Goal: Task Accomplishment & Management: Use online tool/utility

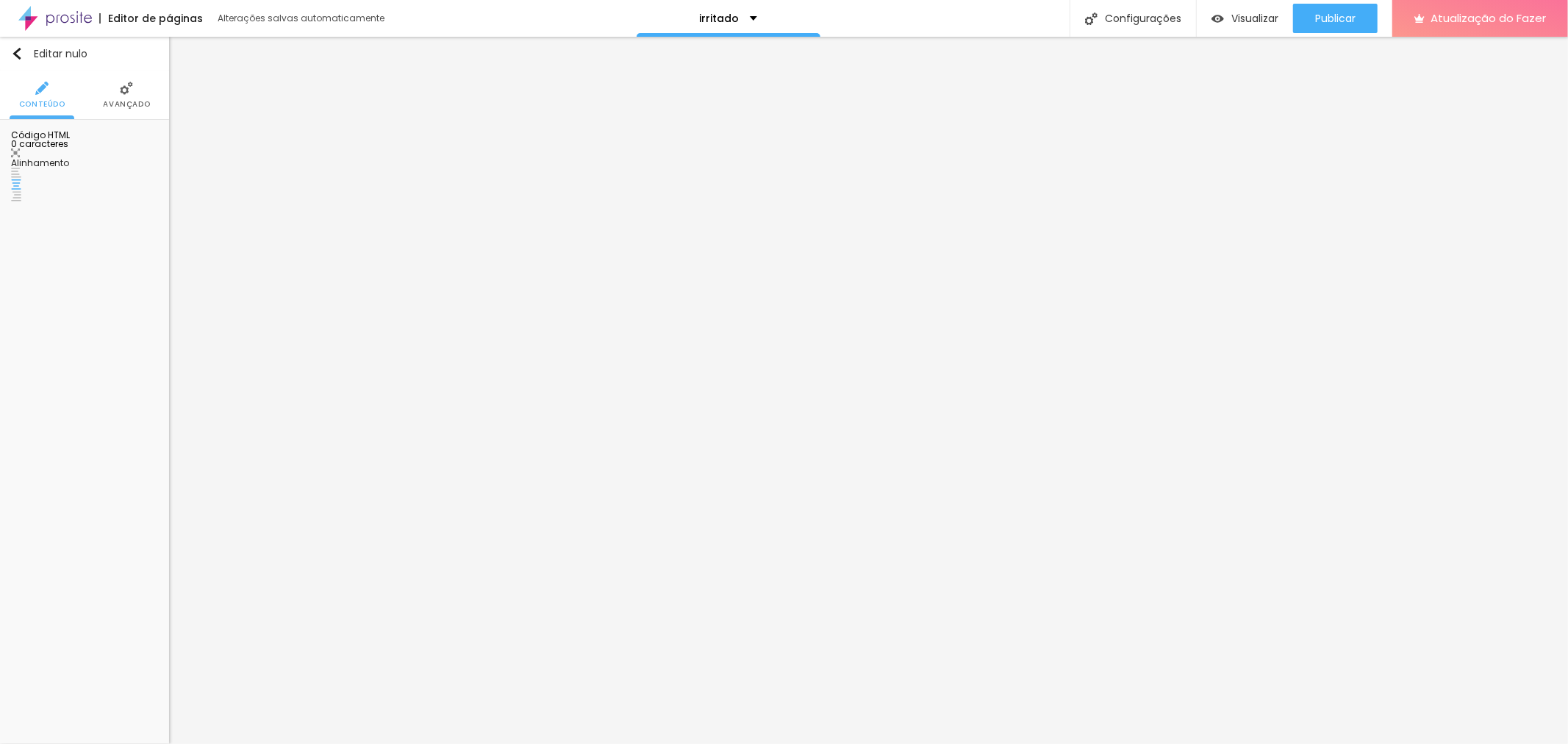
click at [60, 237] on div at bounding box center [84, 216] width 147 height 114
click at [1245, 27] on div "Visualizar" at bounding box center [1245, 19] width 67 height 29
click at [130, 94] on img at bounding box center [126, 88] width 13 height 13
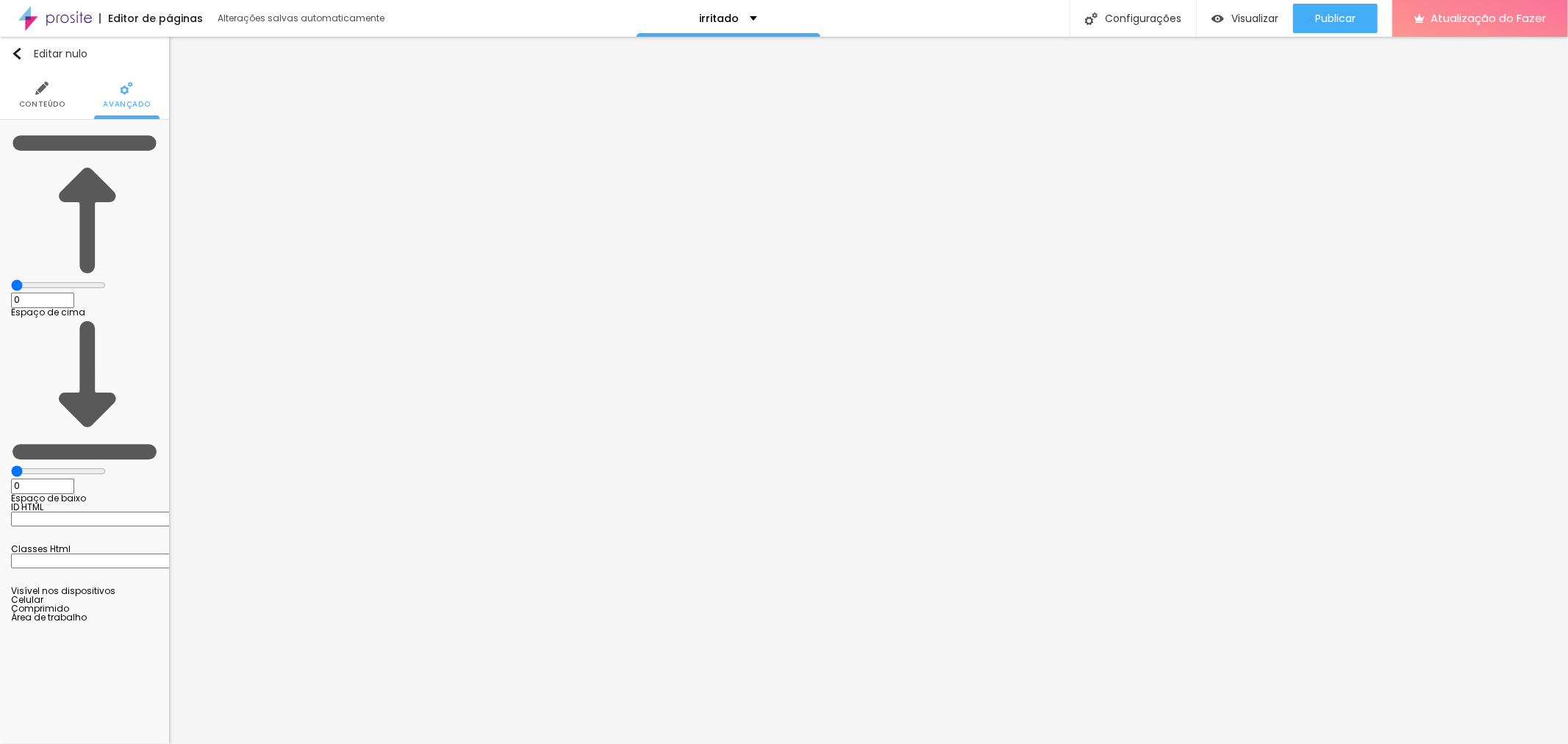
click at [41, 105] on font "Conteúdo" at bounding box center [42, 105] width 46 height 11
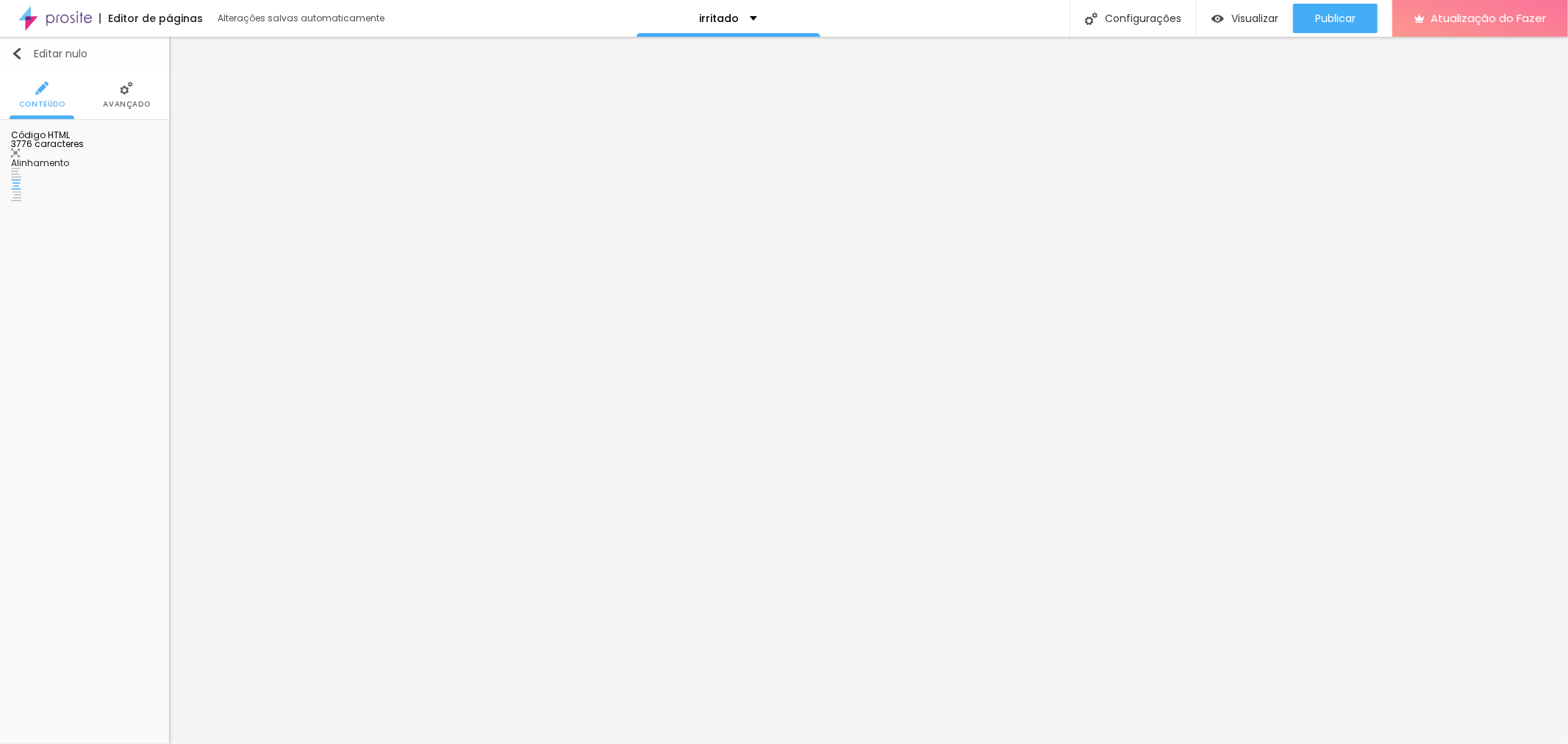
click at [37, 46] on font "Editar nulo" at bounding box center [61, 53] width 53 height 15
click at [140, 136] on font "Encaixotado" at bounding box center [119, 142] width 58 height 12
click at [107, 180] on span "Completo" at bounding box center [105, 183] width 58 height 9
click at [62, 104] on ul "Conteúdo Estilo Avançado" at bounding box center [84, 95] width 169 height 49
click at [83, 104] on font "Estilo" at bounding box center [83, 105] width 28 height 11
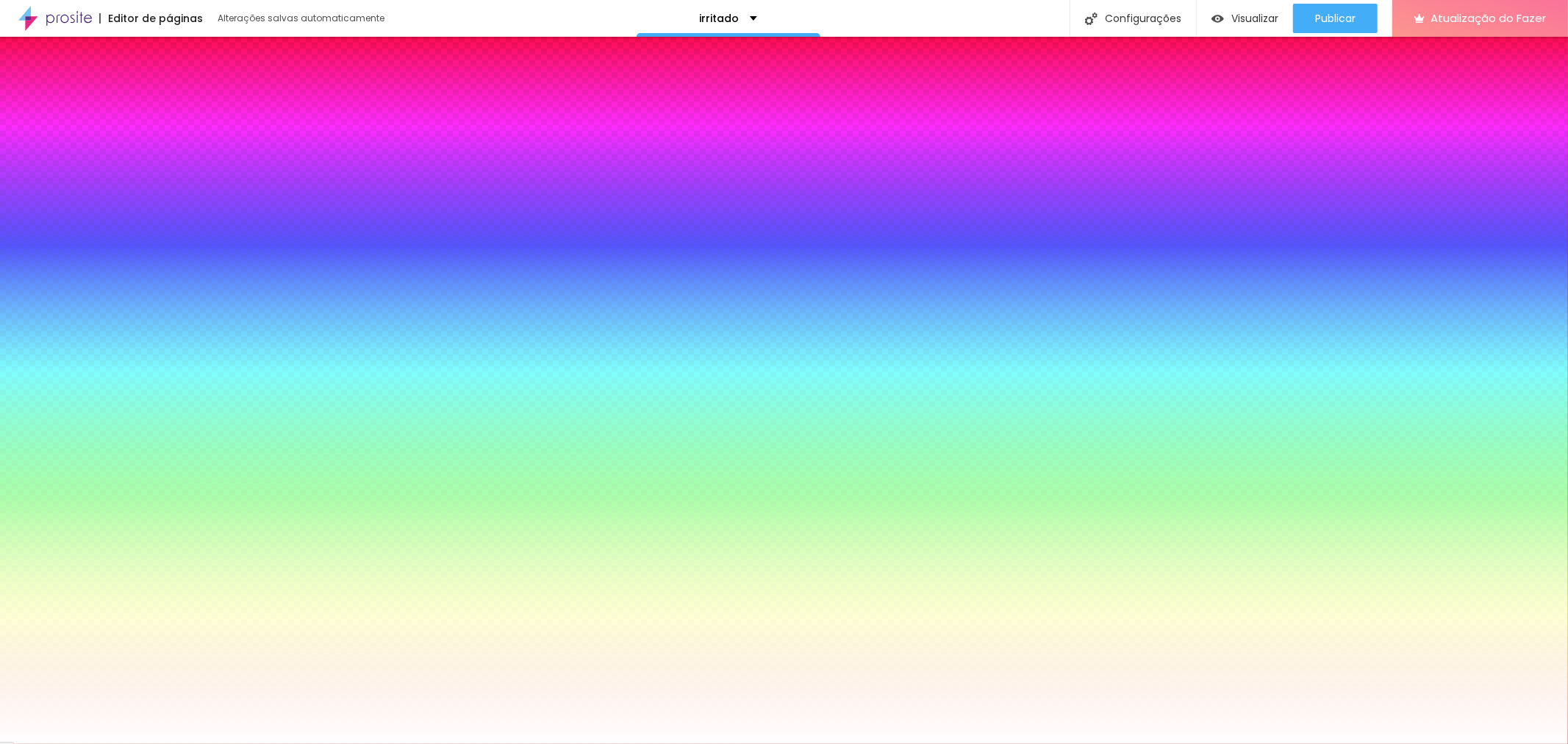
click at [126, 99] on font "Avançado" at bounding box center [138, 105] width 47 height 11
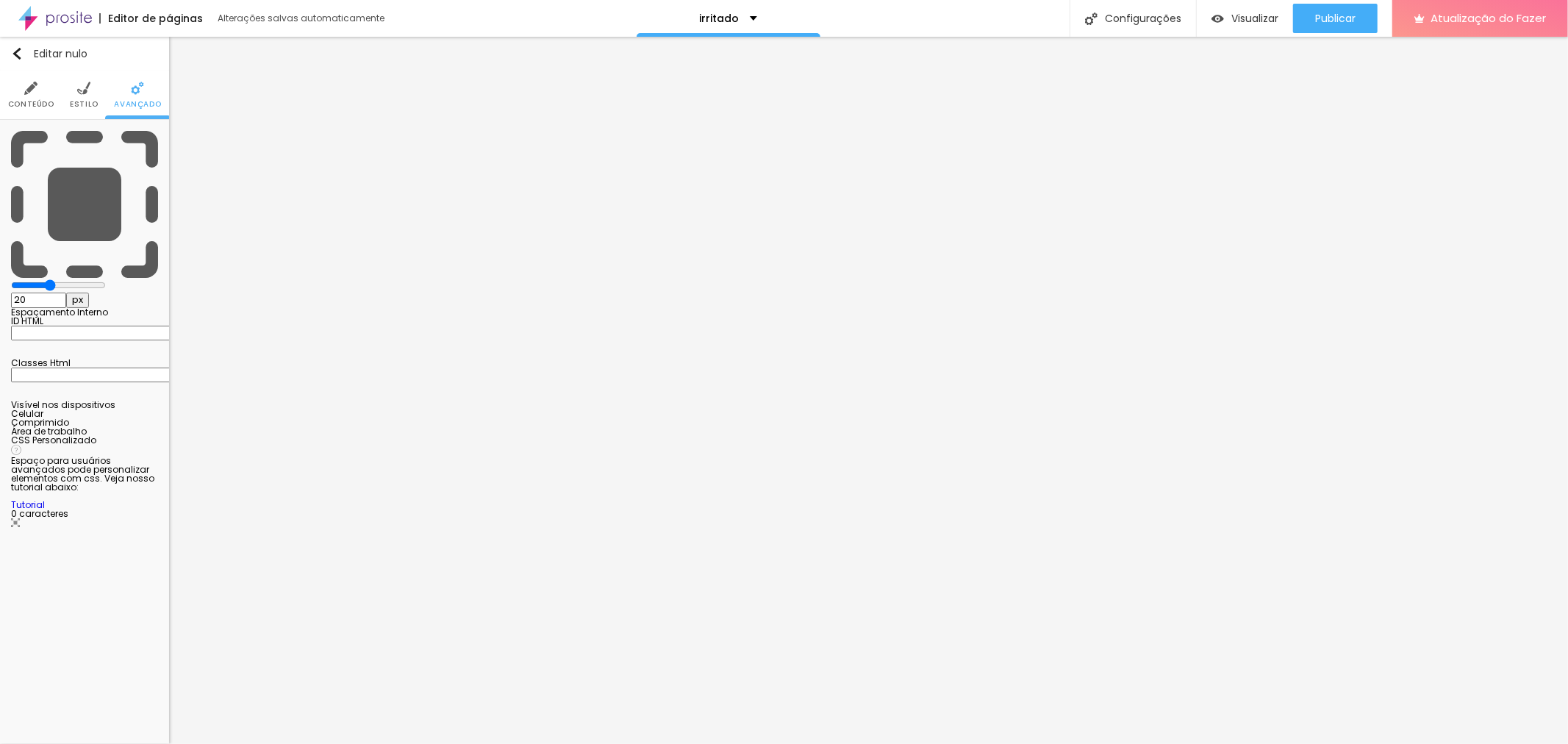
drag, startPoint x: 60, startPoint y: 136, endPoint x: 113, endPoint y: 139, distance: 53.1
click at [113, 139] on div "20 px Espaçamento Interno" at bounding box center [84, 223] width 147 height 186
type input "25"
type input "35"
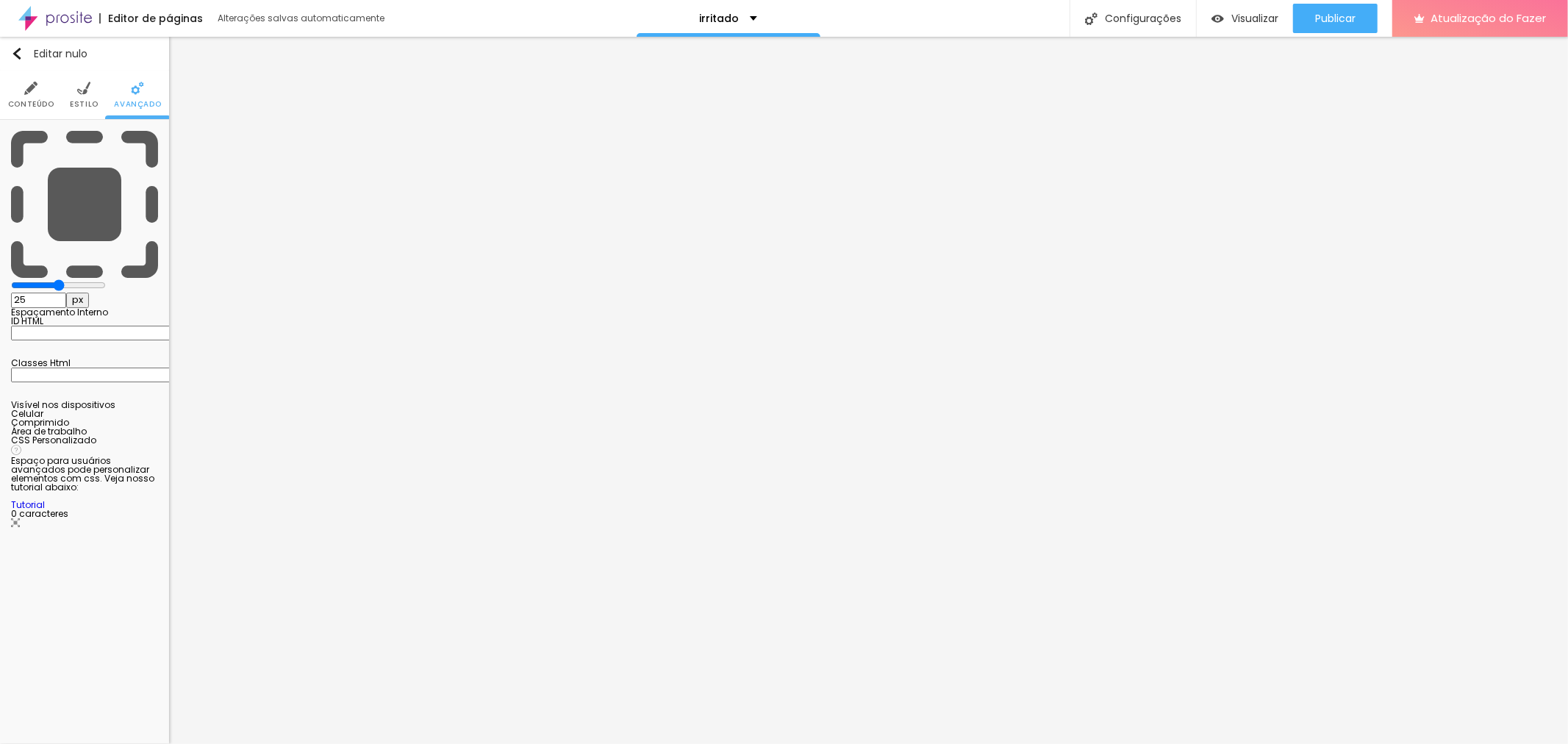
type input "35"
type input "40"
type input "45"
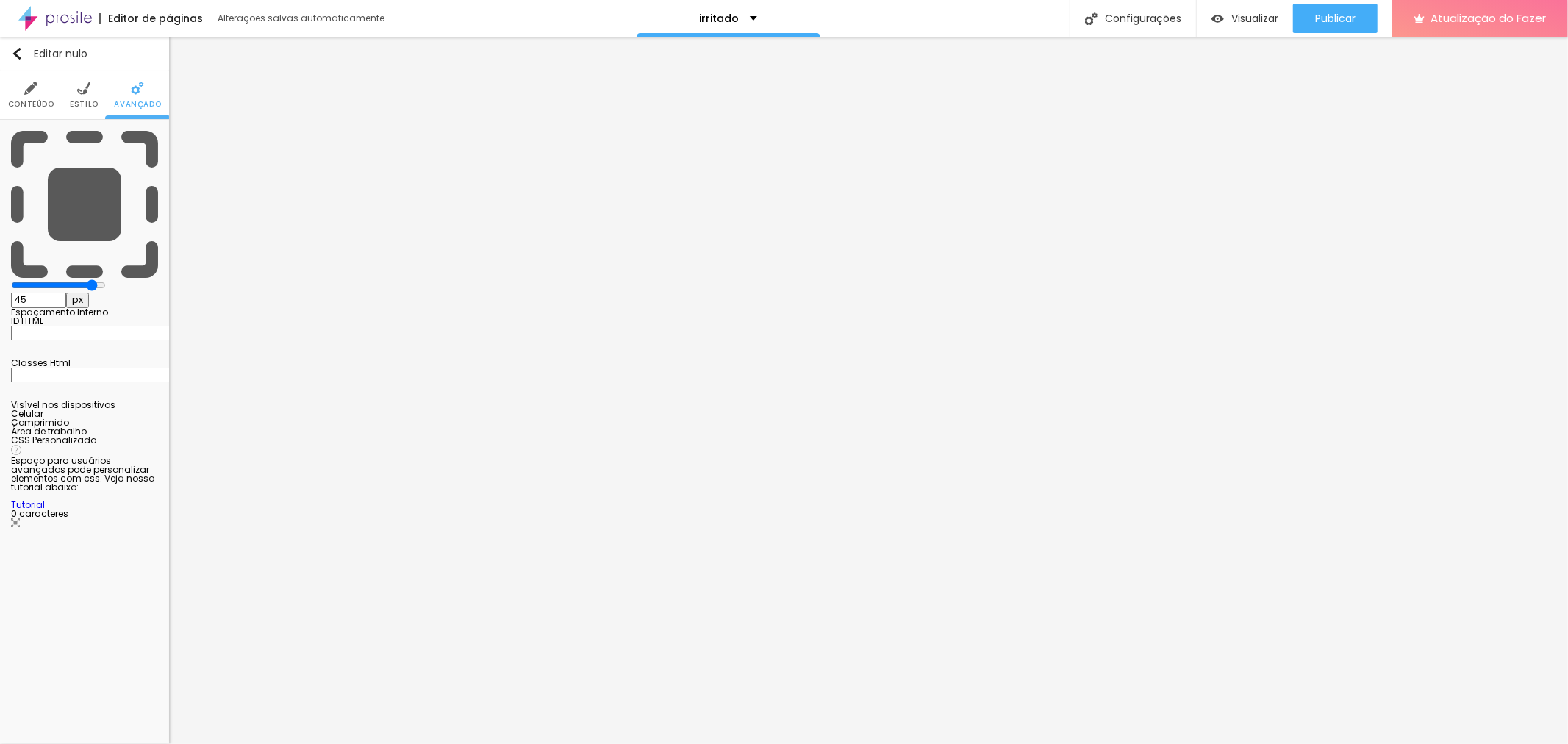
type input "50"
type input "40"
type input "0"
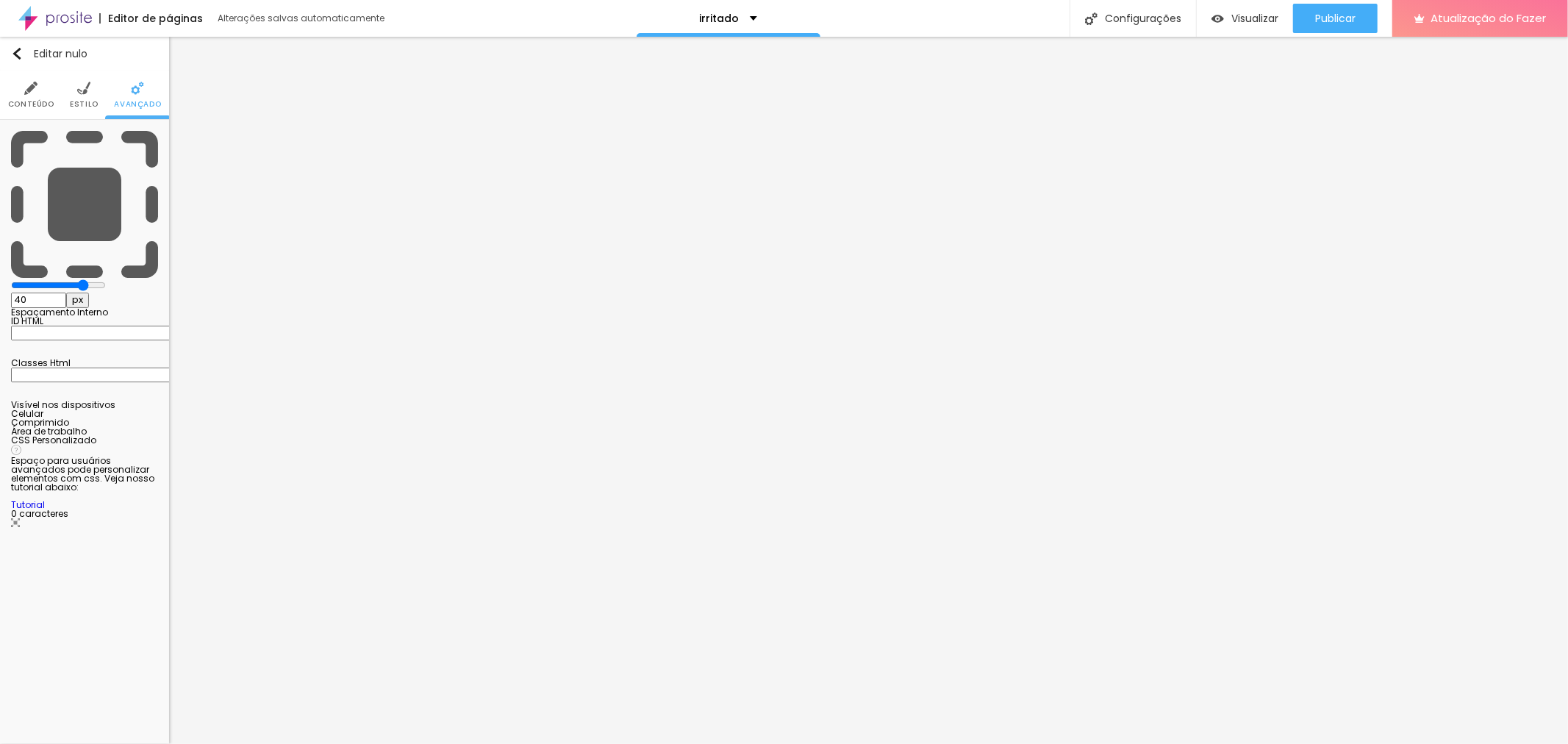
type input "0"
drag, startPoint x: 63, startPoint y: 143, endPoint x: 0, endPoint y: 147, distance: 63.1
click at [11, 280] on input "range" at bounding box center [58, 285] width 95 height 12
type input "5"
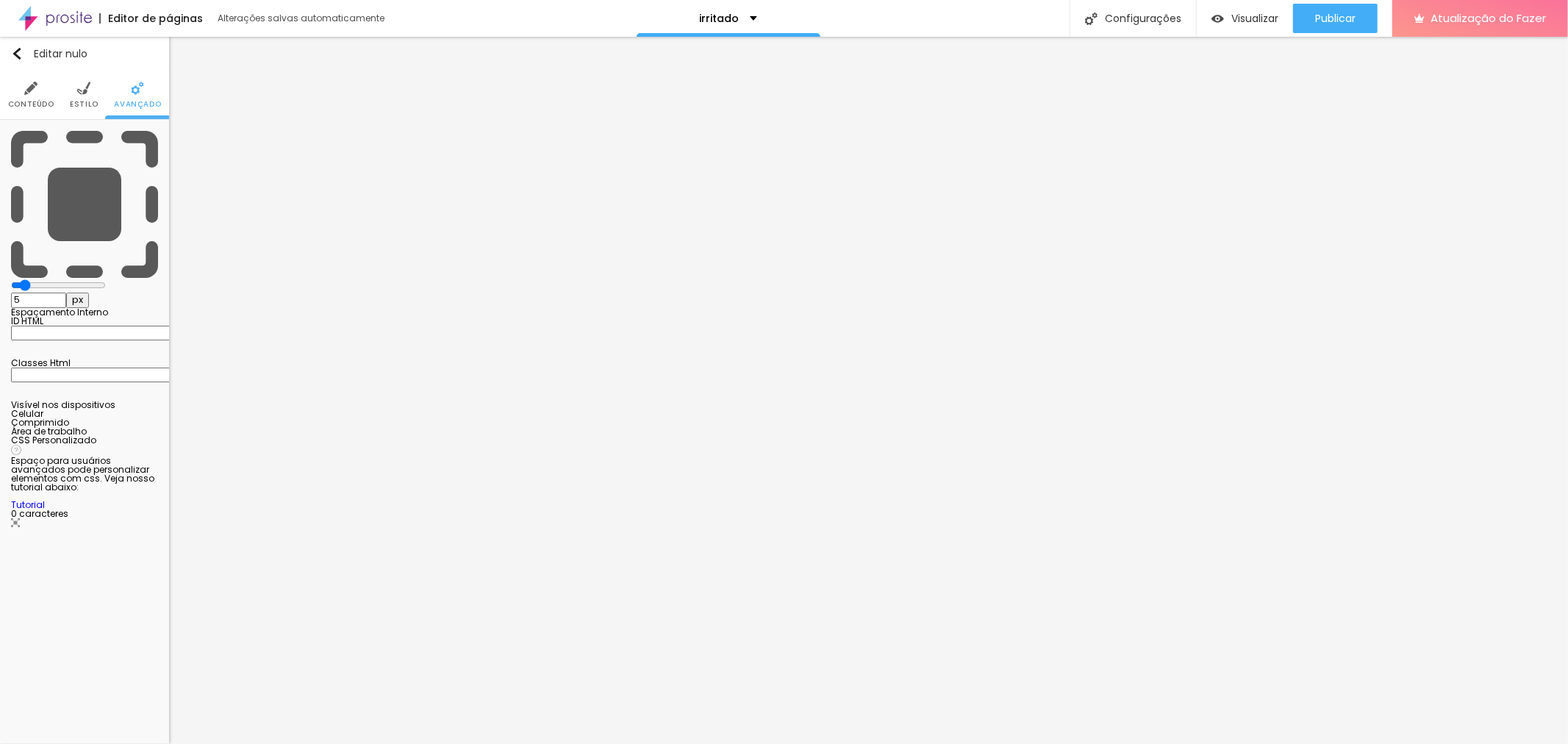
type input "10"
type input "15"
type input "20"
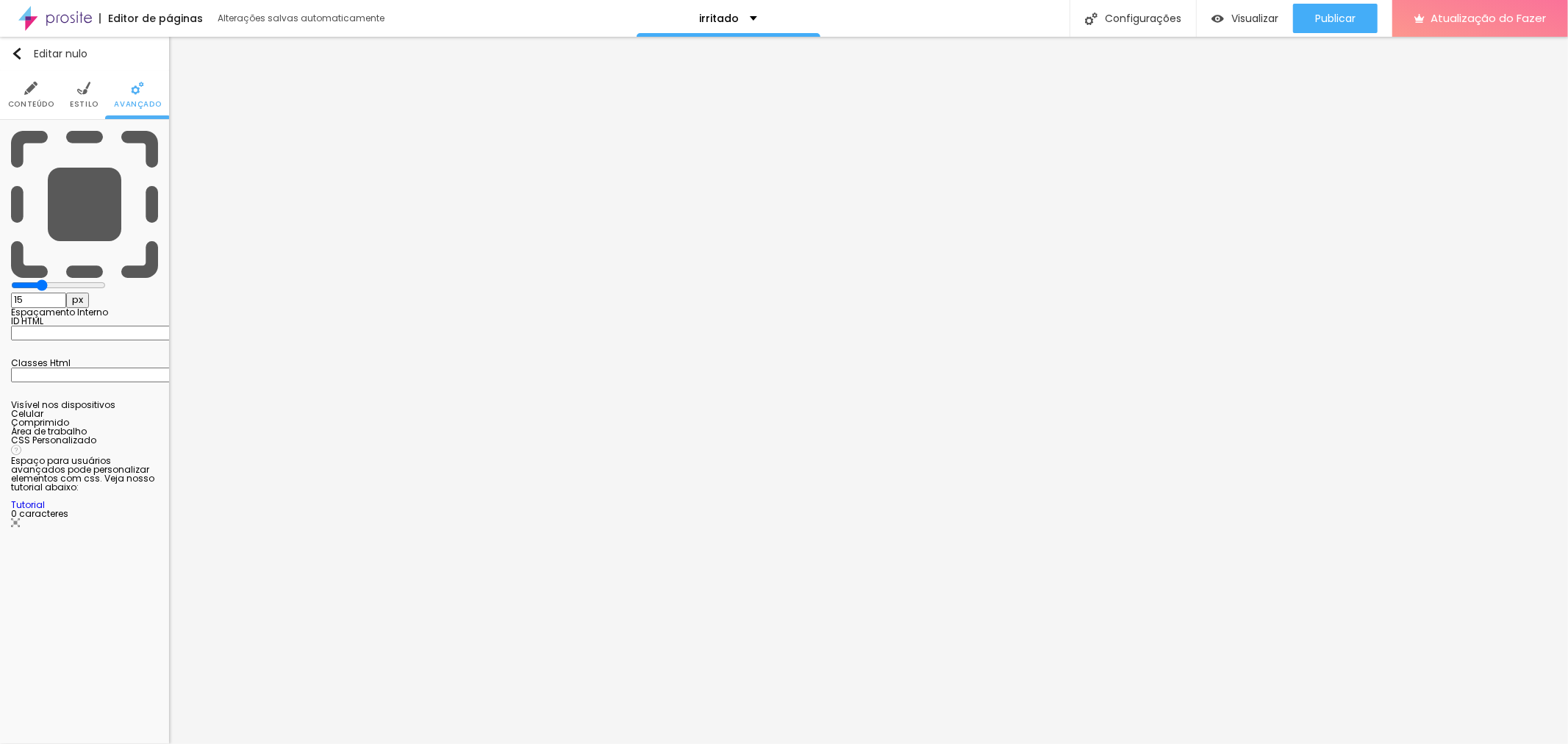
type input "20"
type input "25"
type input "20"
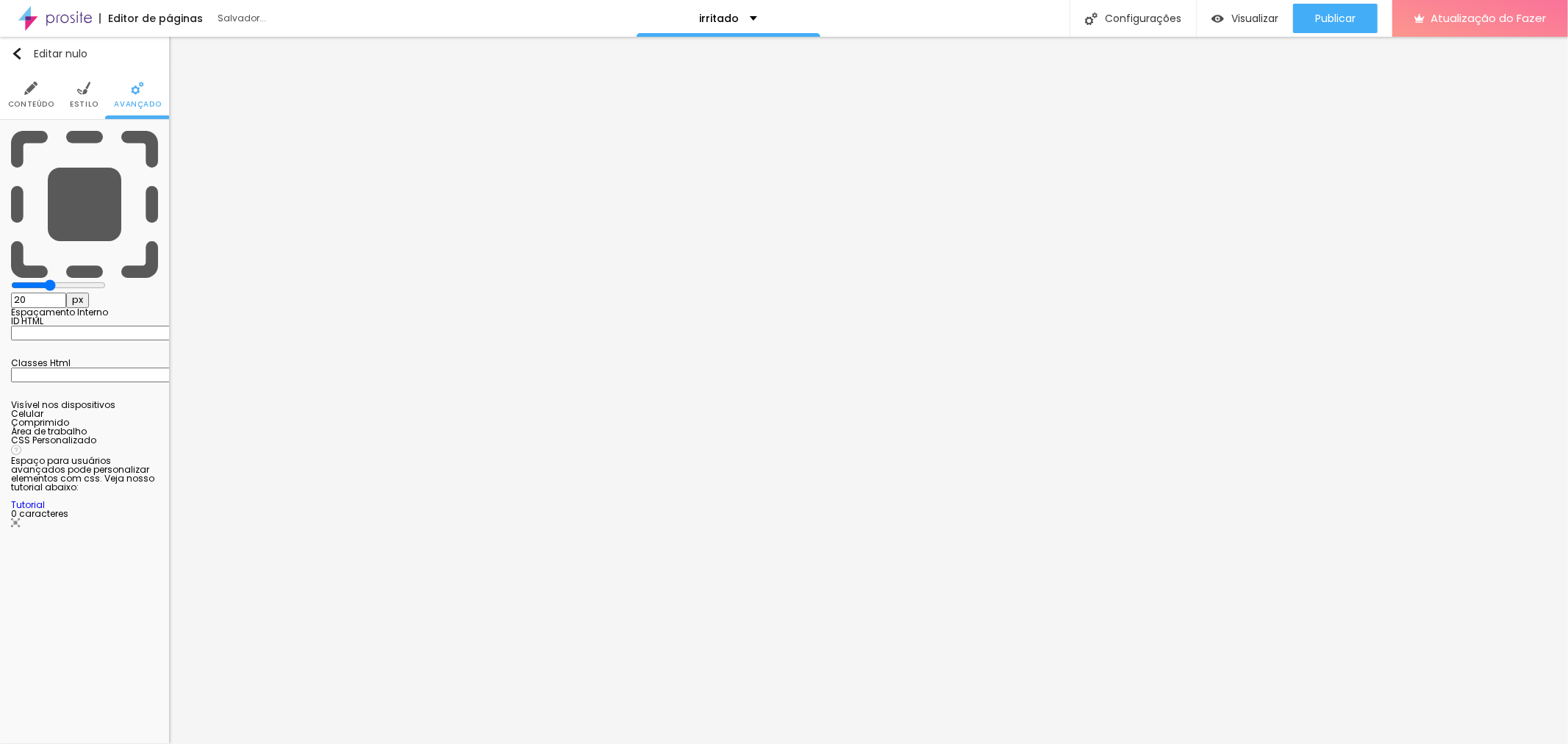
type input "15"
type input "10"
type input "0"
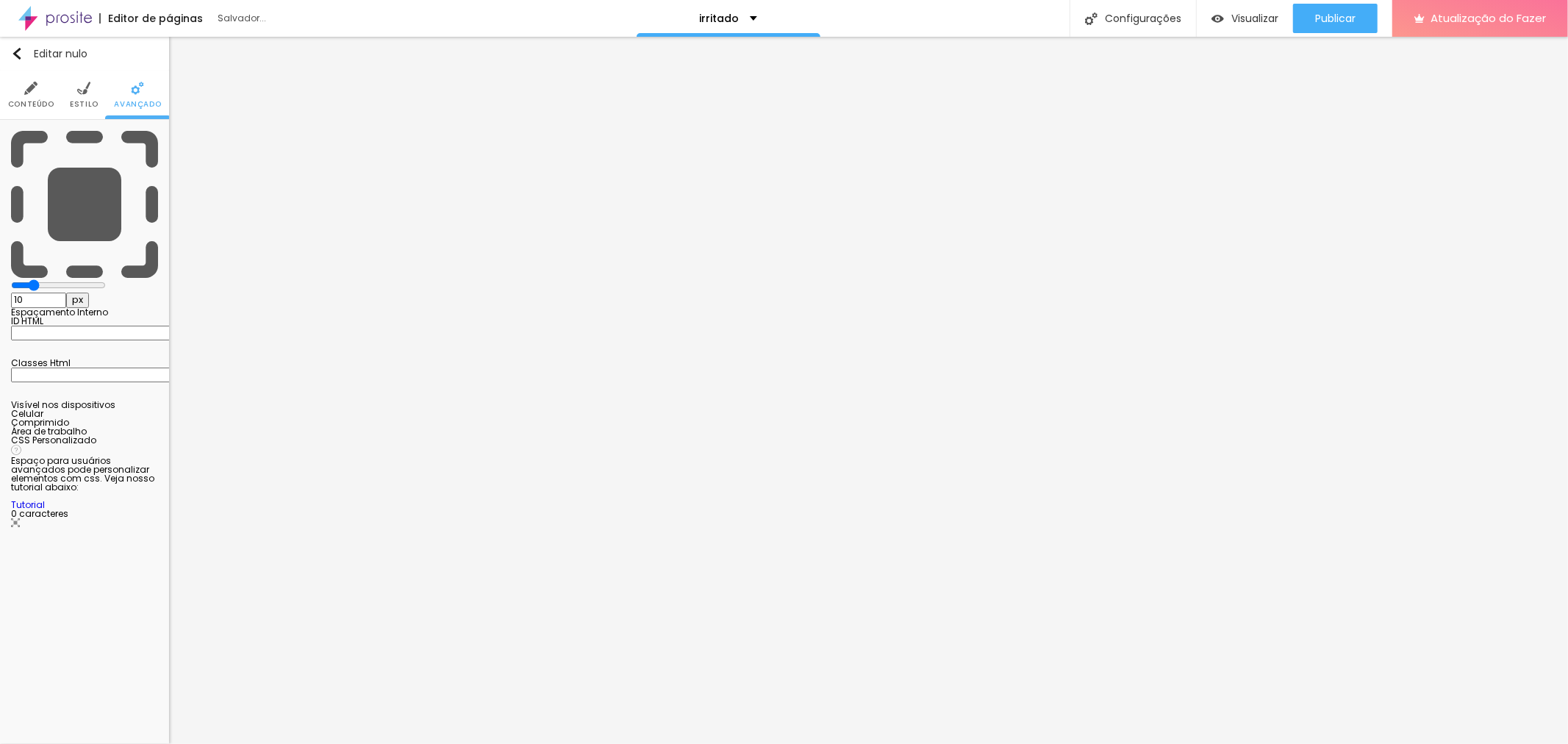
type input "0"
drag, startPoint x: 35, startPoint y: 144, endPoint x: 0, endPoint y: 148, distance: 35.2
click at [11, 280] on input "range" at bounding box center [58, 285] width 95 height 12
type input "5"
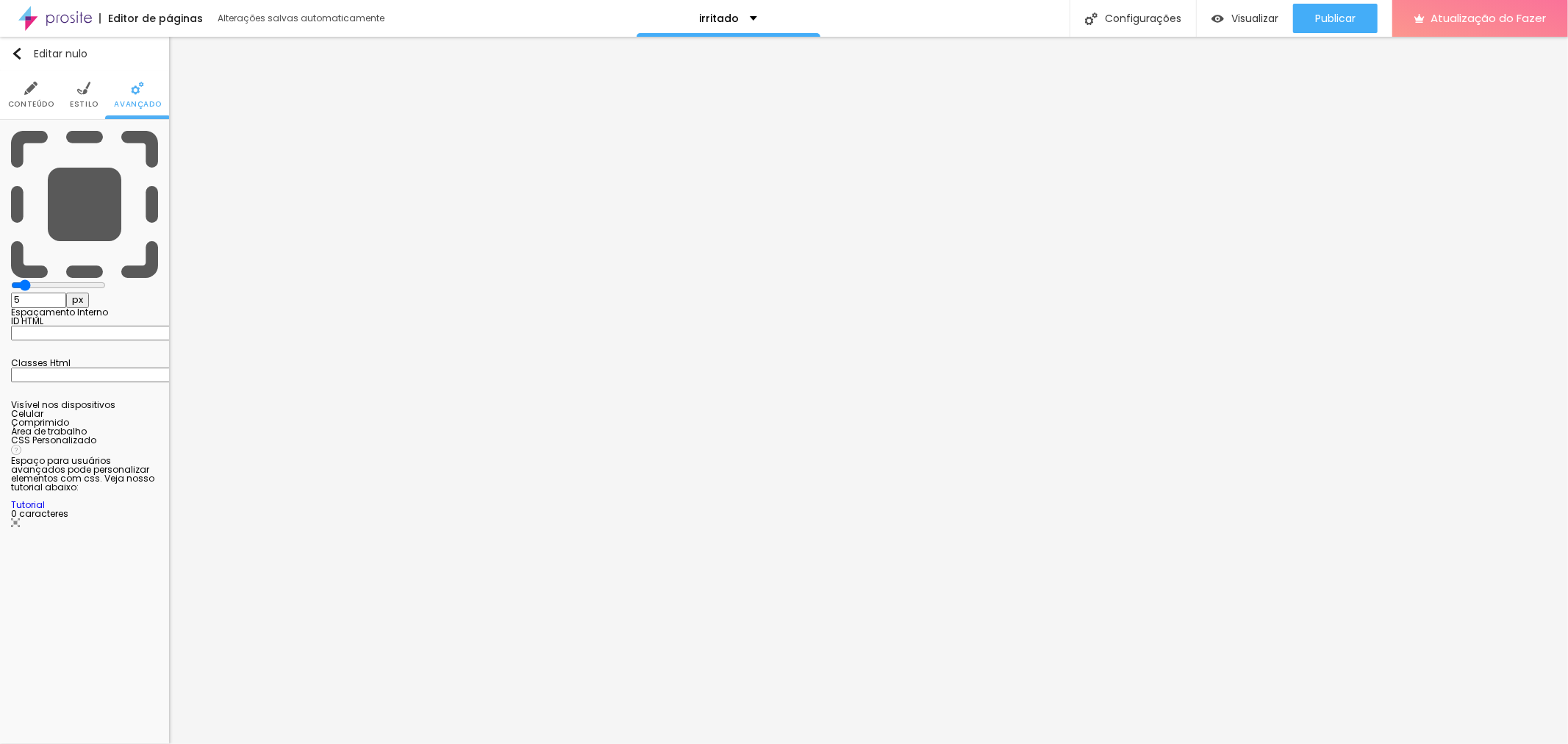
type input "10"
type input "15"
type input "20"
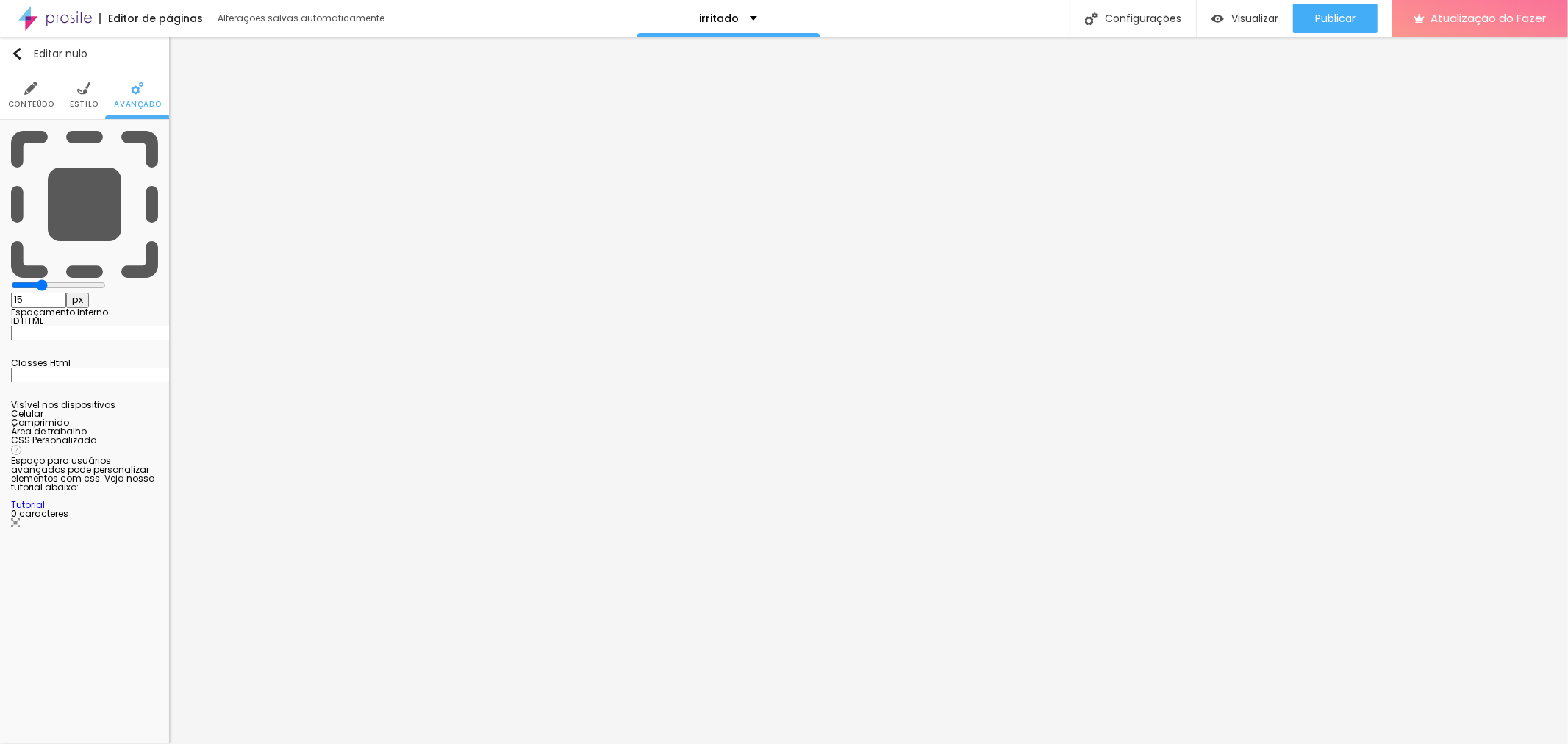
type input "20"
type input "25"
type input "30"
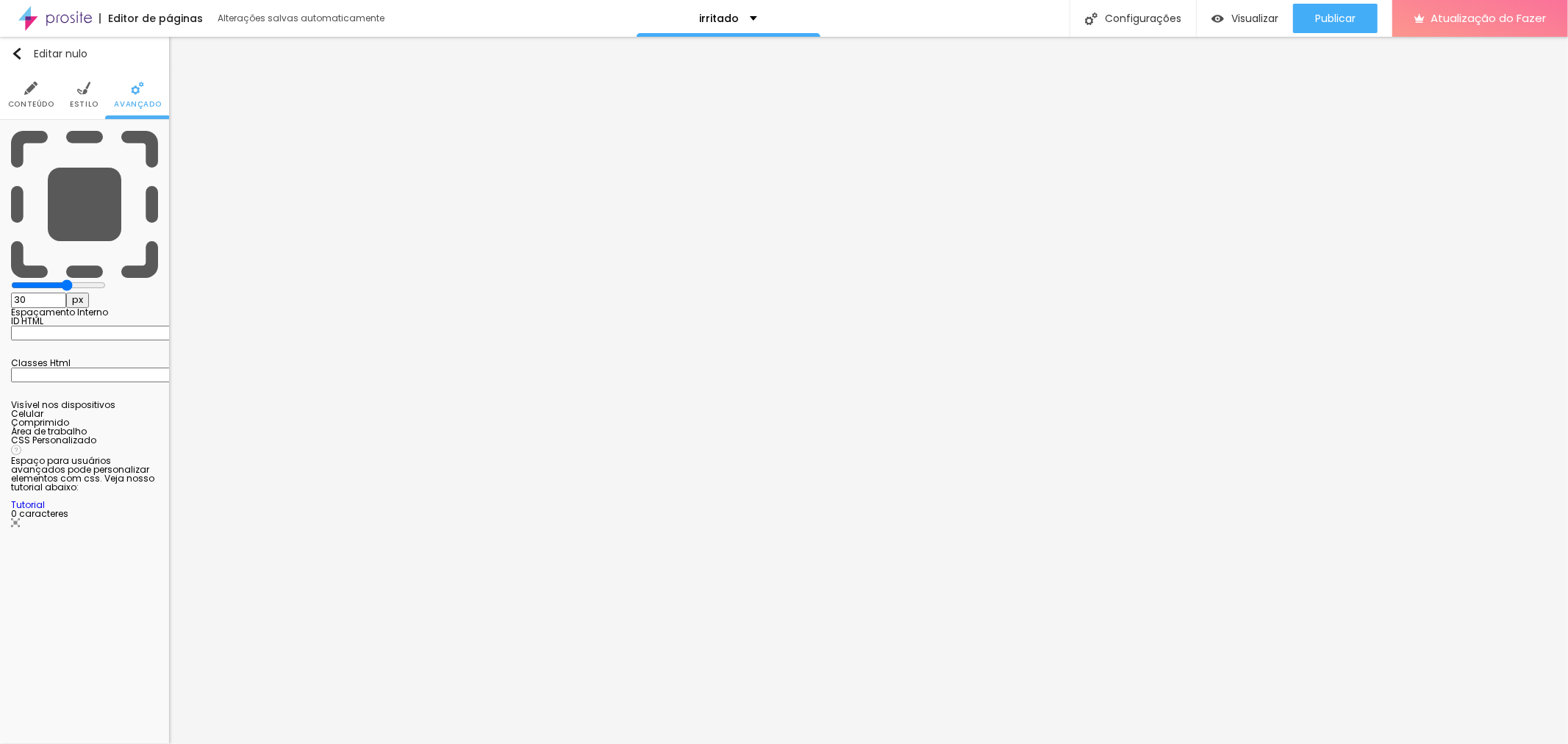
type input "35"
type input "45"
type input "50"
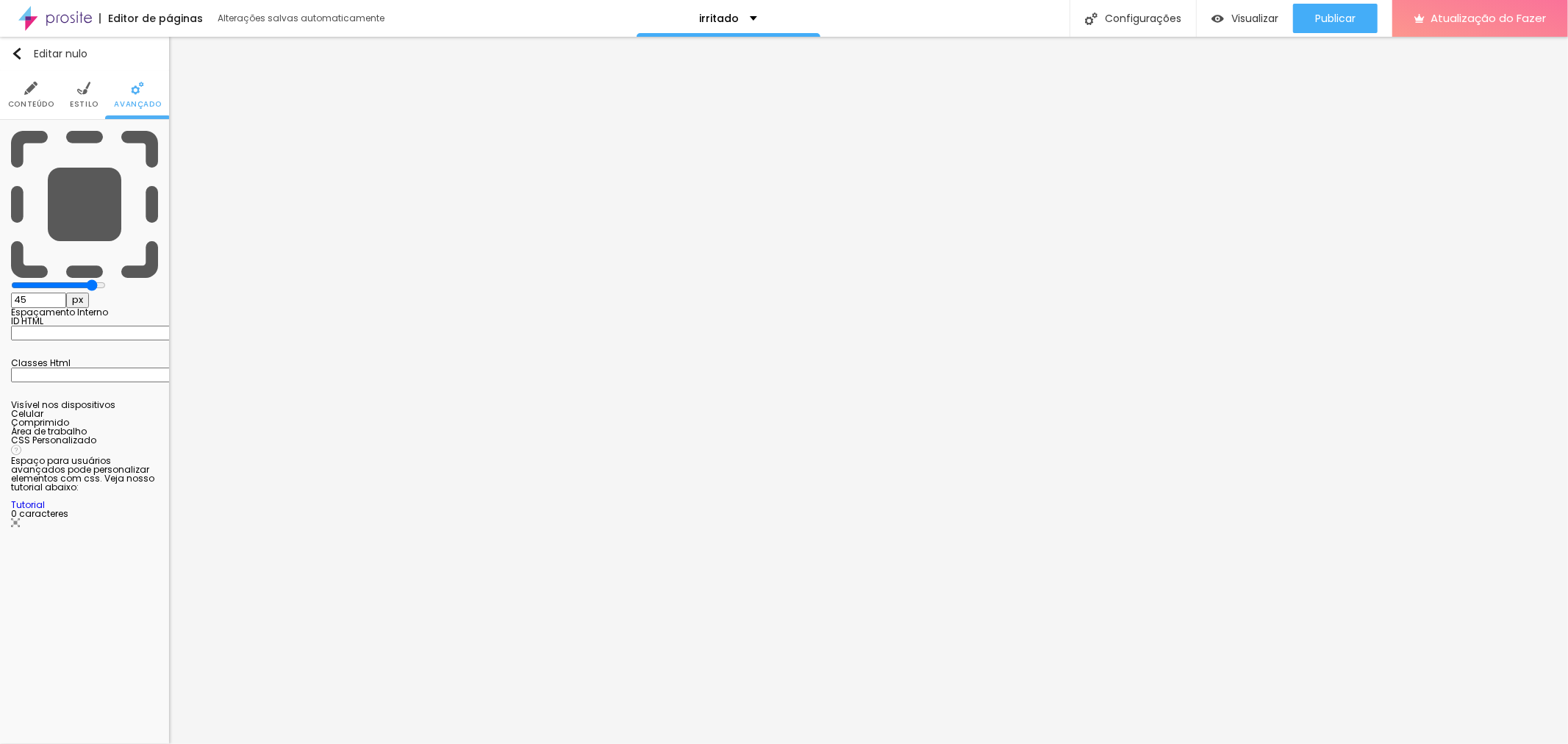
type input "50"
type input "20"
type input "5"
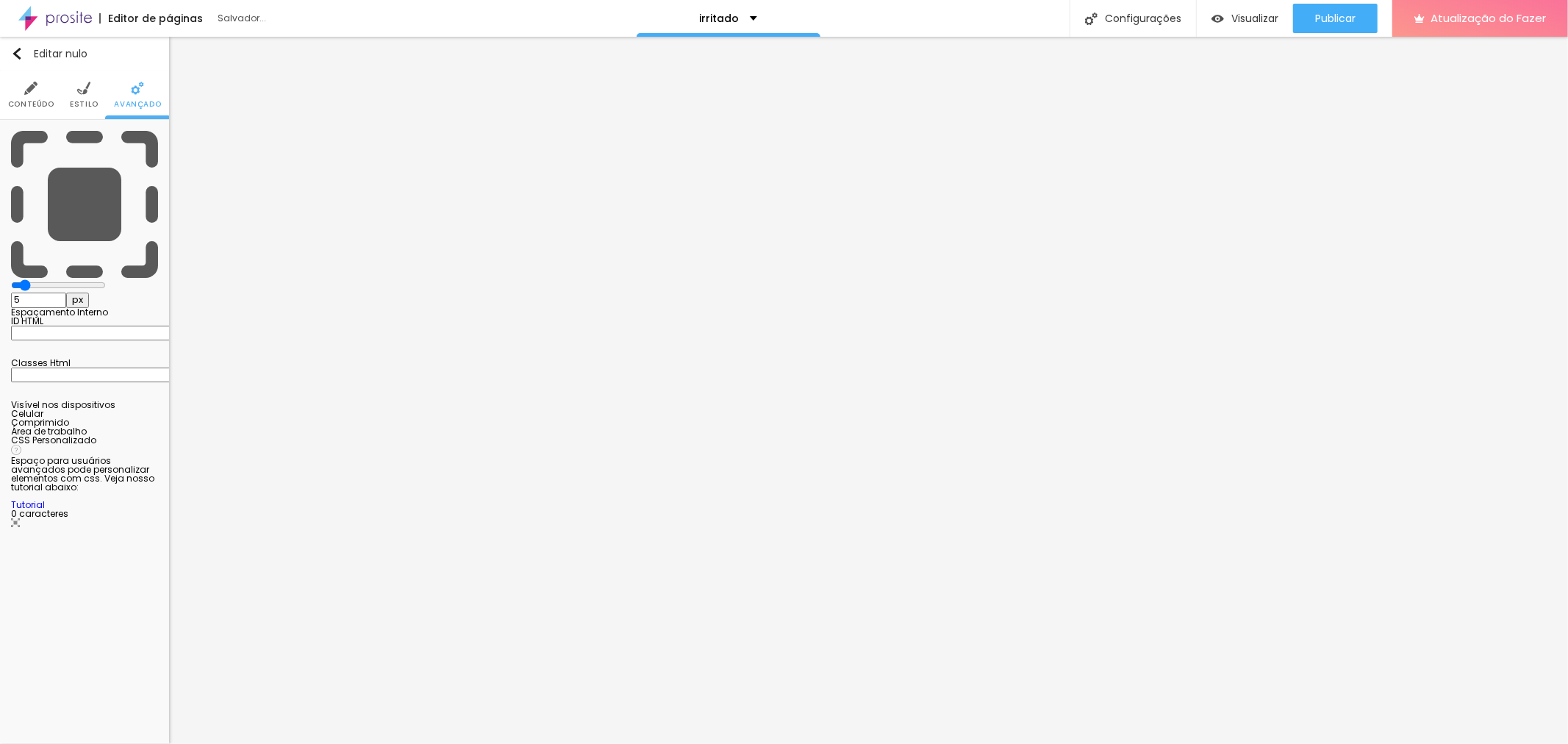
type input "0"
drag, startPoint x: 30, startPoint y: 144, endPoint x: 0, endPoint y: 157, distance: 32.7
click at [11, 280] on input "range" at bounding box center [58, 285] width 95 height 12
click at [1241, 17] on font "Visualizar" at bounding box center [1254, 19] width 47 height 15
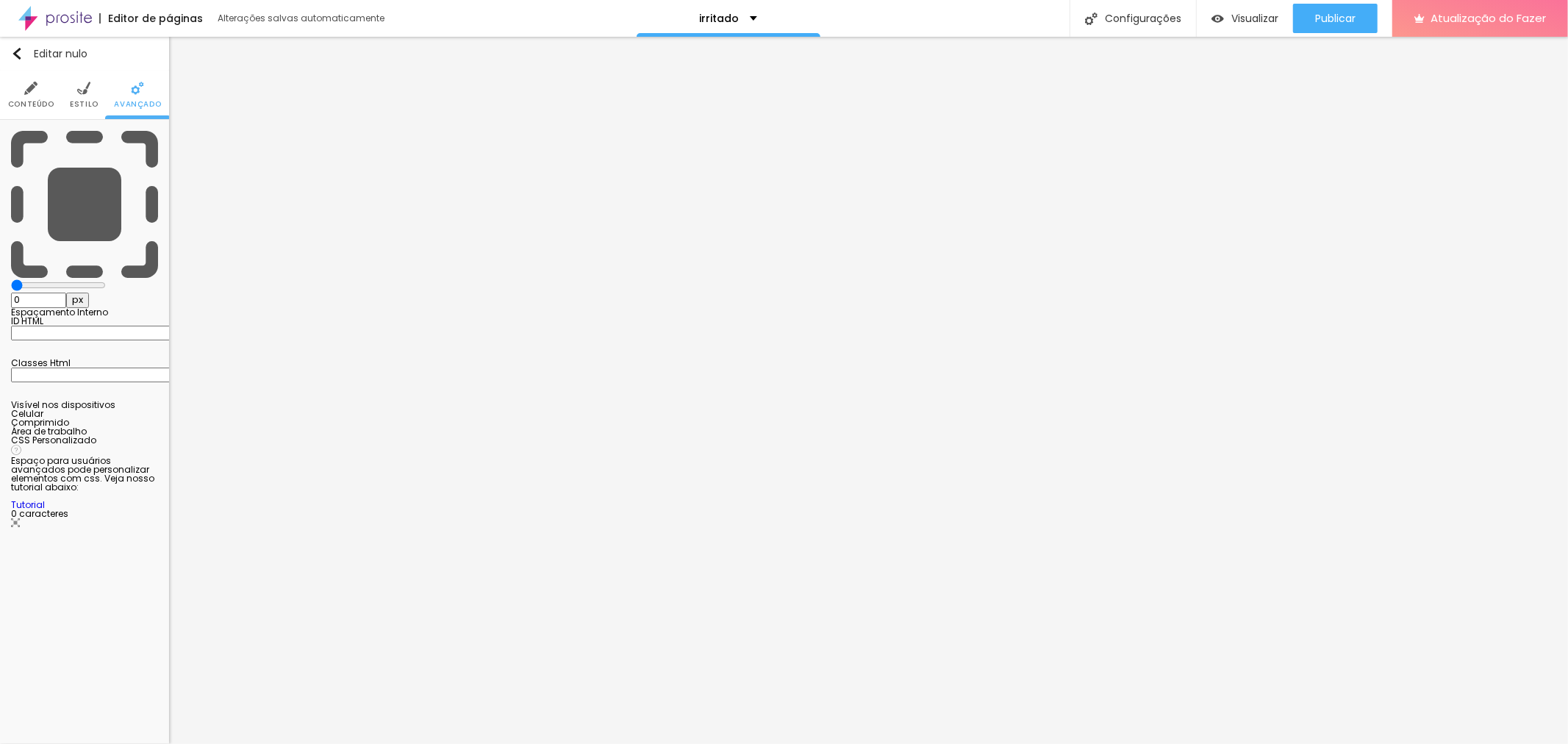
click at [75, 96] on li "Estilo" at bounding box center [83, 95] width 28 height 49
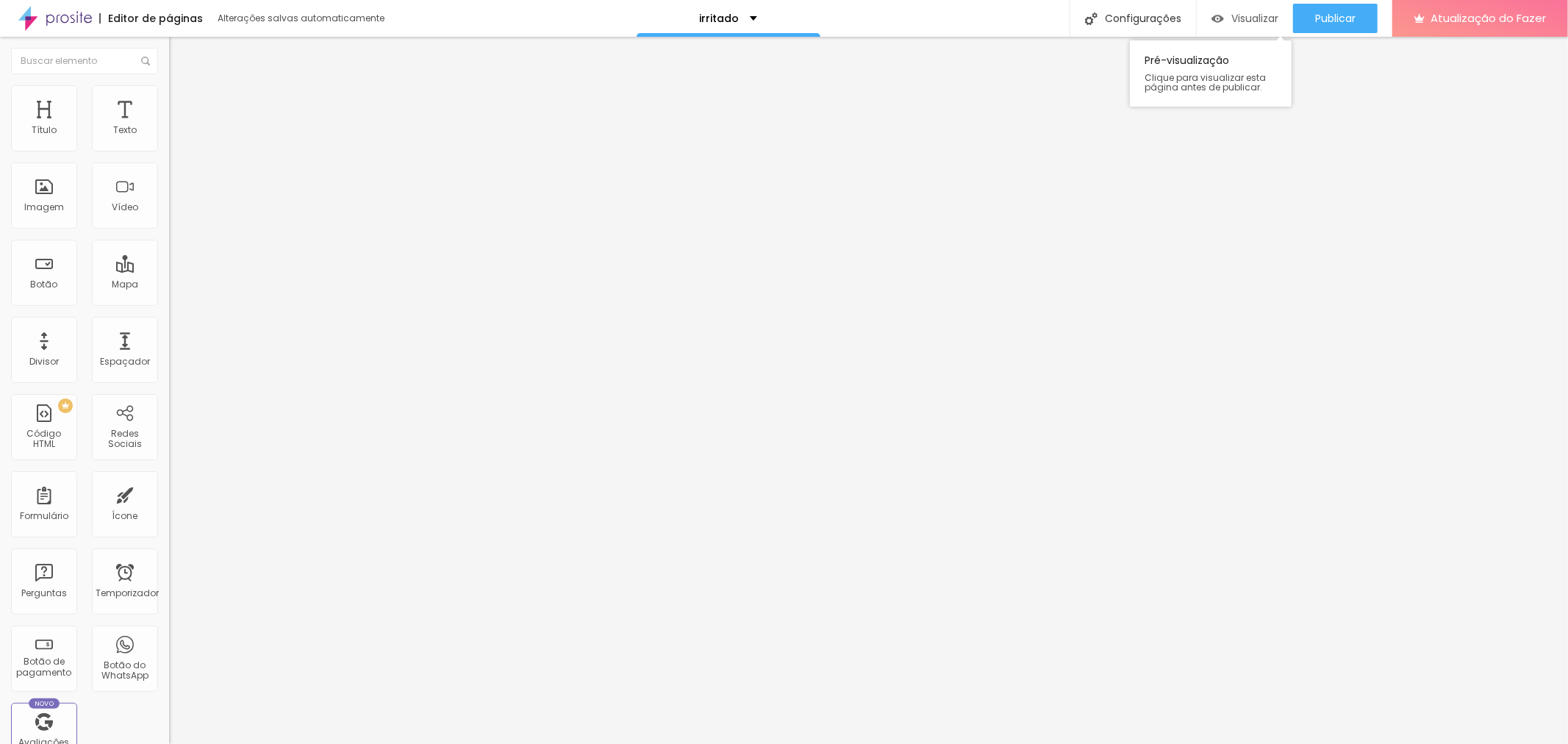
click at [1225, 24] on div "Visualizar" at bounding box center [1245, 18] width 67 height 12
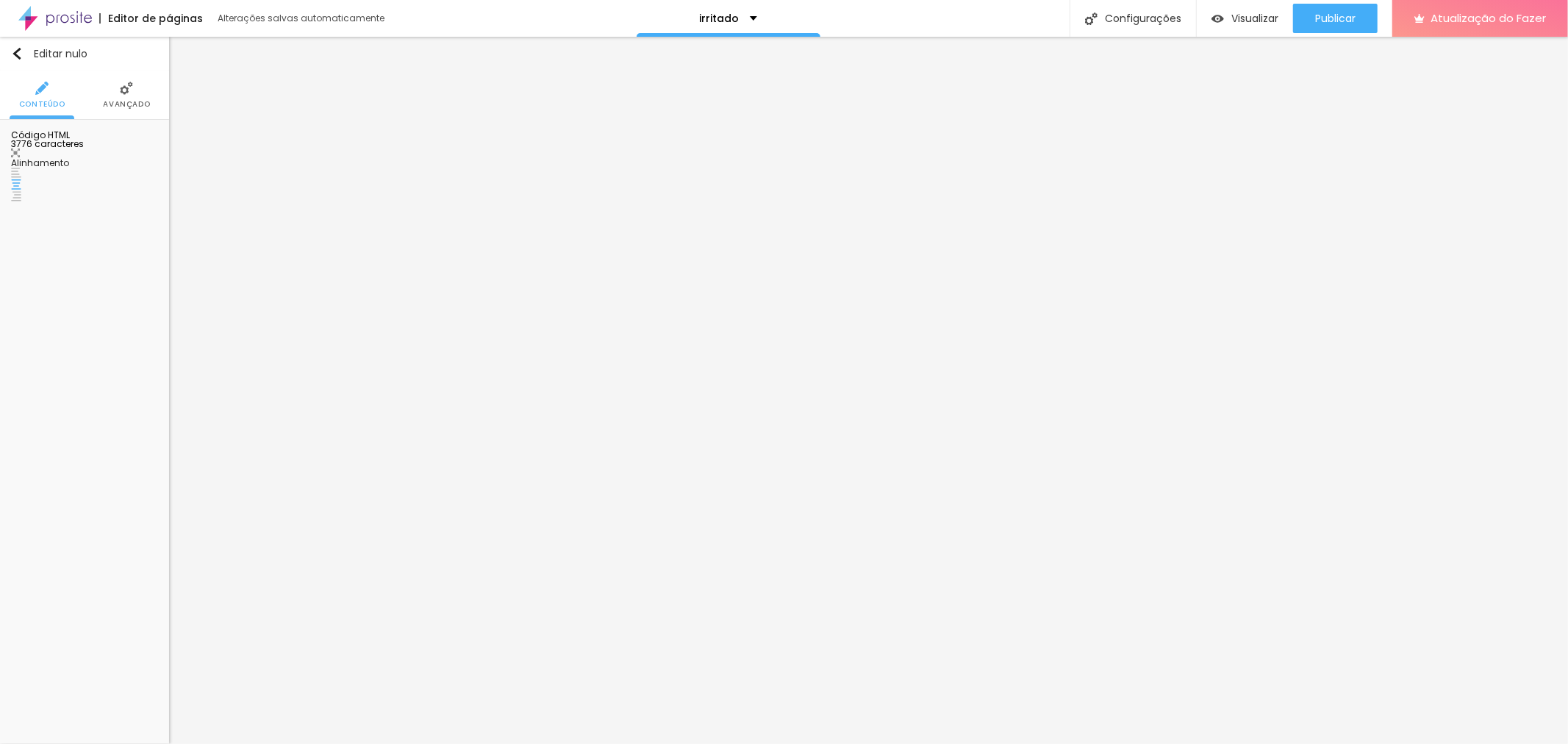
click at [116, 100] on font "Avançado" at bounding box center [126, 105] width 47 height 11
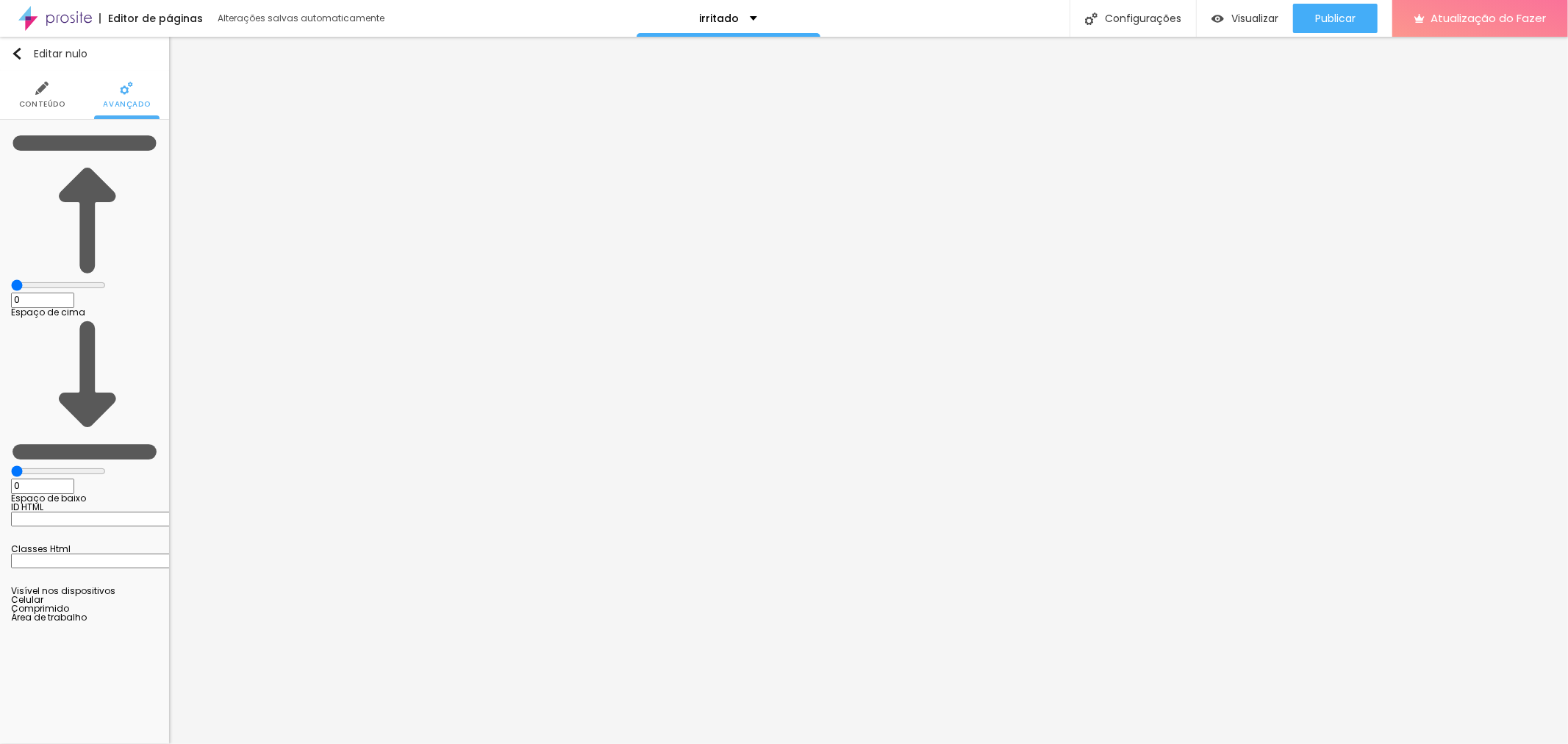
click at [32, 88] on li "Conteúdo" at bounding box center [42, 95] width 46 height 49
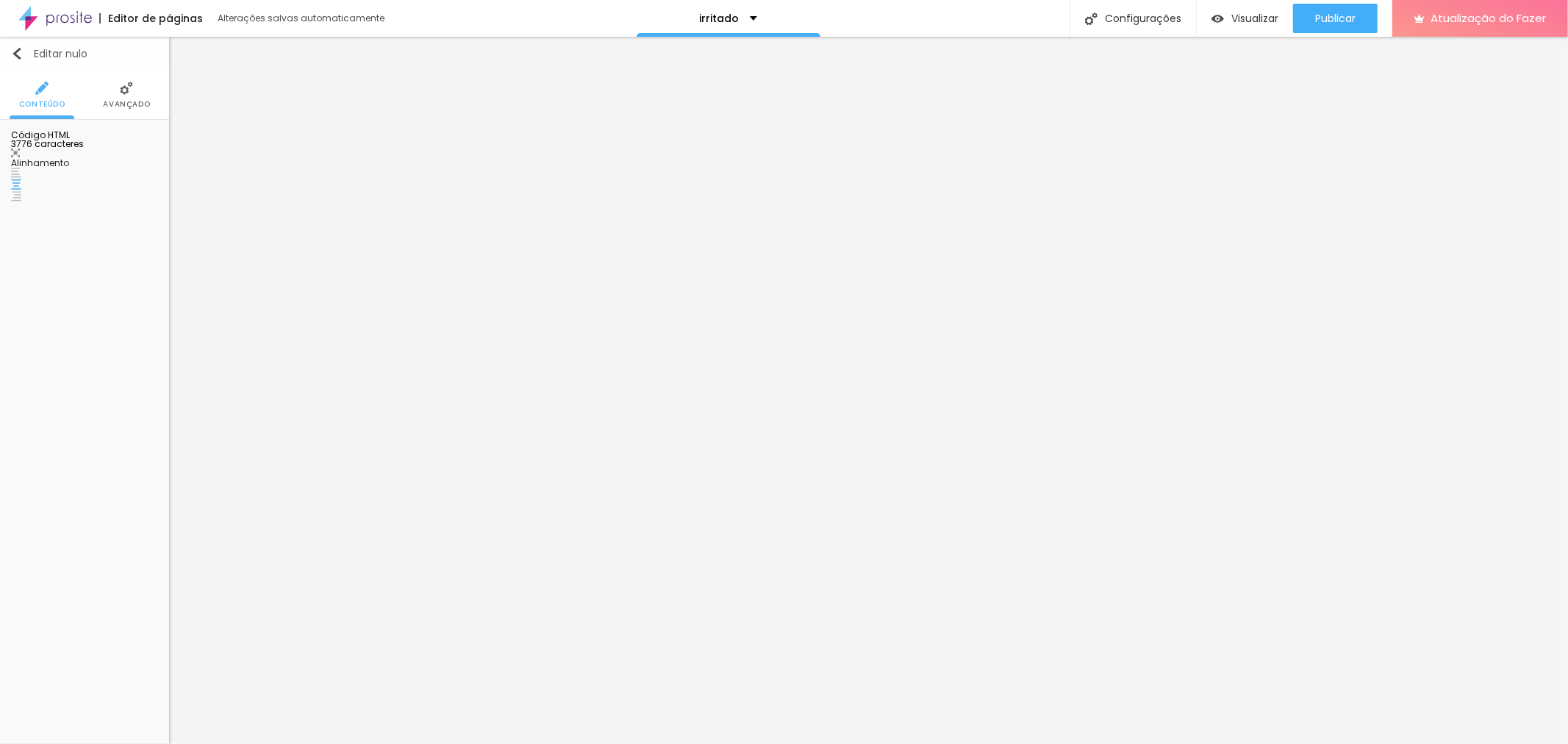
click at [25, 61] on button "Editar nulo" at bounding box center [84, 53] width 169 height 34
click at [87, 107] on font "Estilo" at bounding box center [83, 105] width 28 height 11
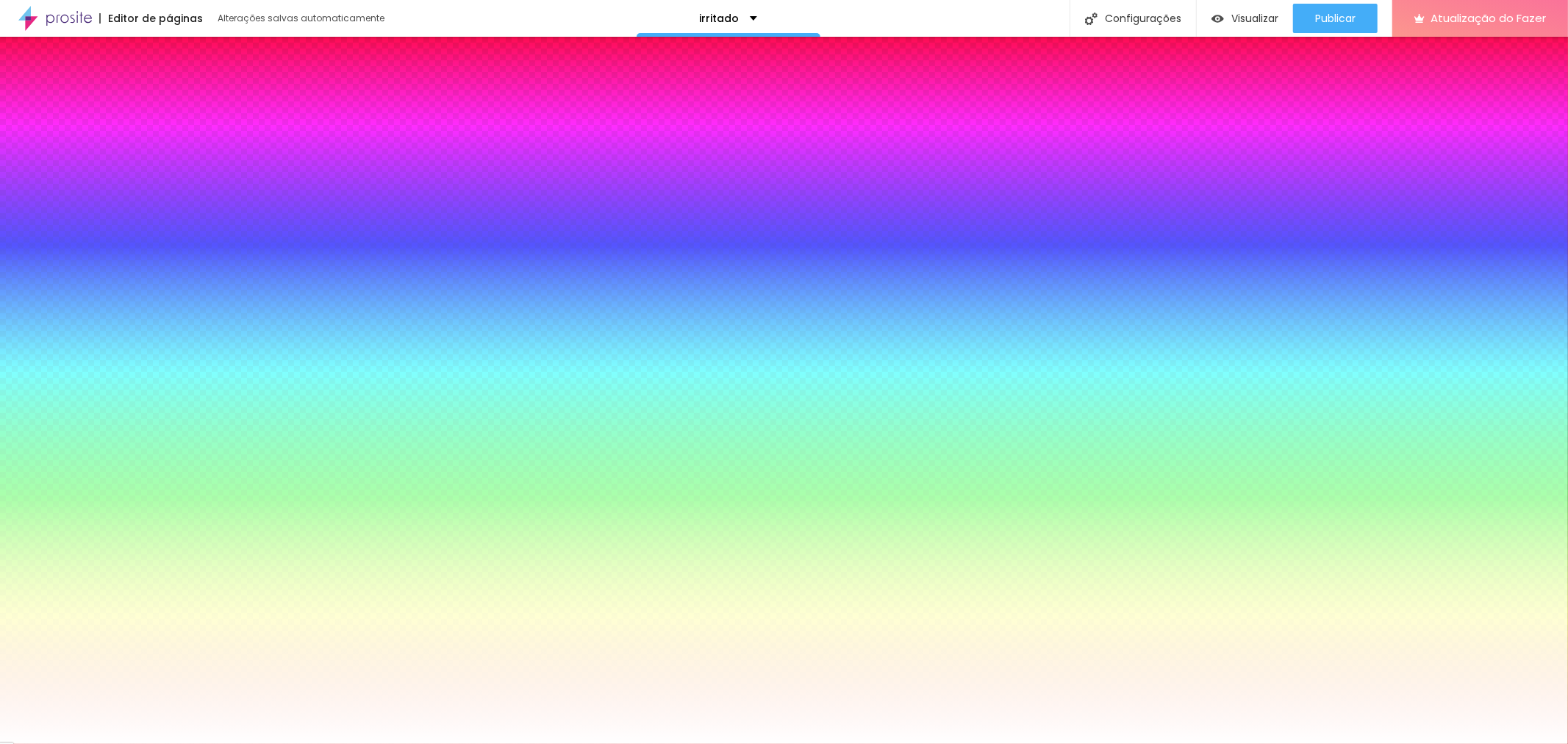
click at [137, 103] on font "Avançado" at bounding box center [138, 105] width 47 height 11
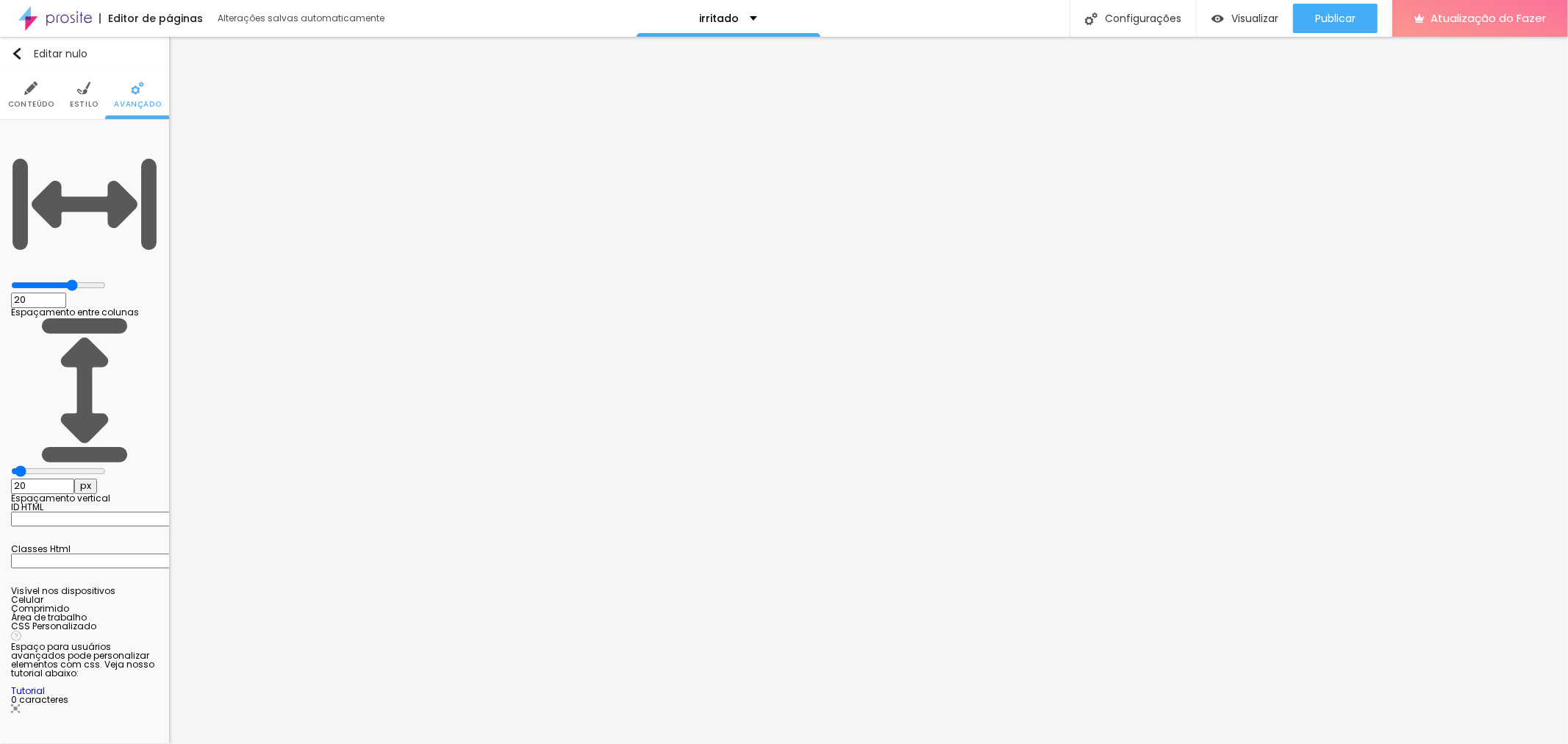
type input "46"
type input "157"
type input "181"
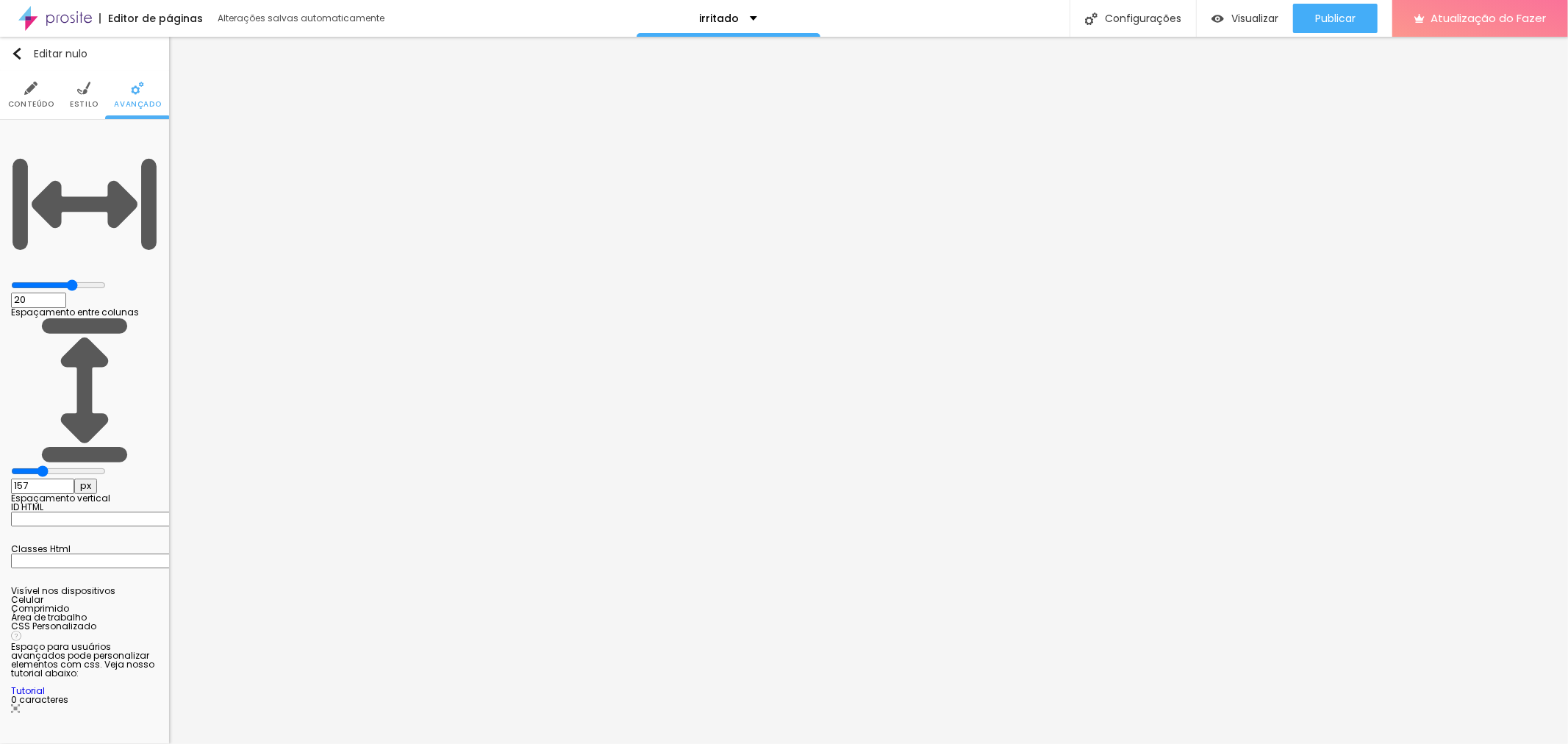
type input "181"
type input "198"
type input "210"
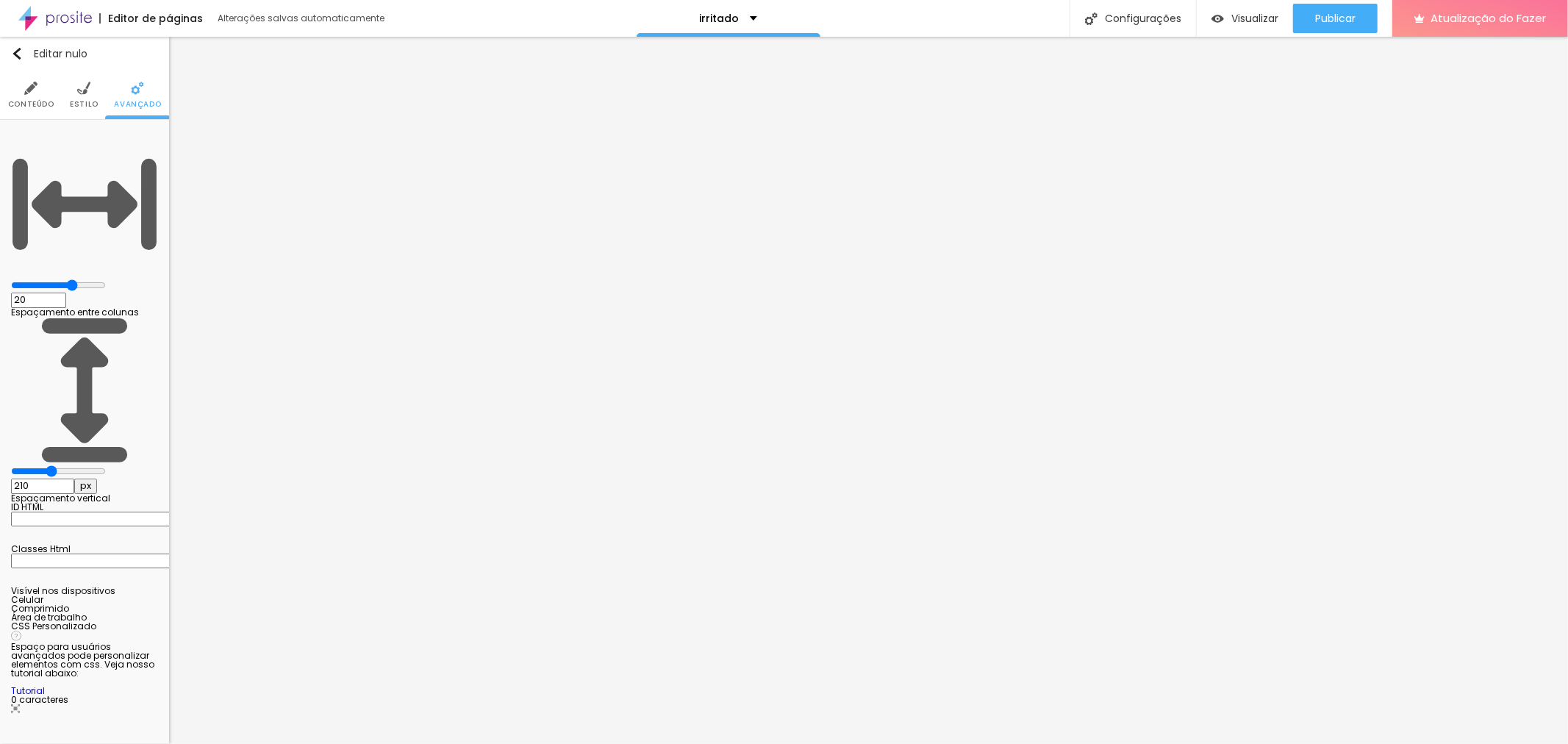
type input "216"
type input "222"
type input "11"
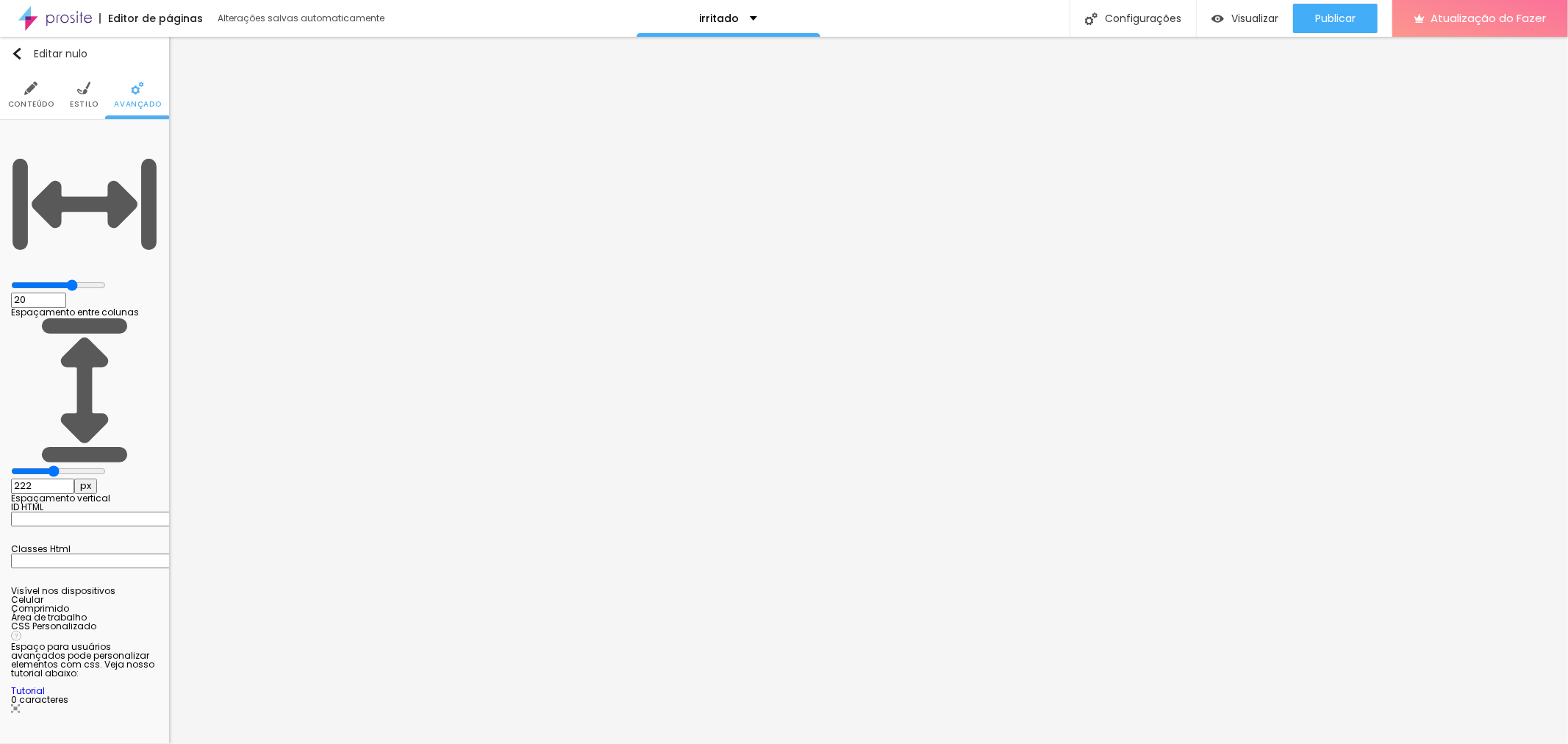
type input "11"
type input "0"
drag, startPoint x: 35, startPoint y: 174, endPoint x: 19, endPoint y: 177, distance: 16.3
type input "0"
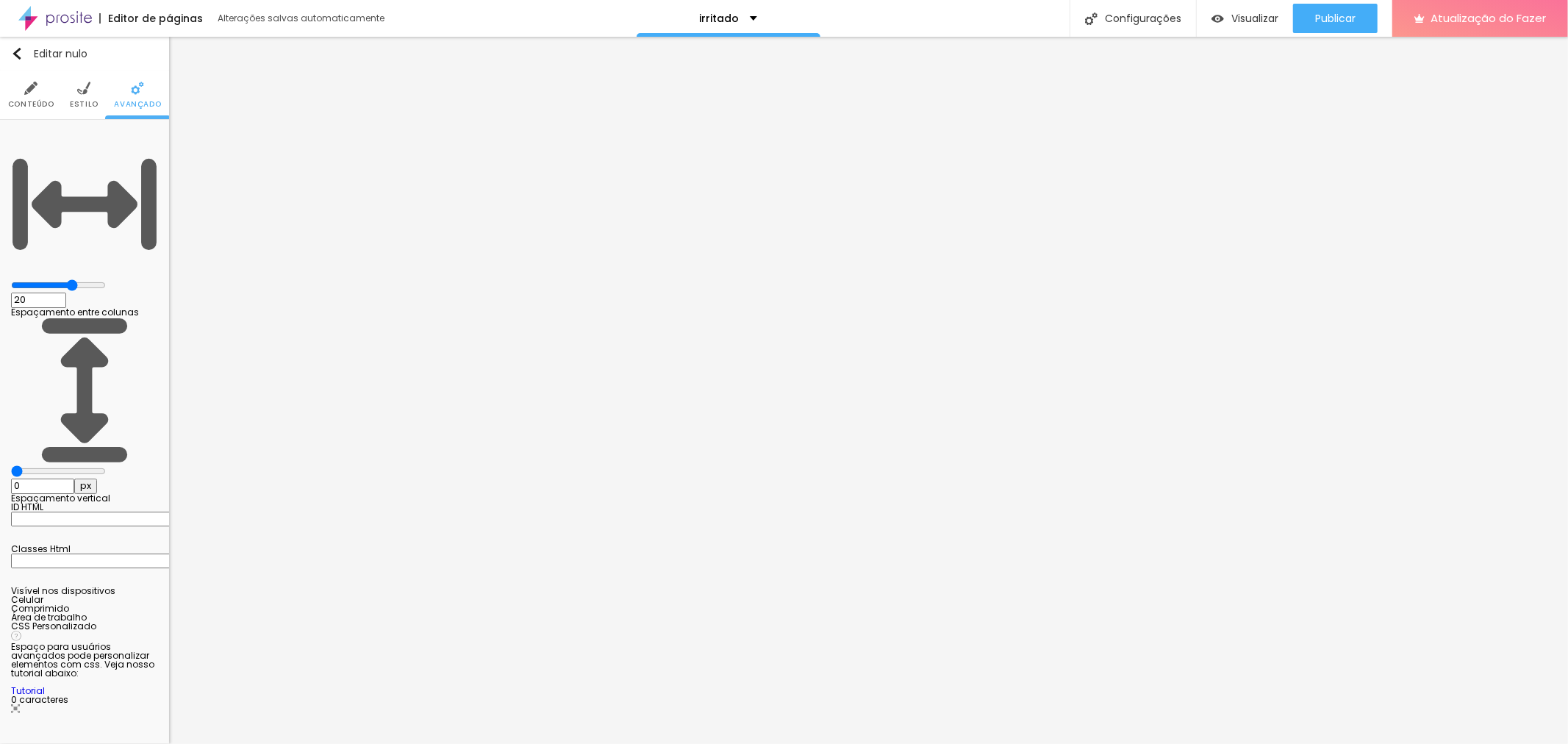
click at [19, 465] on input "range" at bounding box center [58, 471] width 95 height 12
type input "25"
type input "20"
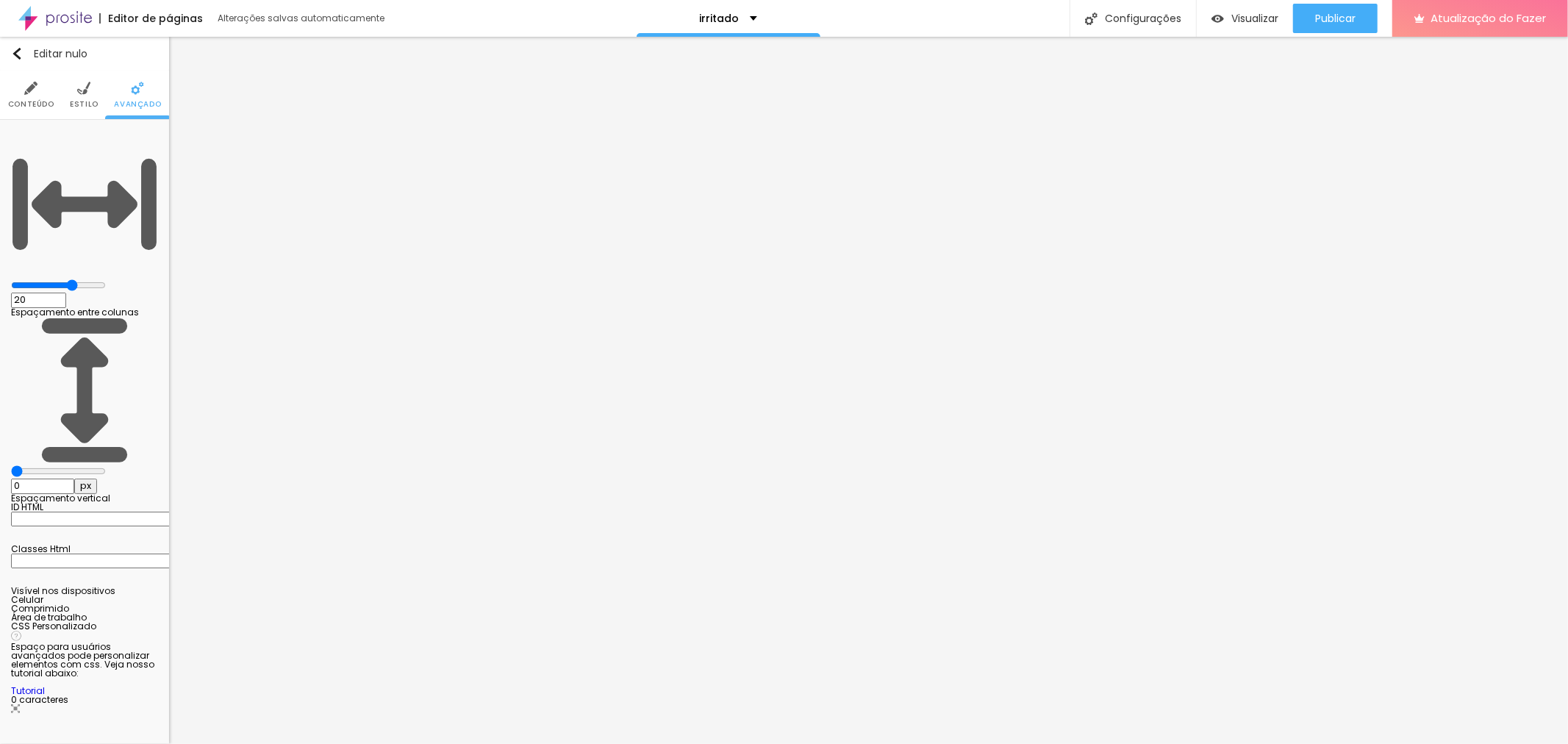
type input "15"
type input "10"
type input "5"
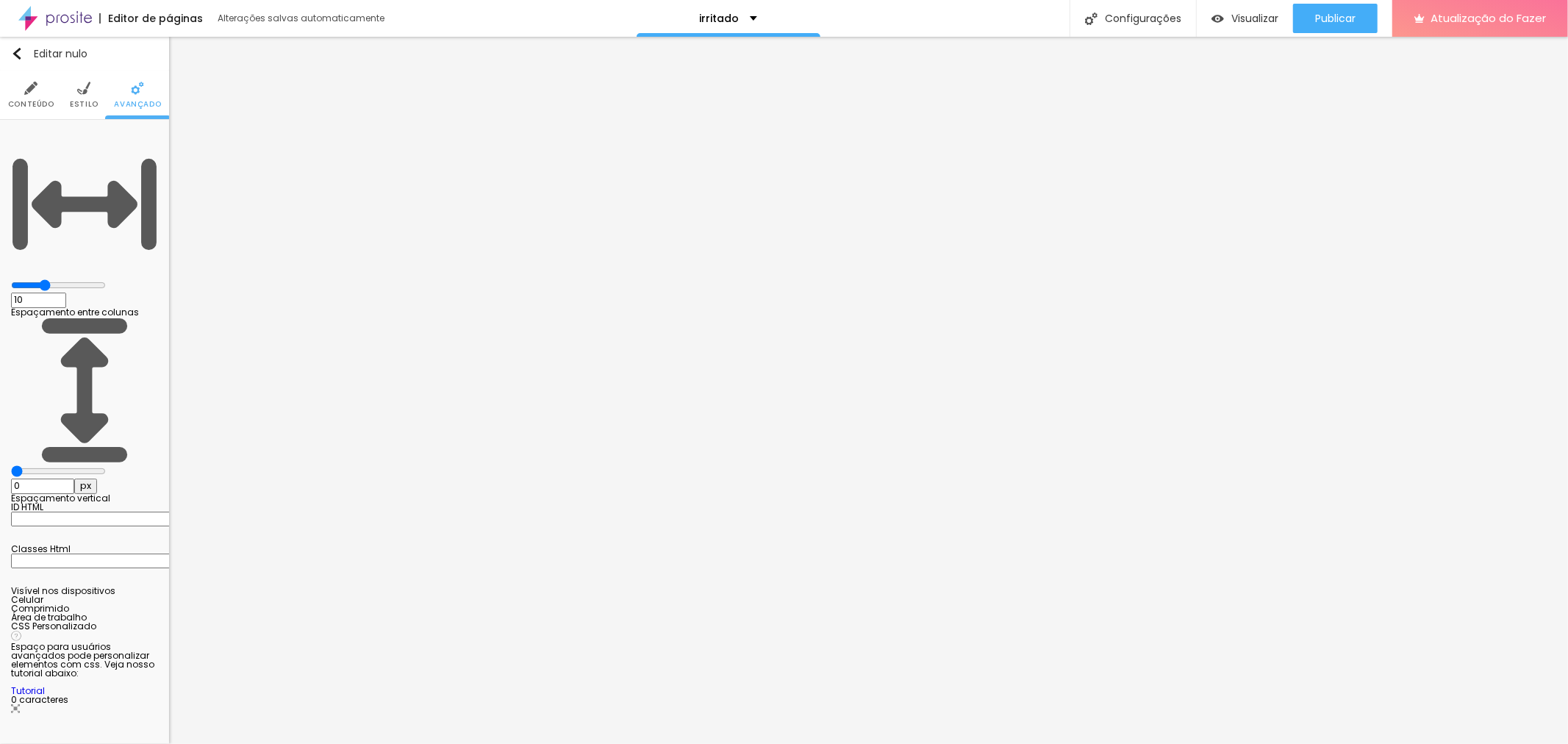
type input "5"
type input "0"
drag, startPoint x: 92, startPoint y: 143, endPoint x: 8, endPoint y: 143, distance: 84.0
type input "0"
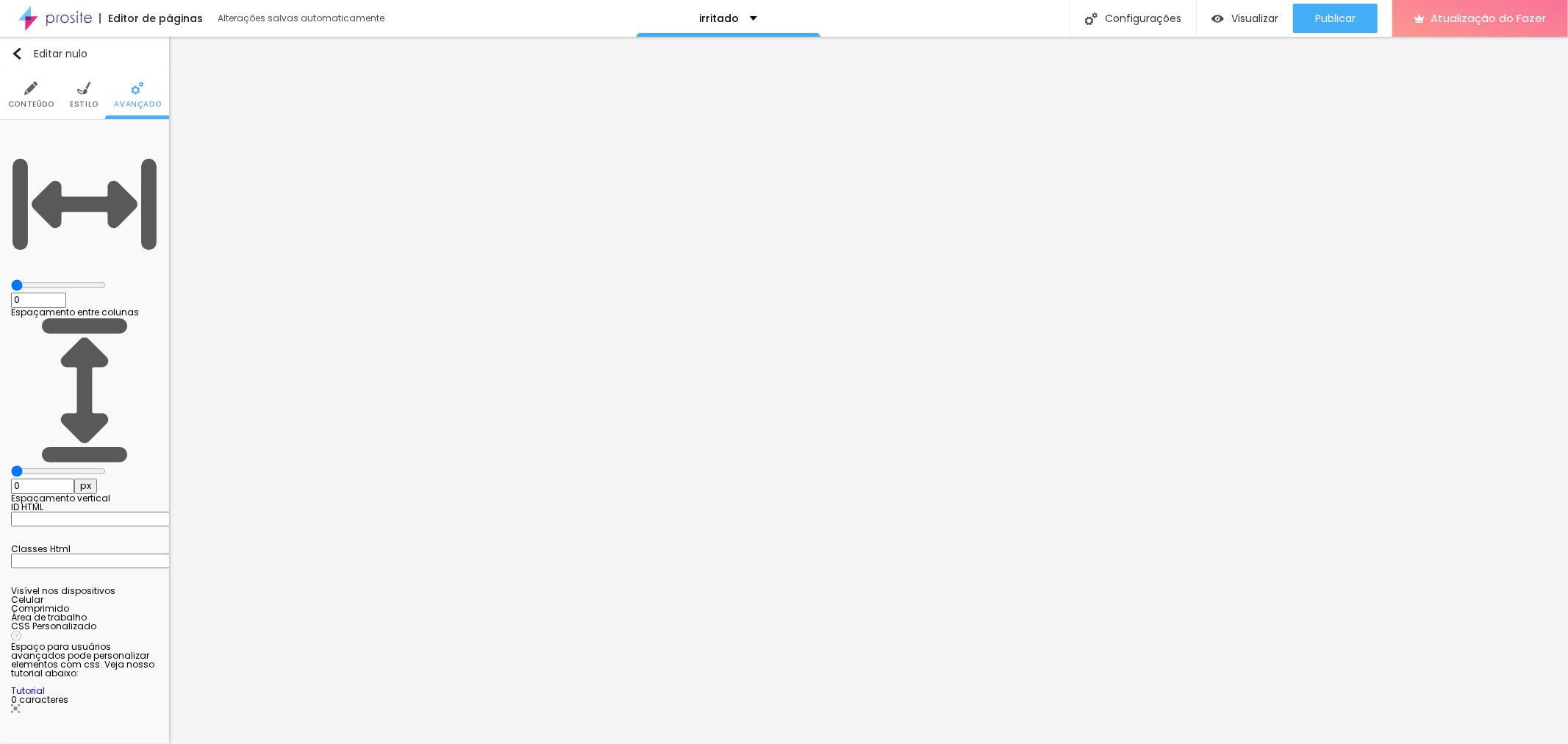
click at [11, 280] on input "range" at bounding box center [58, 285] width 95 height 12
click at [83, 83] on img at bounding box center [83, 88] width 13 height 13
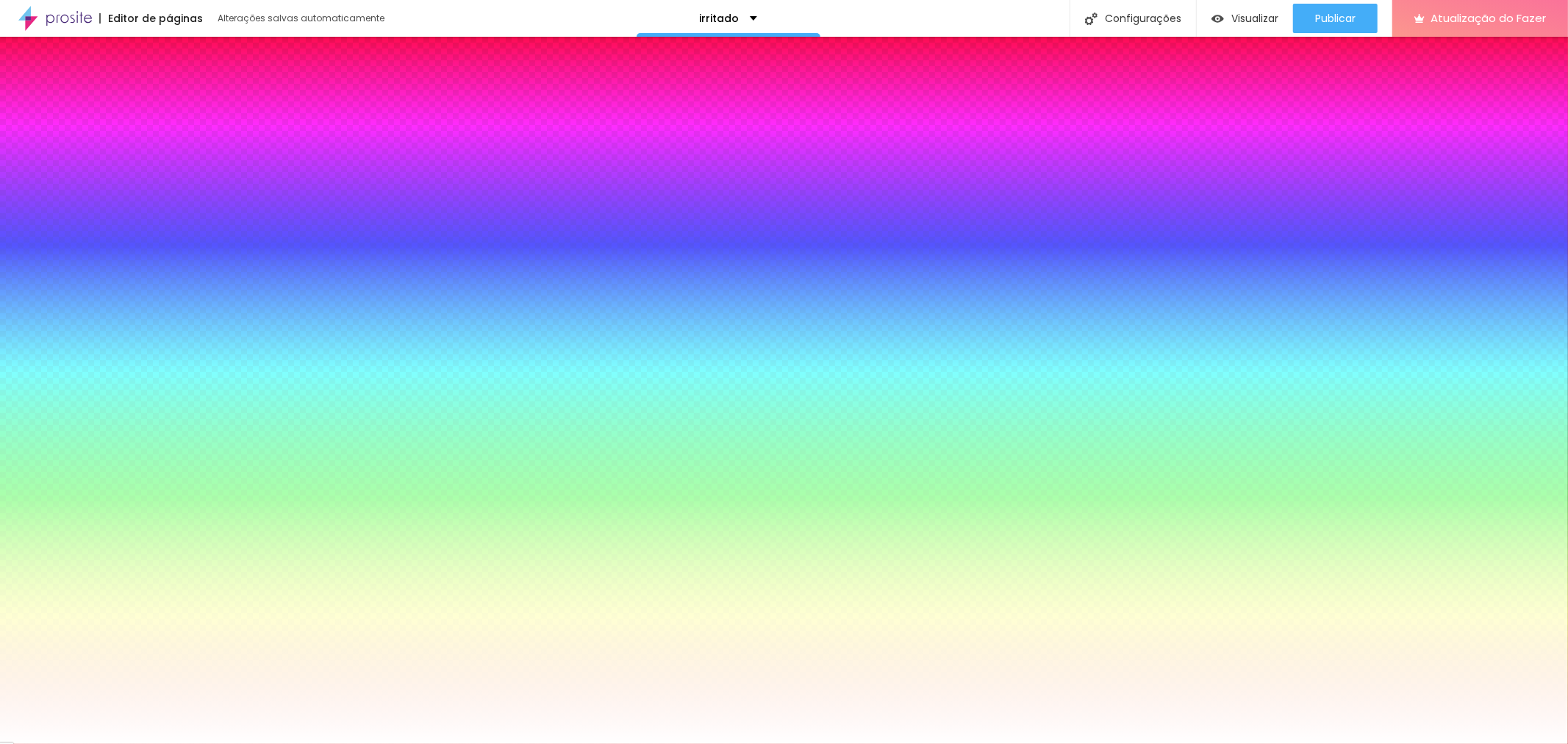
click at [36, 94] on img at bounding box center [31, 88] width 13 height 13
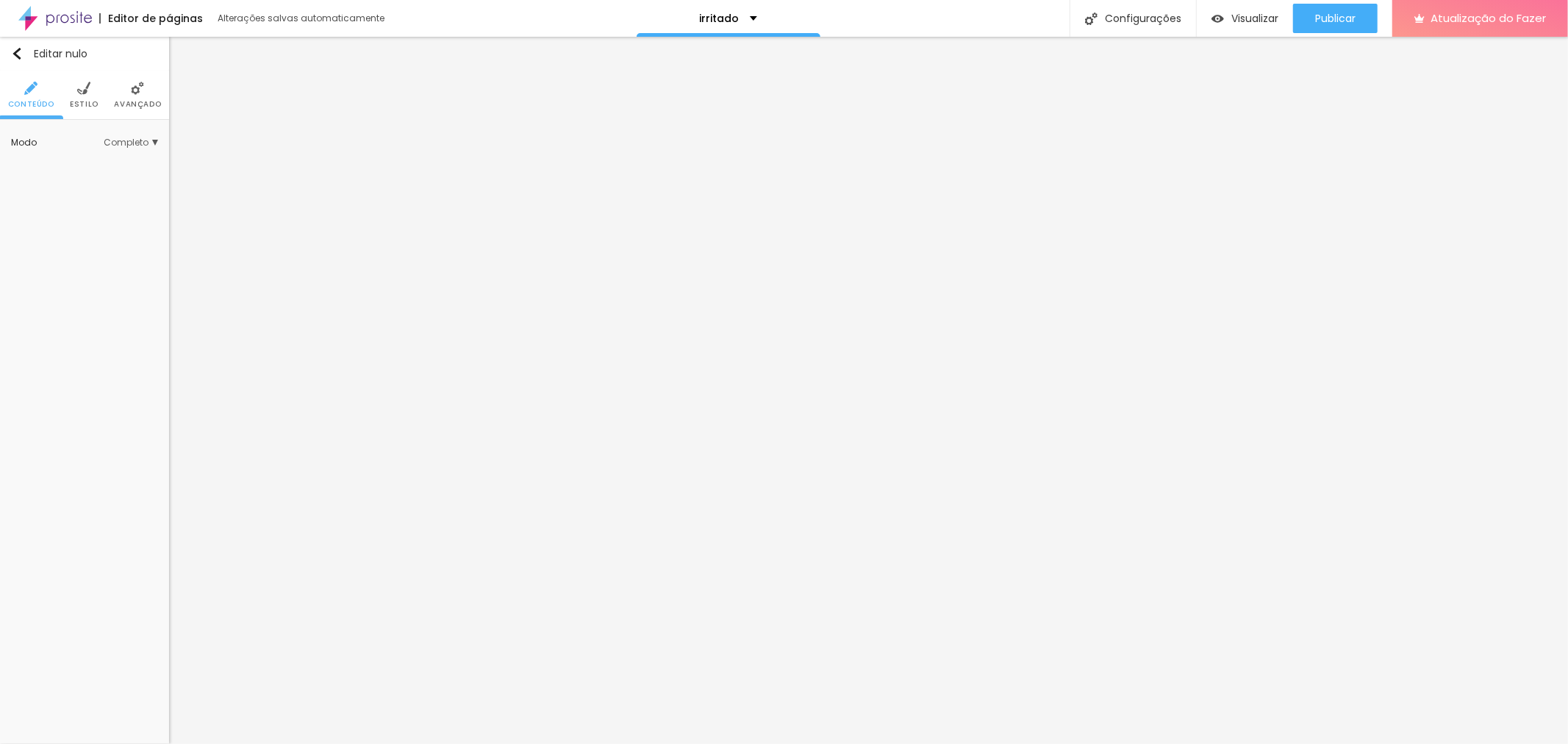
click at [9, 75] on li "Conteúdo" at bounding box center [31, 95] width 46 height 49
click at [122, 98] on li "Avançado" at bounding box center [126, 95] width 47 height 49
drag, startPoint x: 116, startPoint y: 79, endPoint x: 125, endPoint y: 83, distance: 9.8
click at [118, 79] on li "Avançado" at bounding box center [126, 95] width 47 height 49
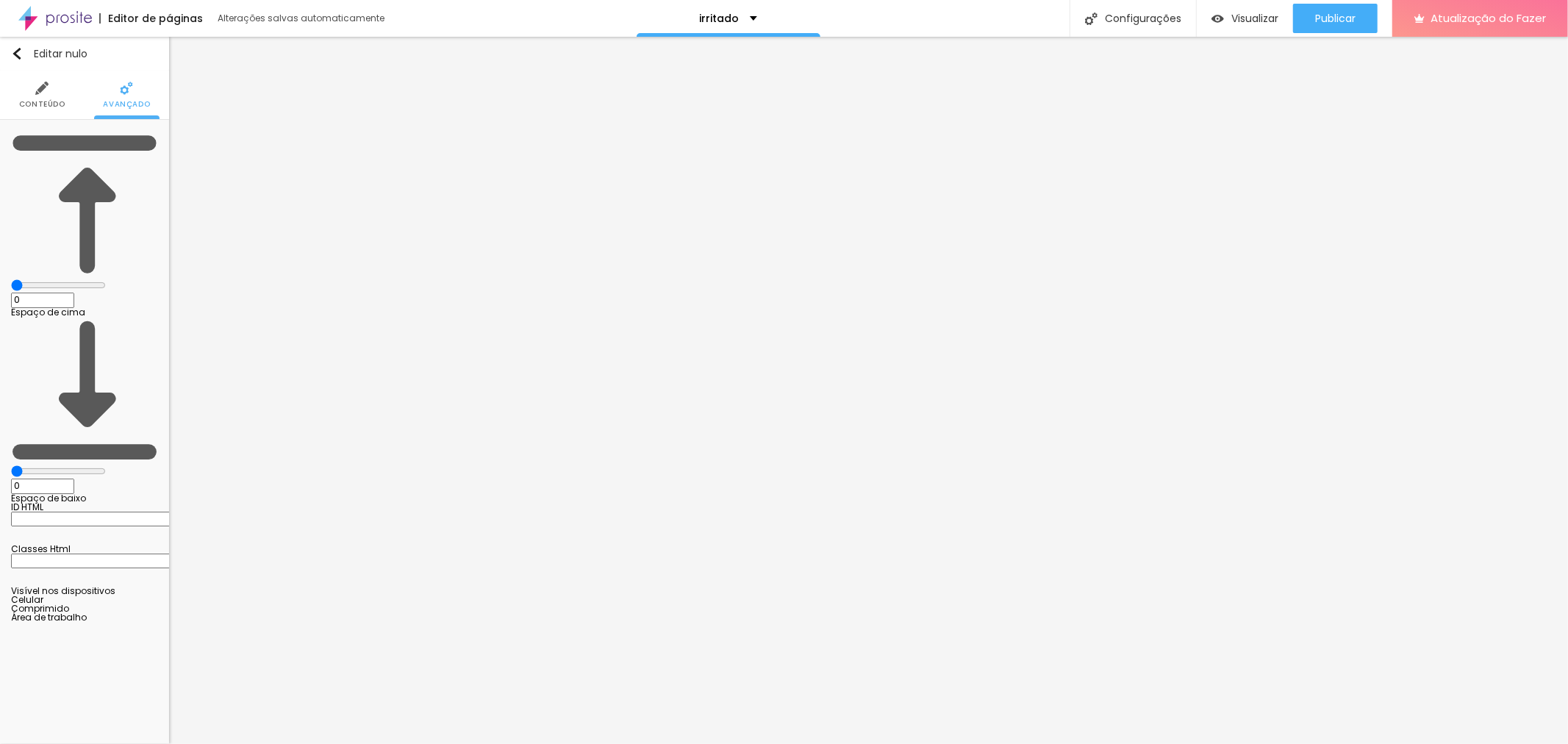
type input "1"
type input "19"
type input "23"
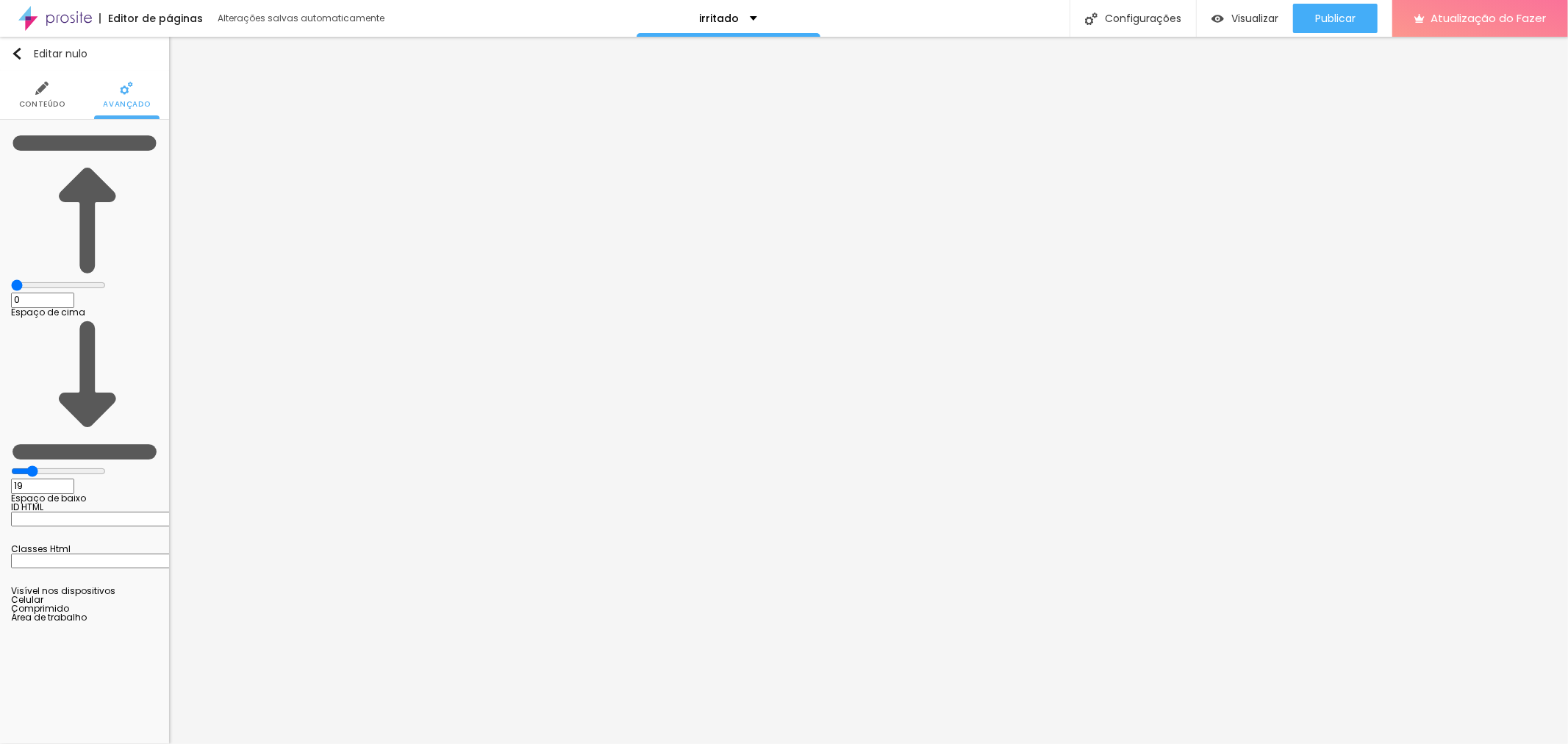
type input "23"
type input "27"
type input "33"
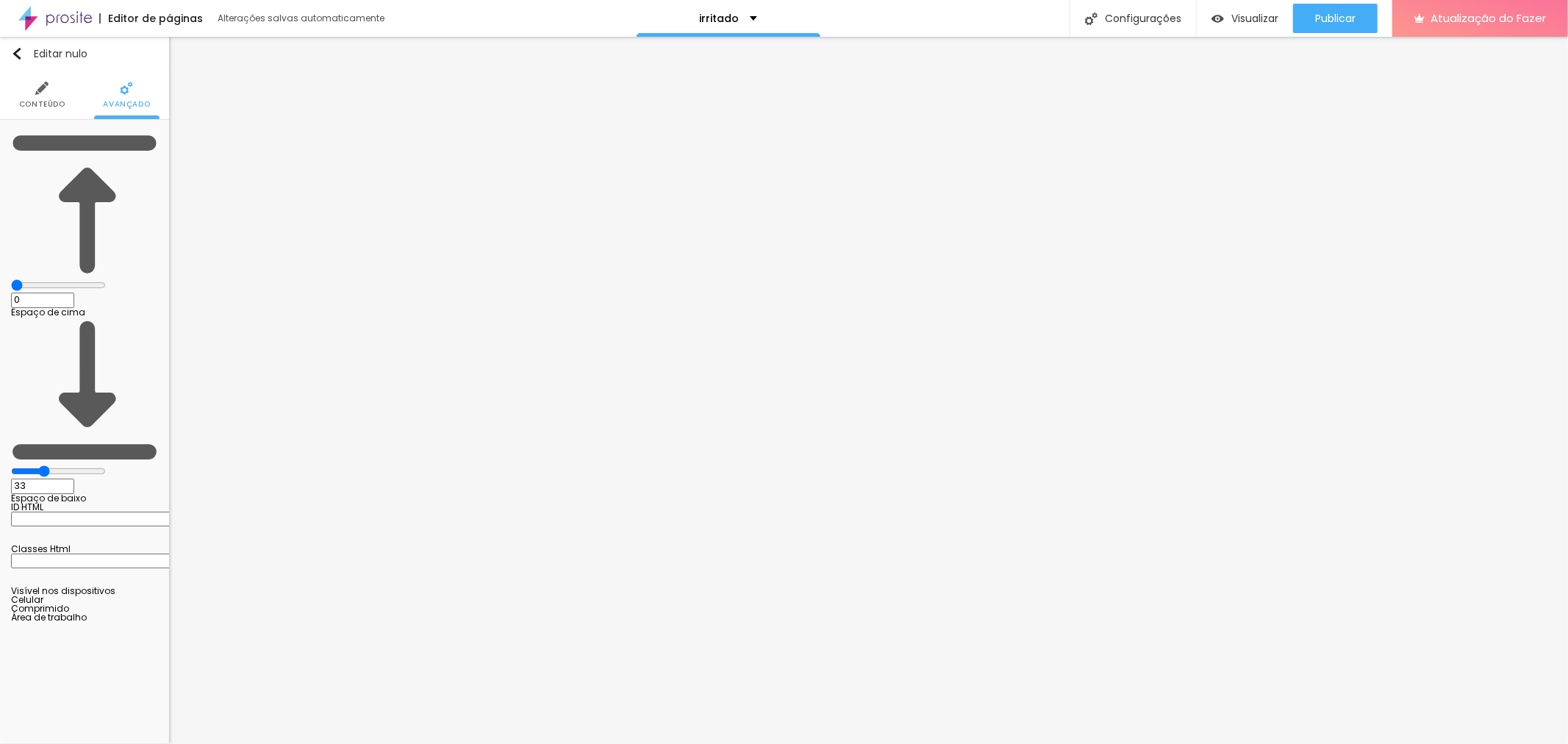
type input "36"
type input "42"
type input "45"
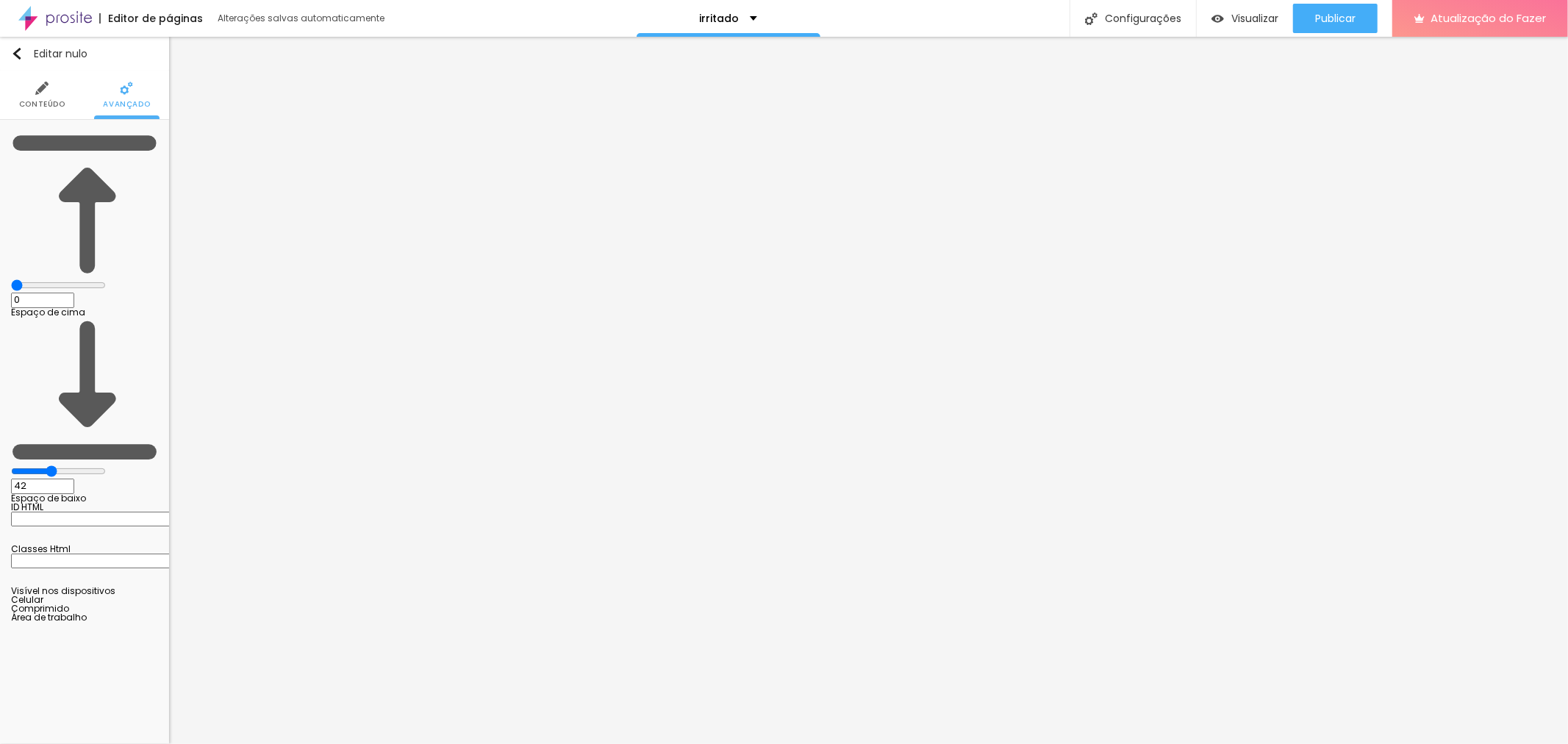
type input "45"
type input "49"
type input "53"
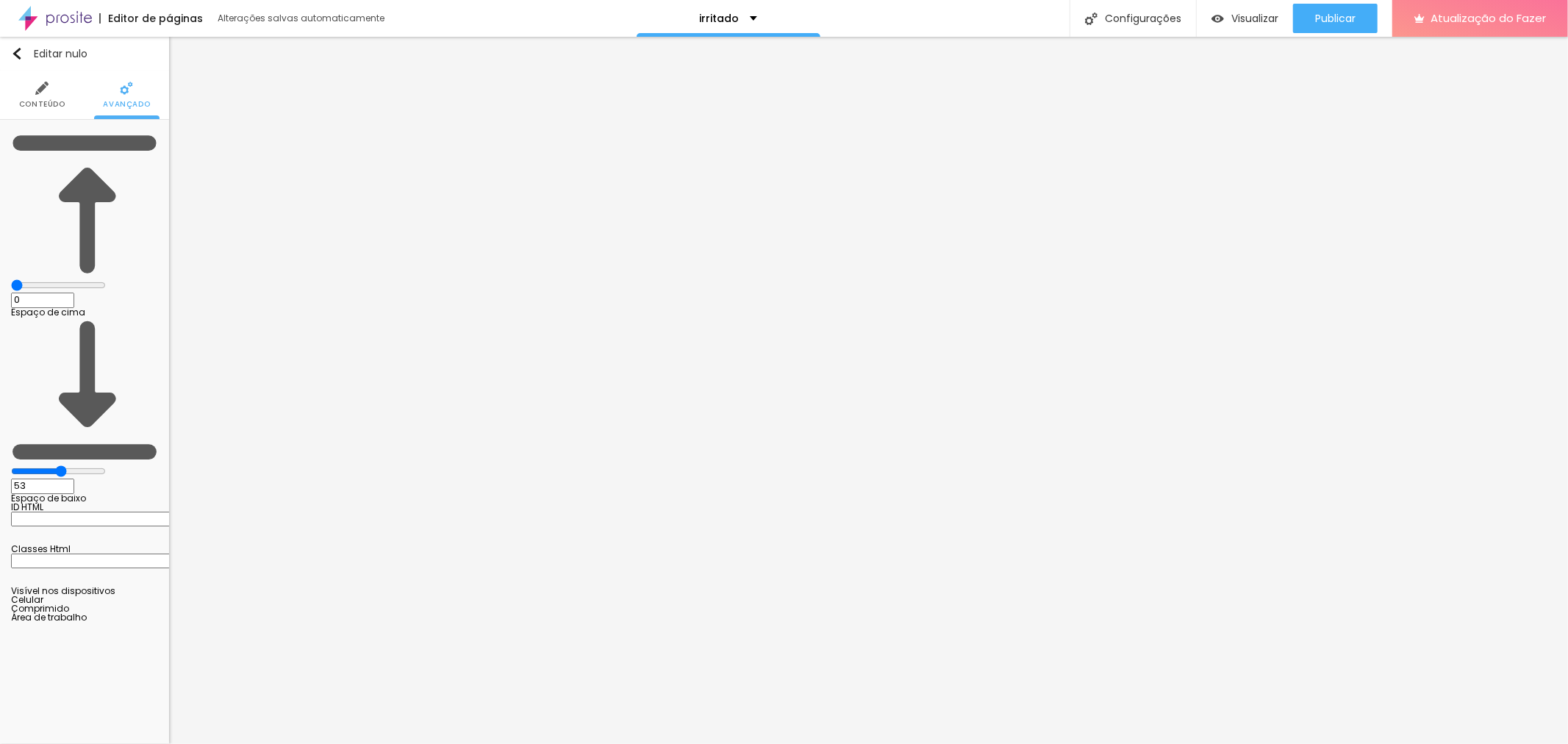
type input "56"
type input "58"
type input "60"
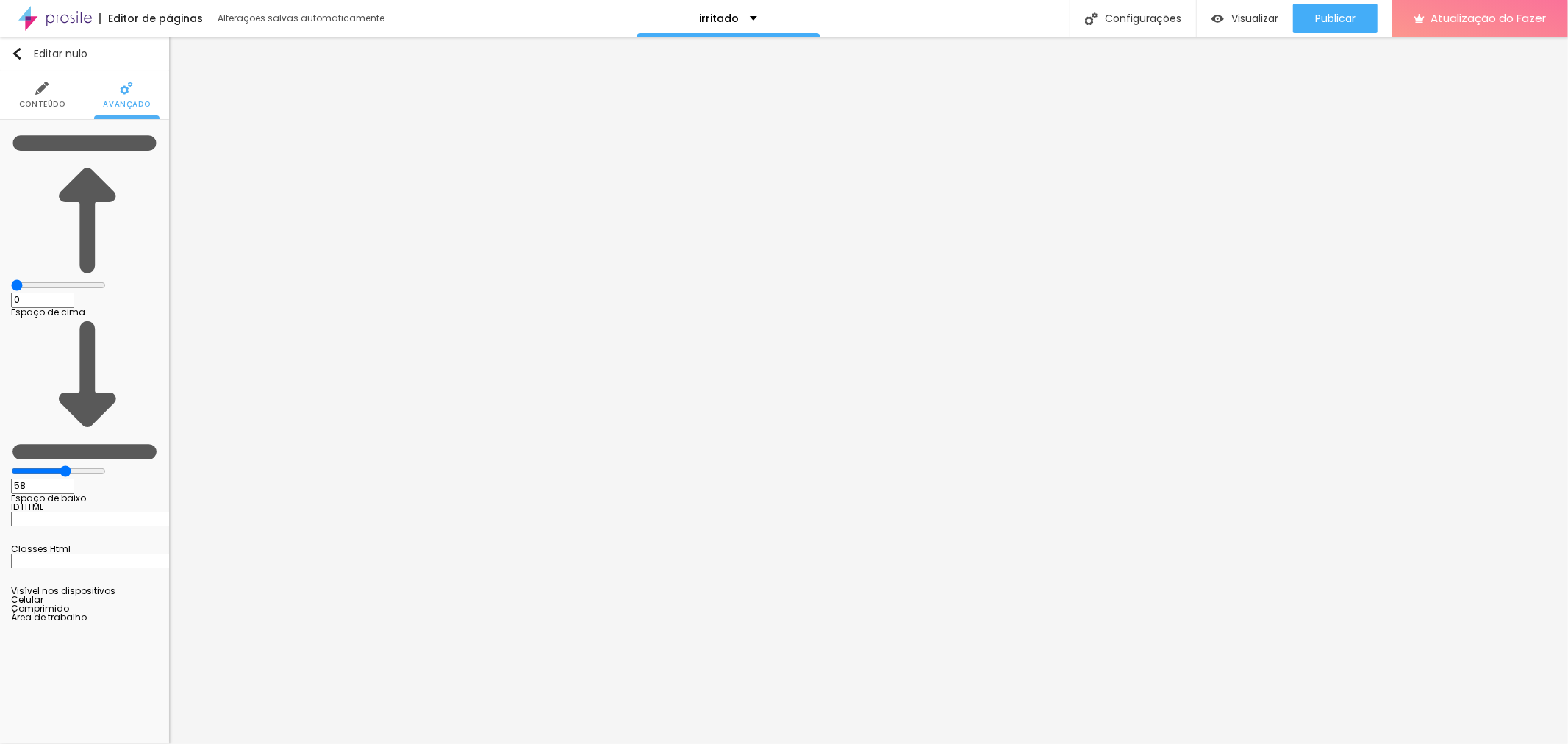
type input "60"
type input "61"
type input "64"
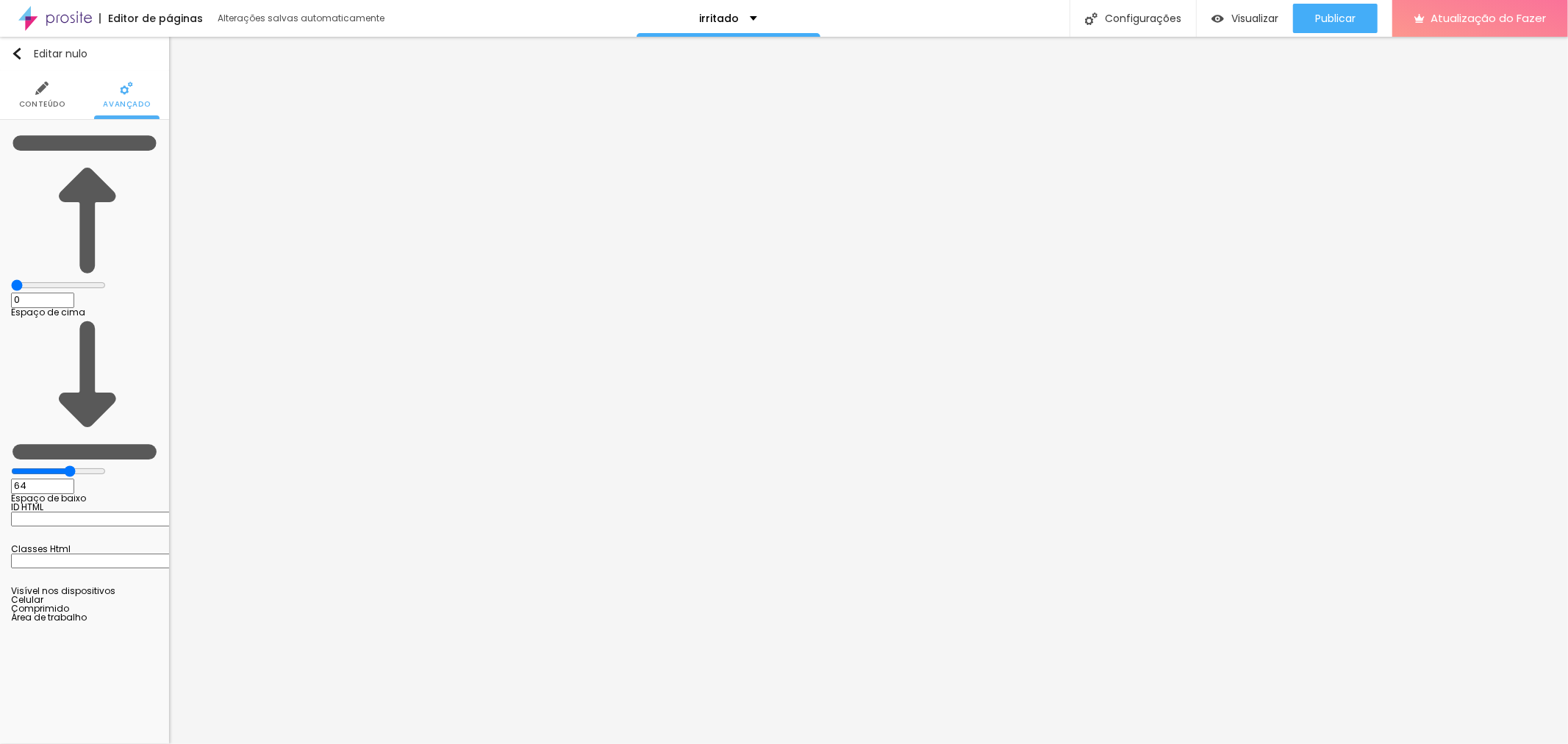
type input "69"
type input "76"
type input "85"
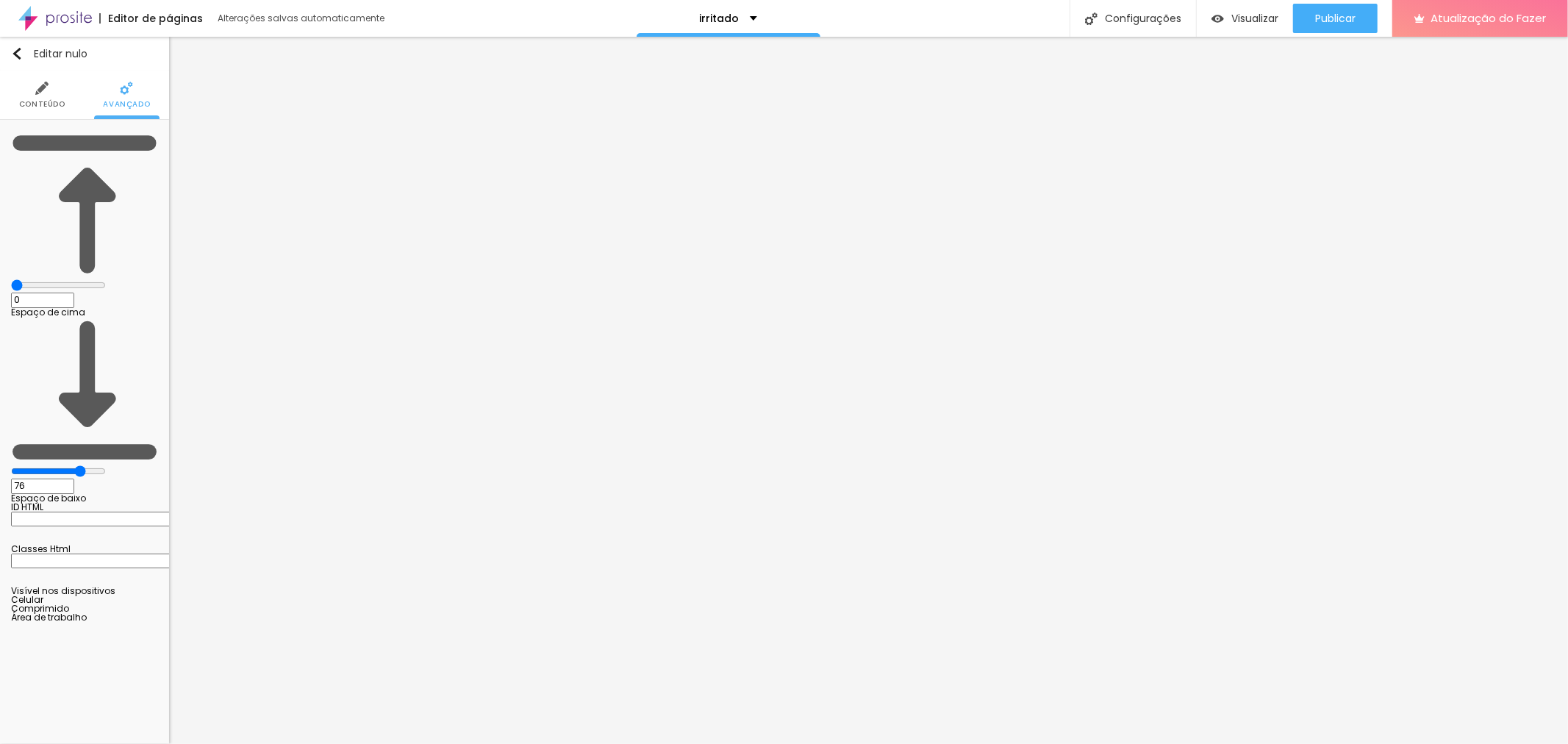
type input "85"
type input "100"
type input "68"
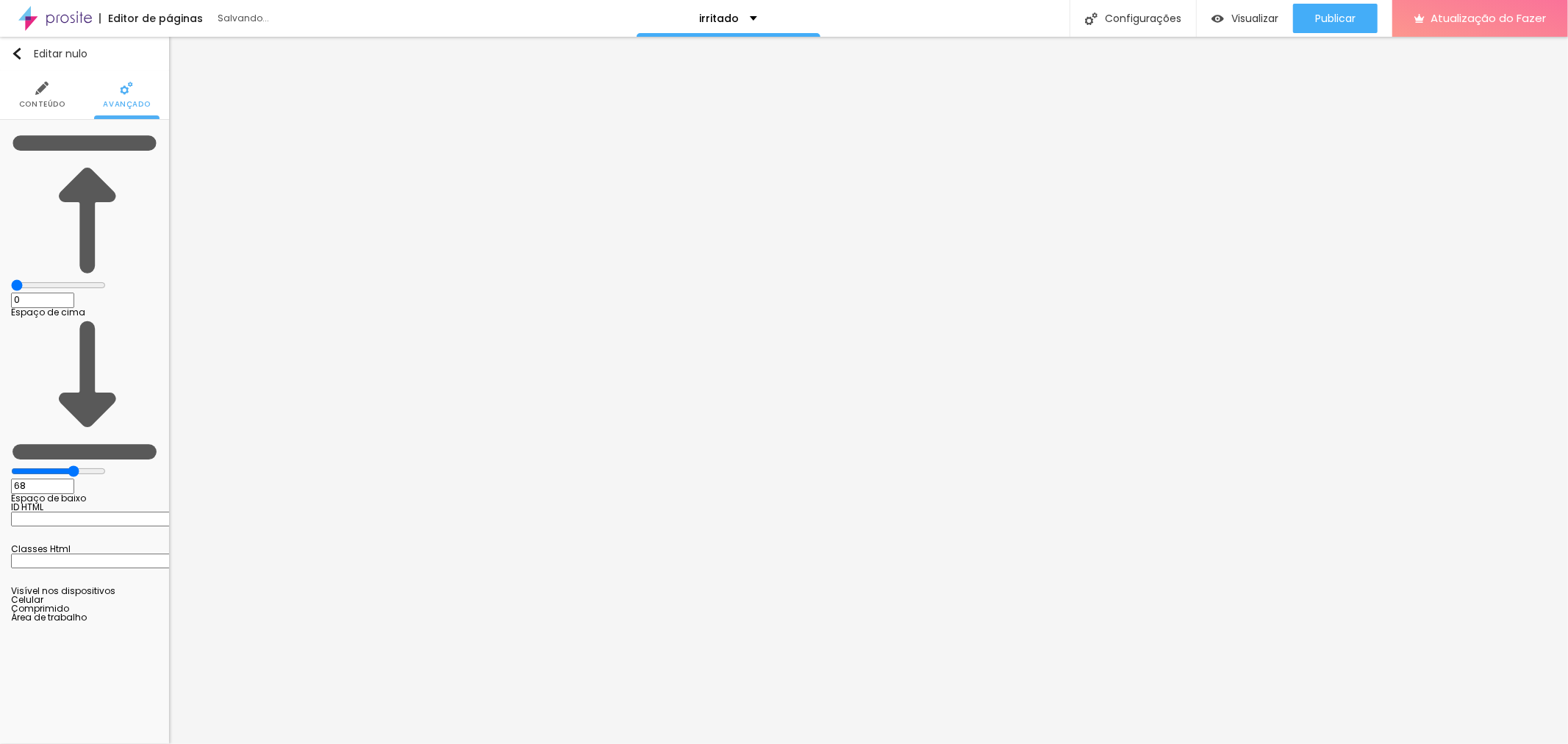
type input "25"
type input "19"
type input "13"
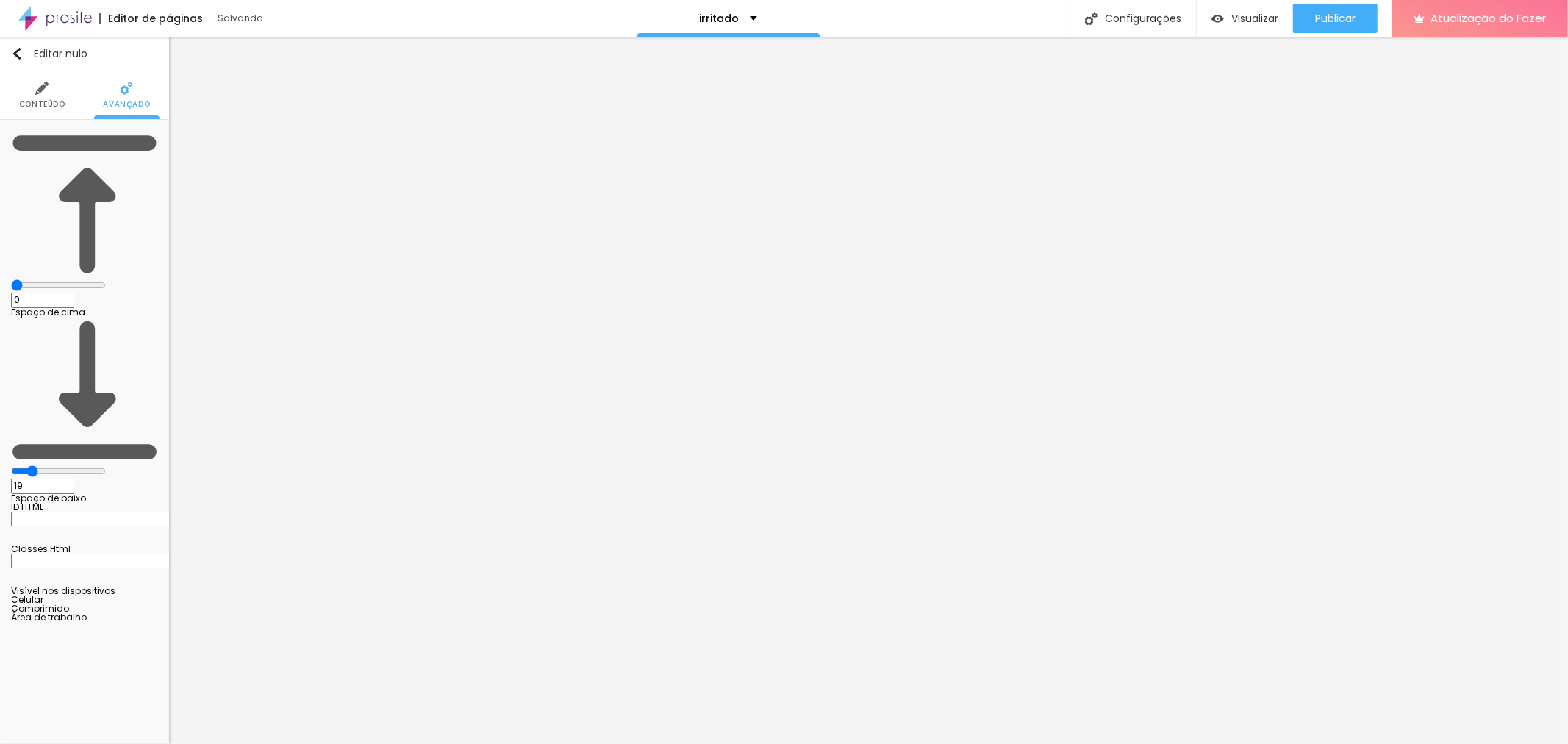
type input "13"
type input "10"
type input "5"
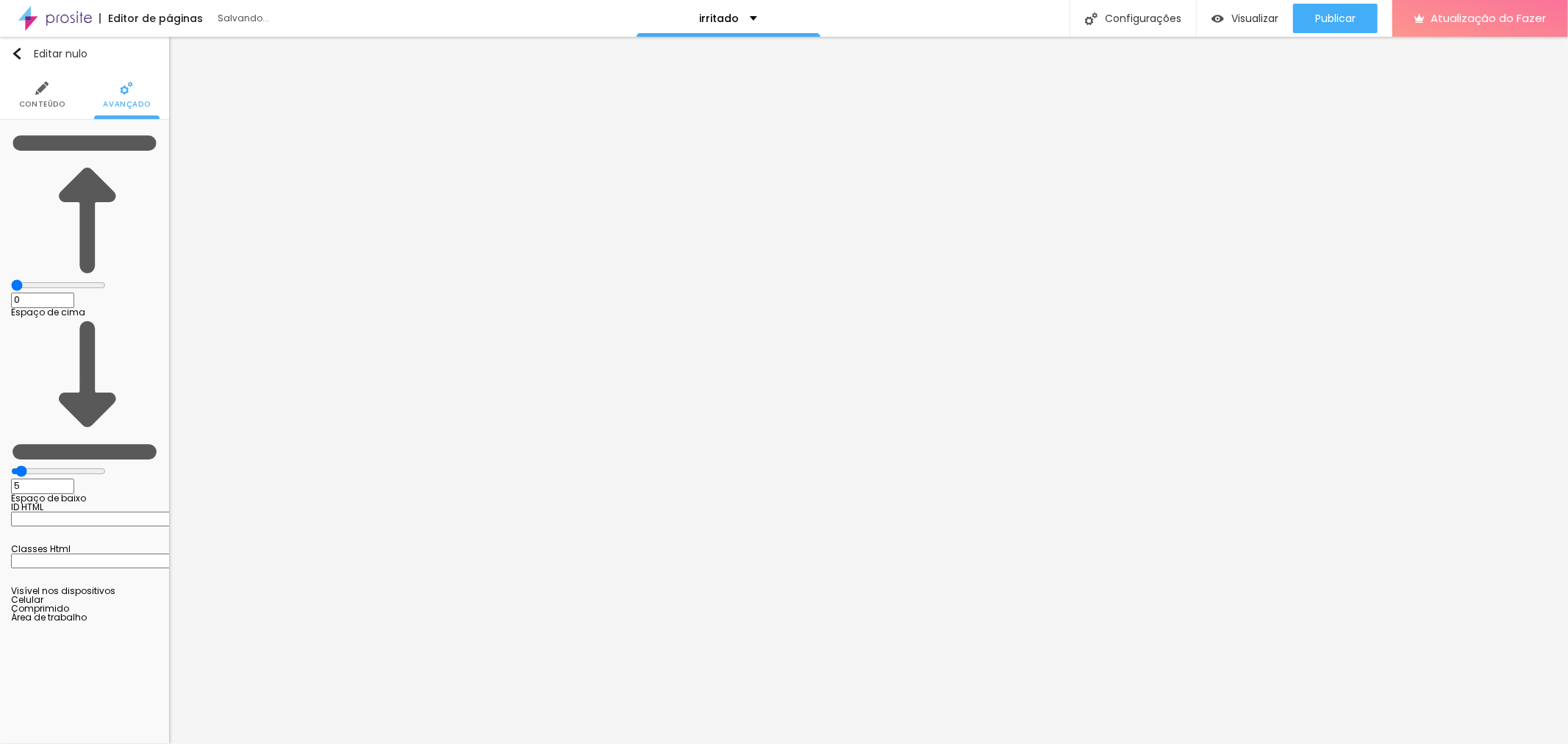
type input "1"
type input "0"
drag, startPoint x: 32, startPoint y: 170, endPoint x: 0, endPoint y: 186, distance: 35.8
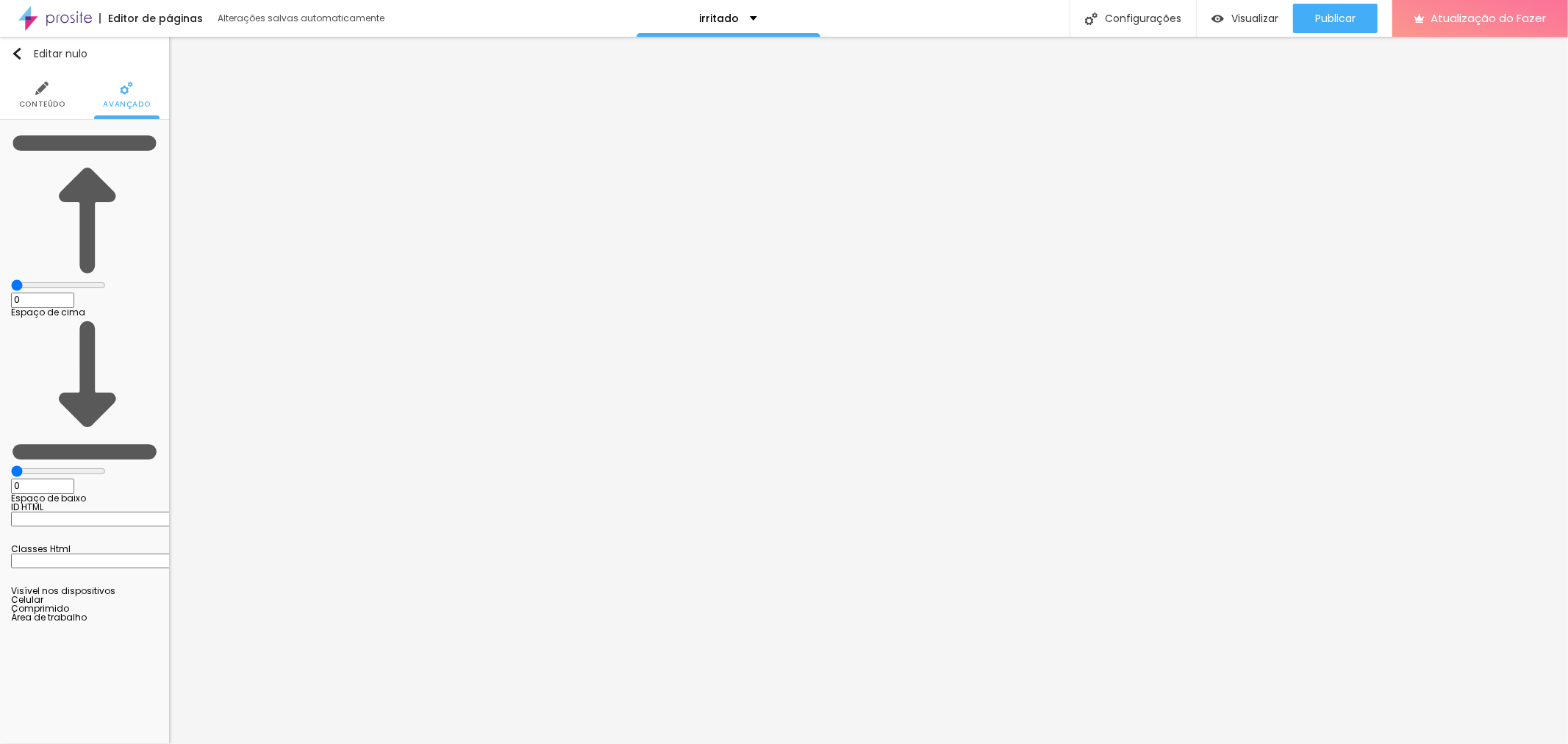
click at [11, 465] on input "range" at bounding box center [58, 471] width 95 height 12
type input "7"
type input "33"
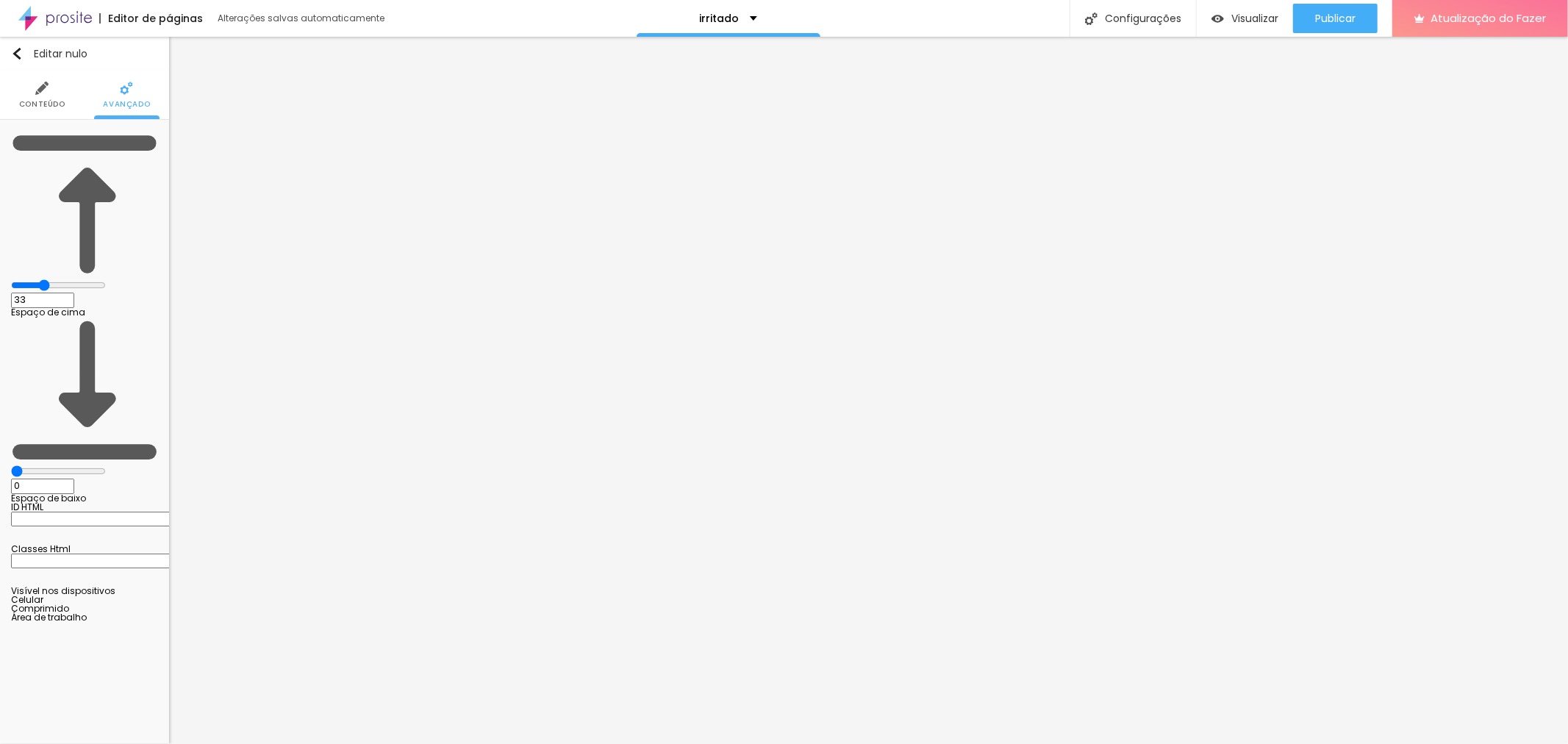
type input "34"
type input "36"
type input "38"
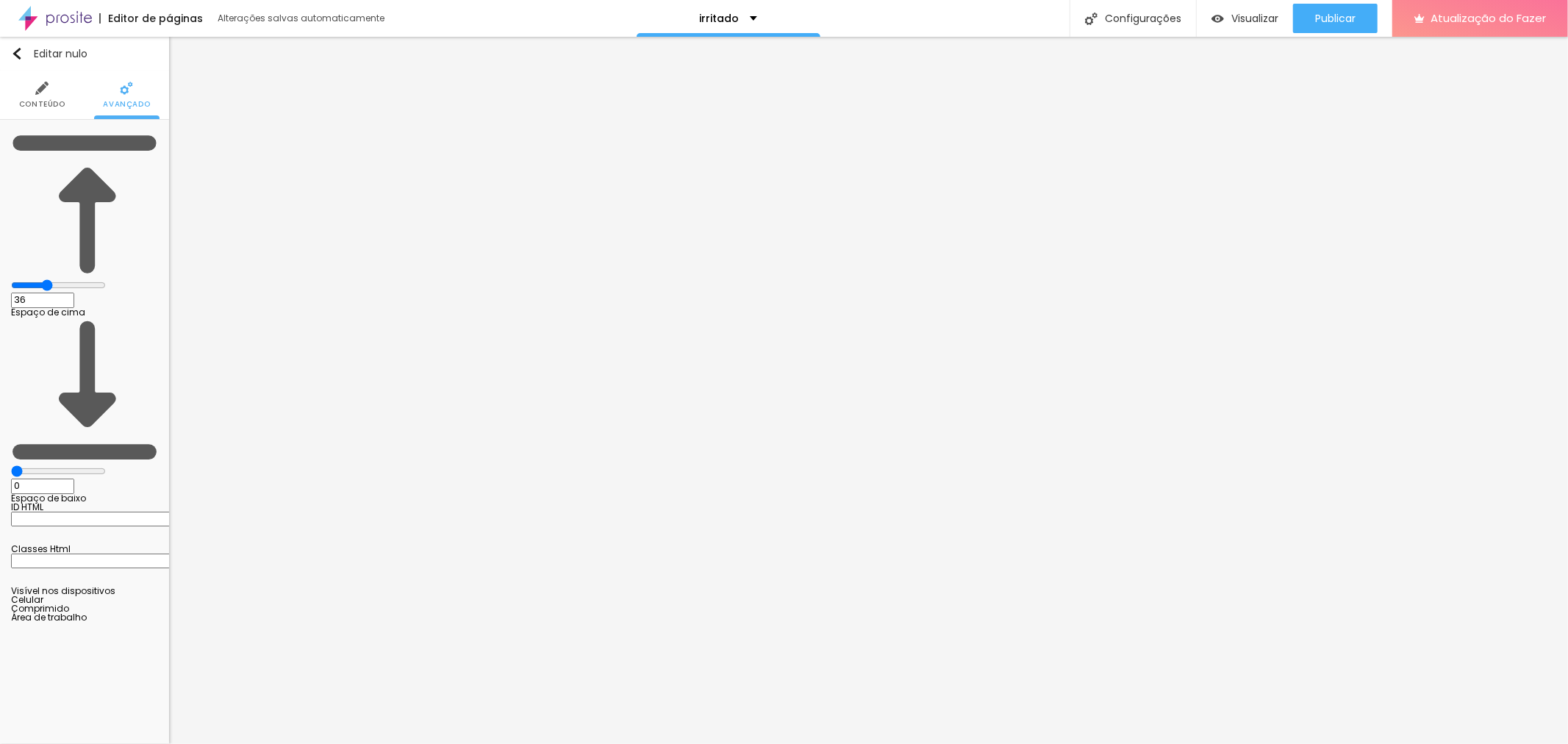
type input "38"
type input "46"
type input "54"
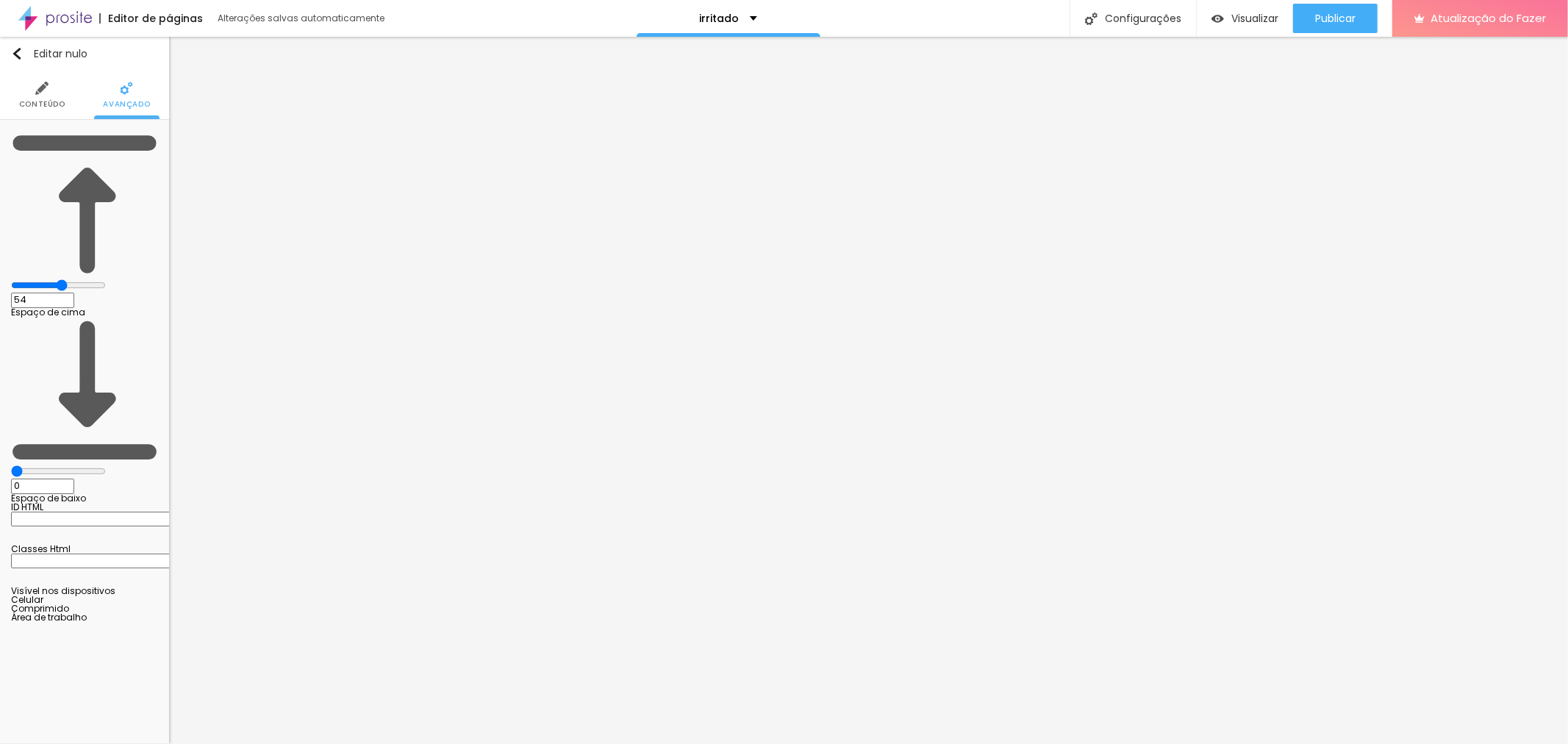
type input "59"
type input "66"
type input "71"
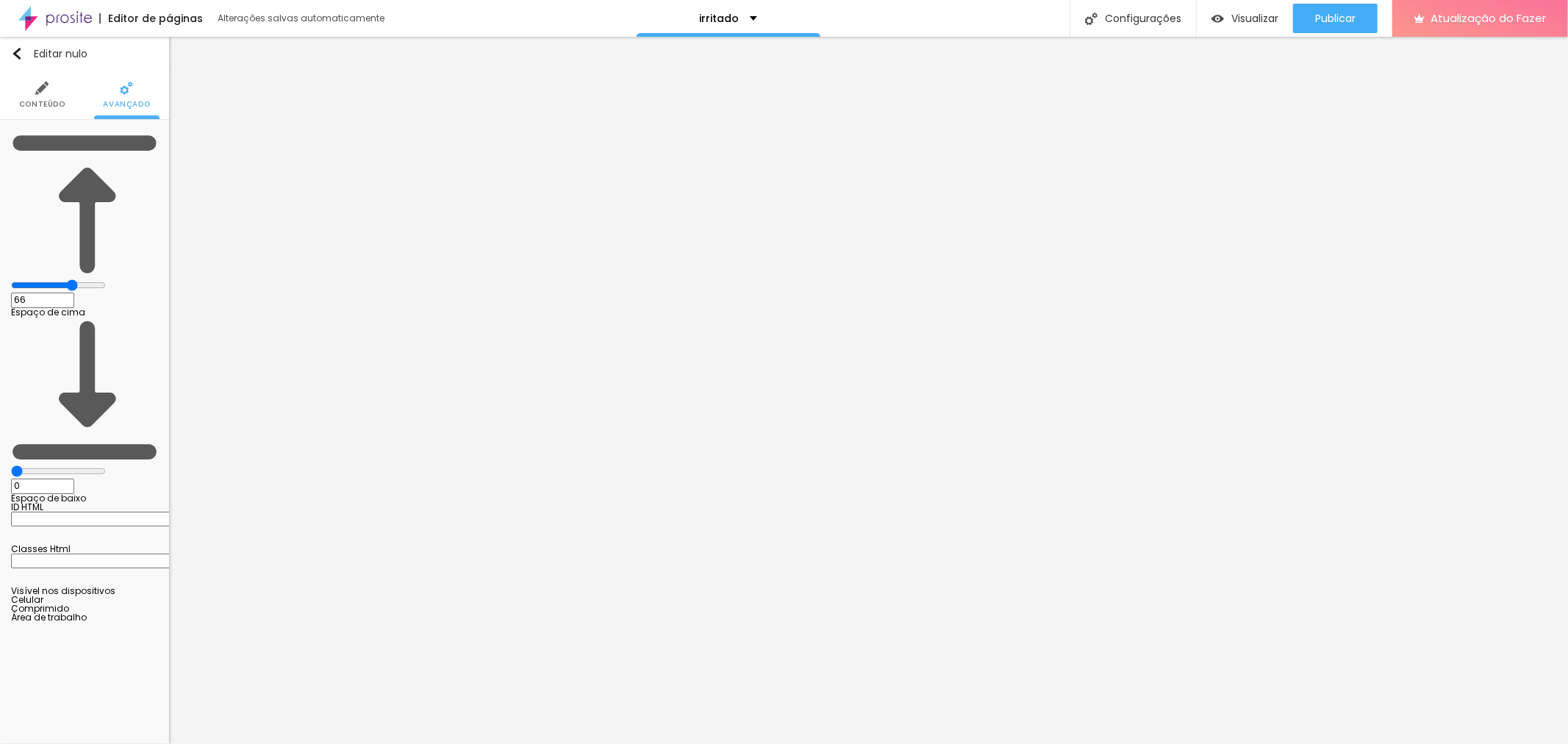
type input "71"
type input "80"
type input "95"
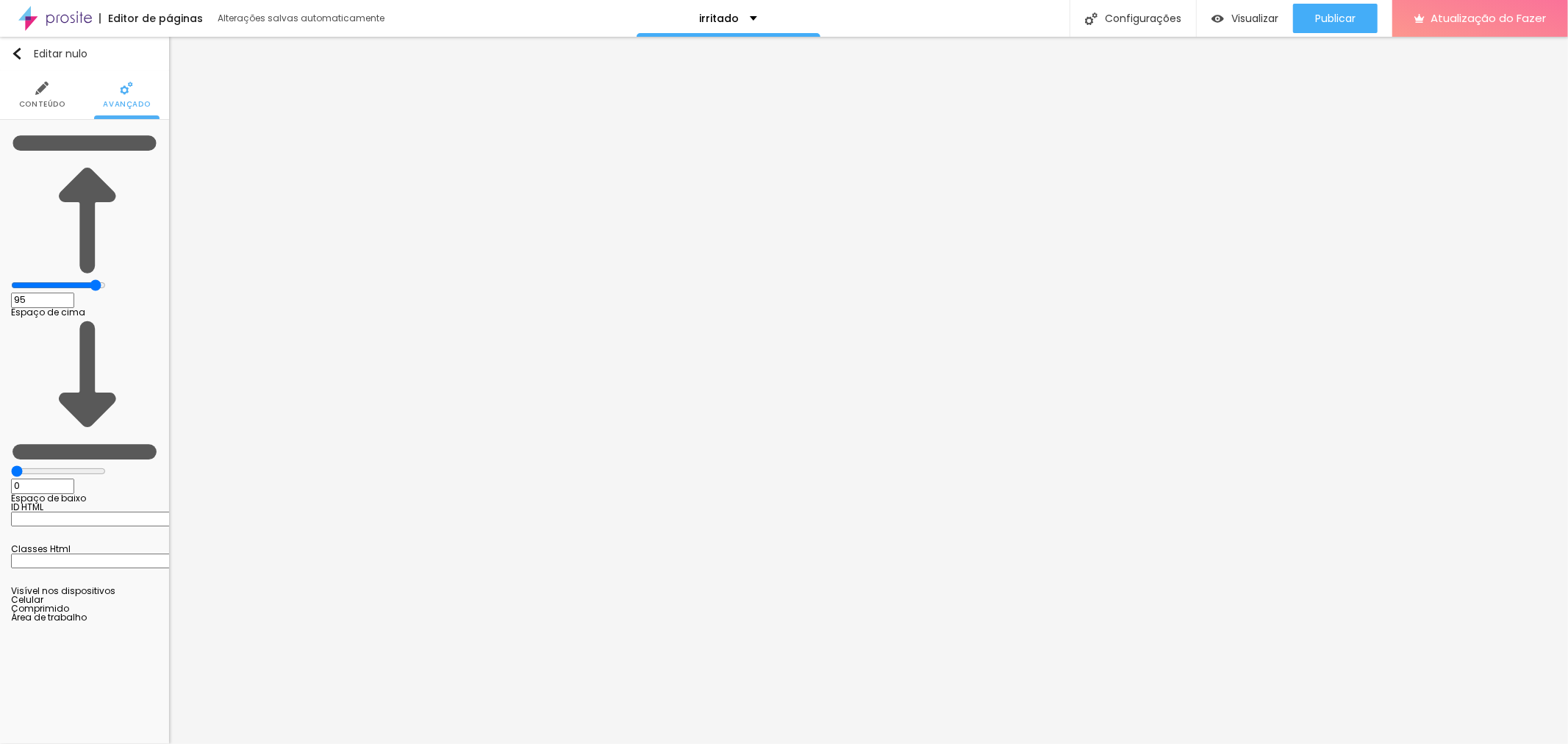
type input "100"
type input "88"
type input "0"
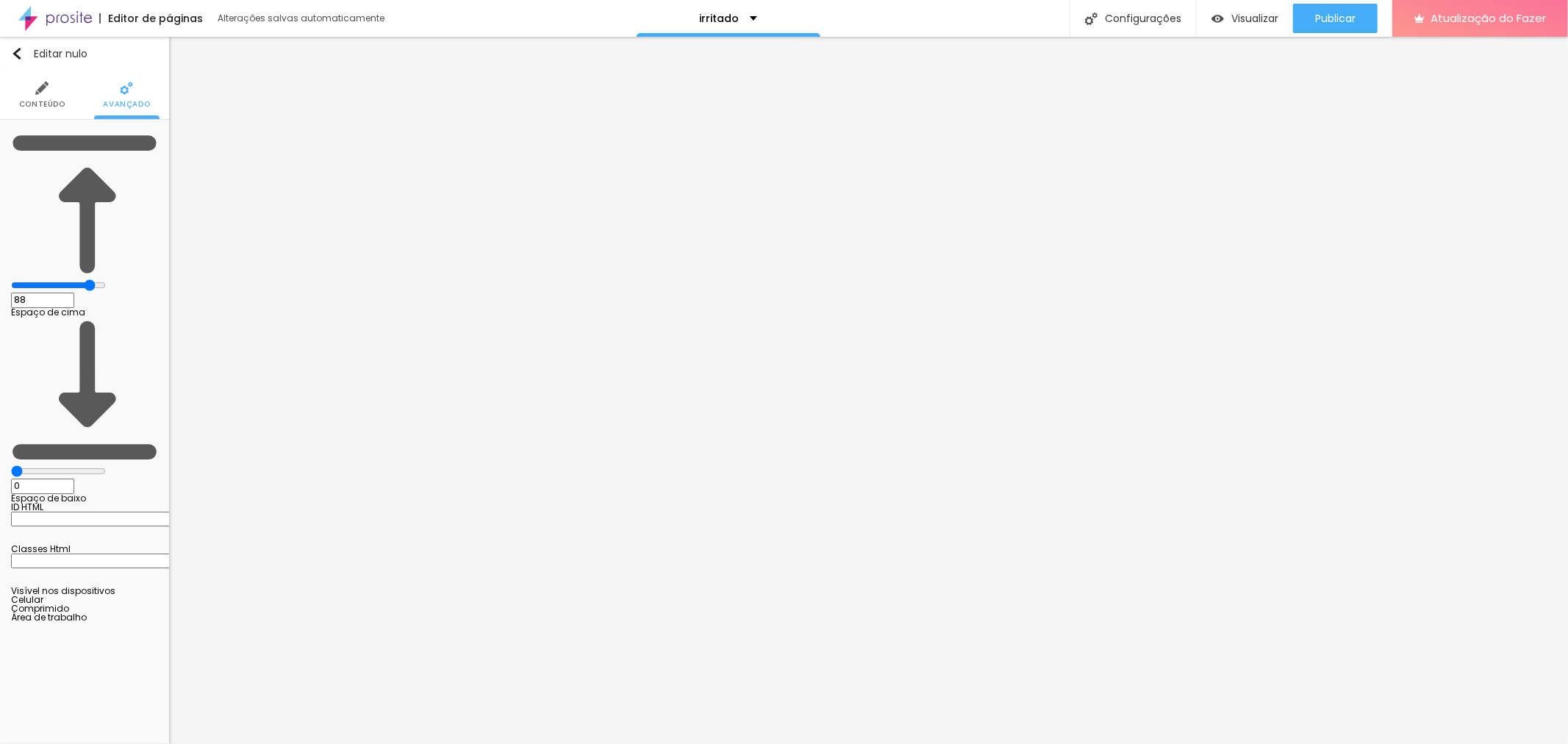
type input "0"
drag, startPoint x: 31, startPoint y: 147, endPoint x: 0, endPoint y: 148, distance: 31.0
click at [11, 280] on input "range" at bounding box center [58, 285] width 95 height 12
type input "5"
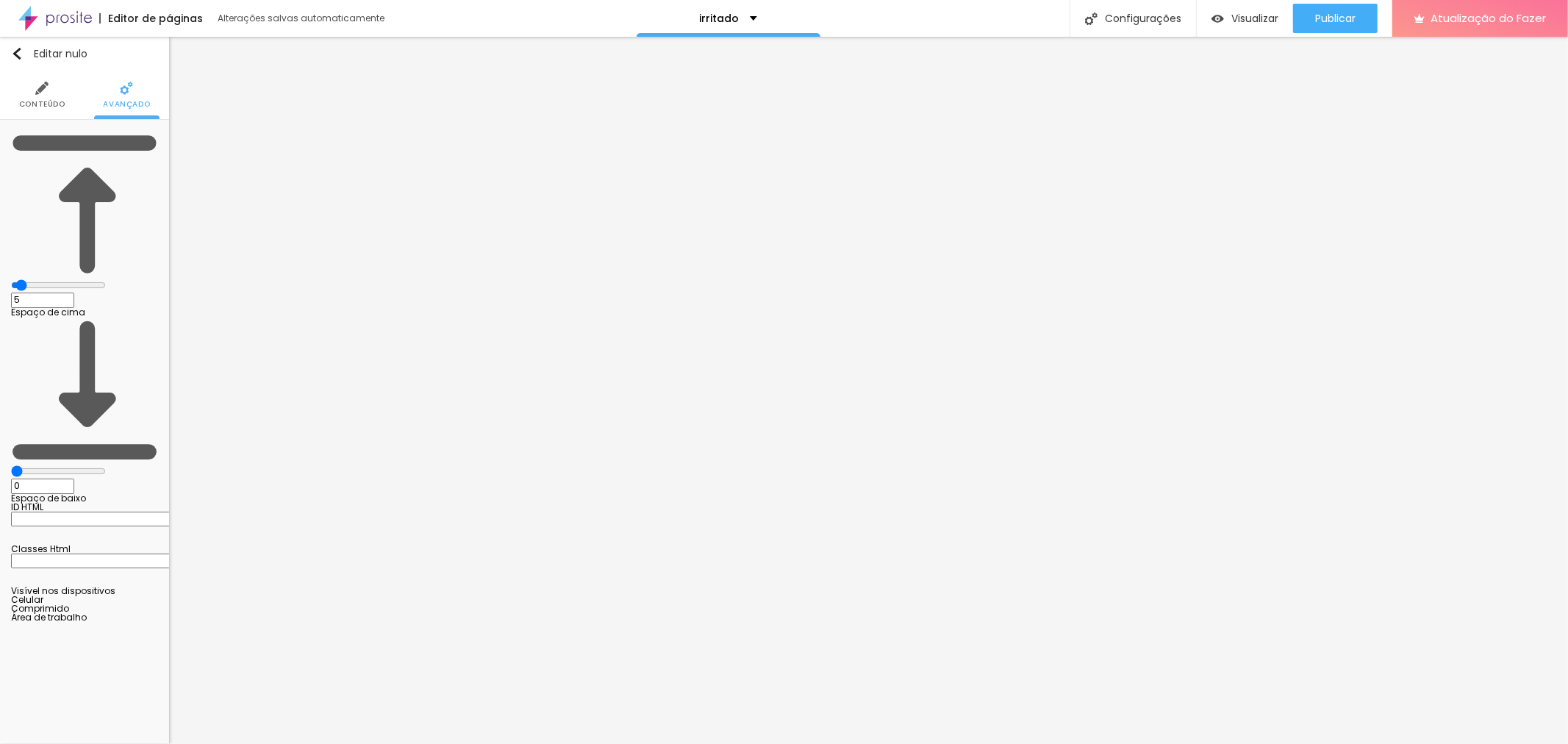
type input "36"
type input "39"
type input "44"
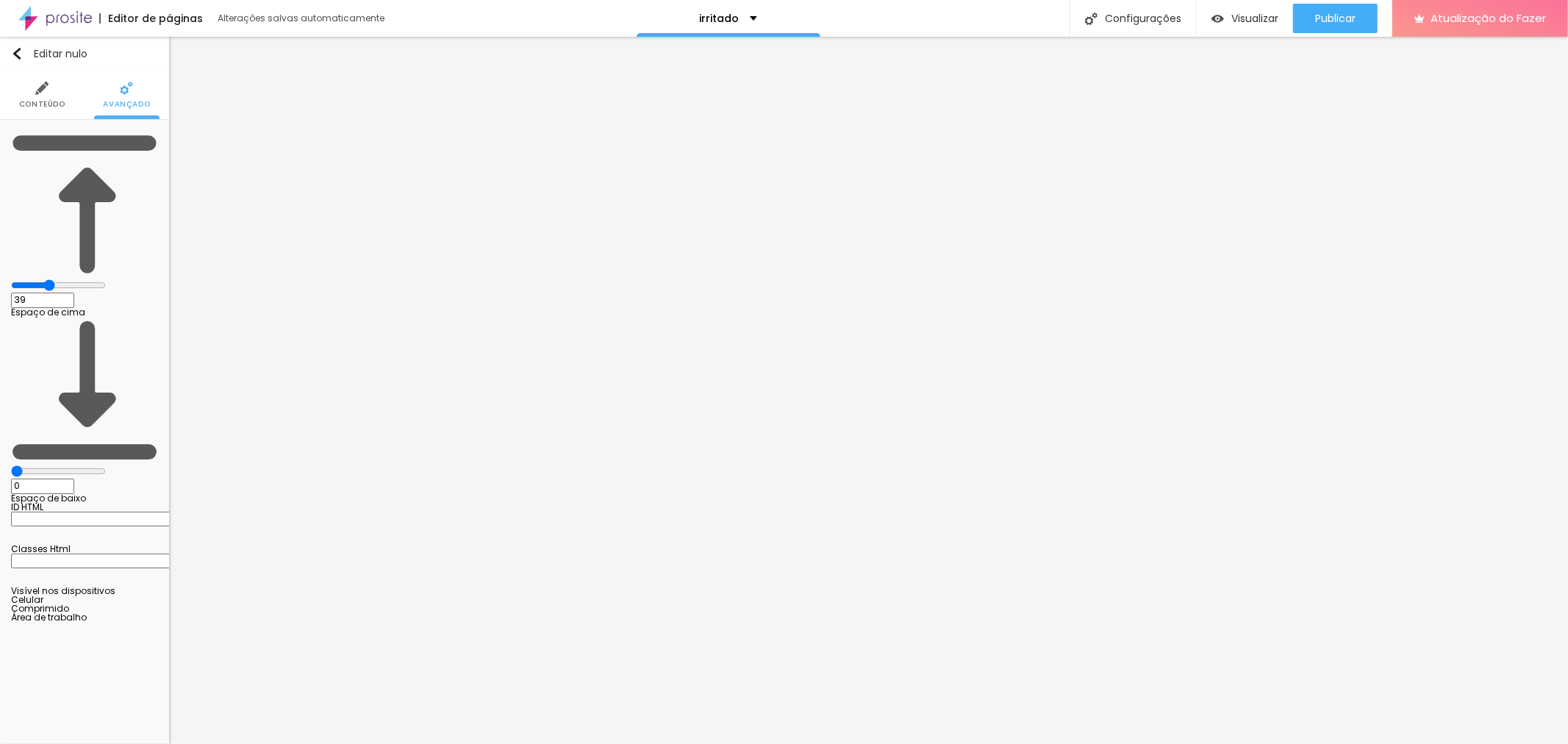
type input "44"
type input "47"
type input "51"
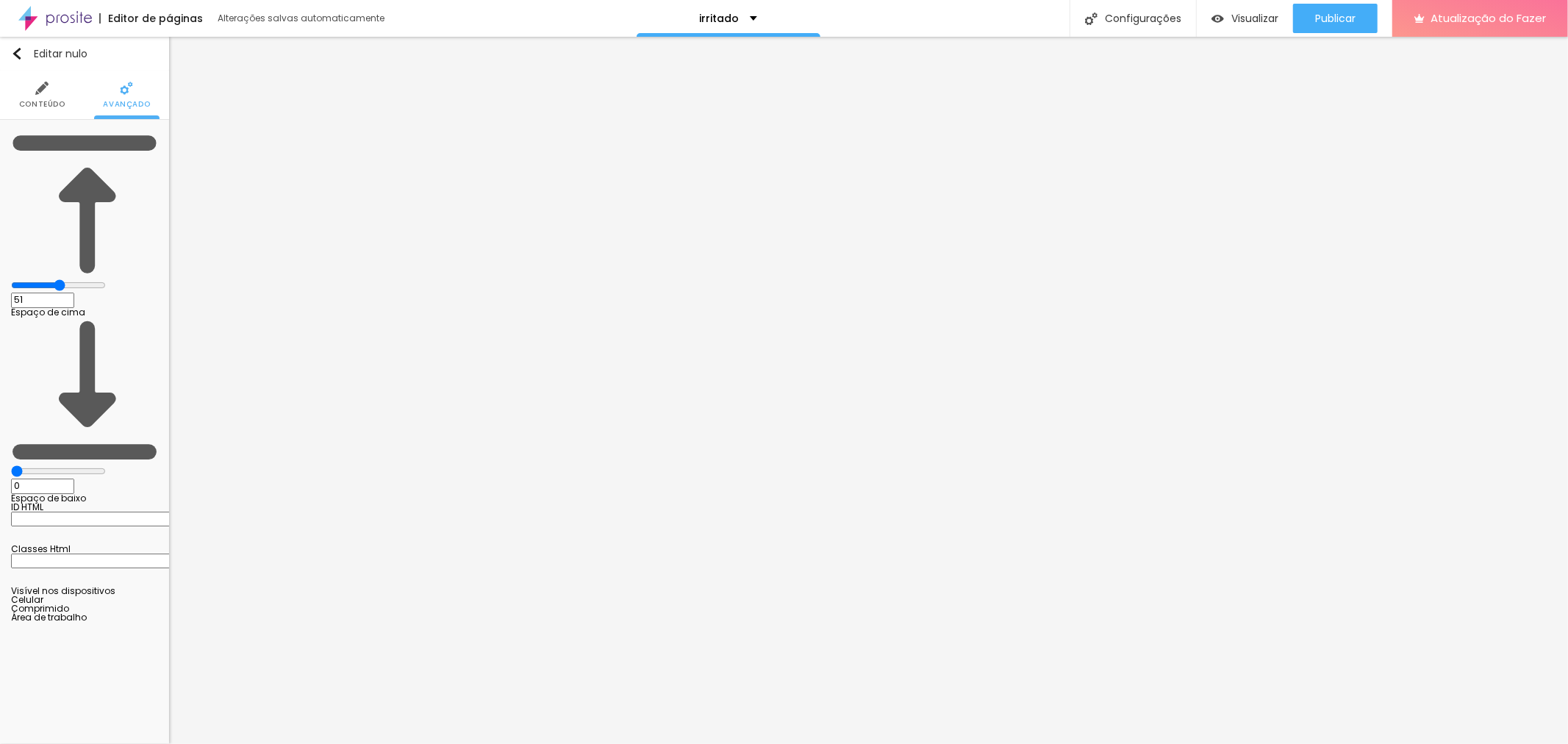
type input "57"
type input "61"
type input "66"
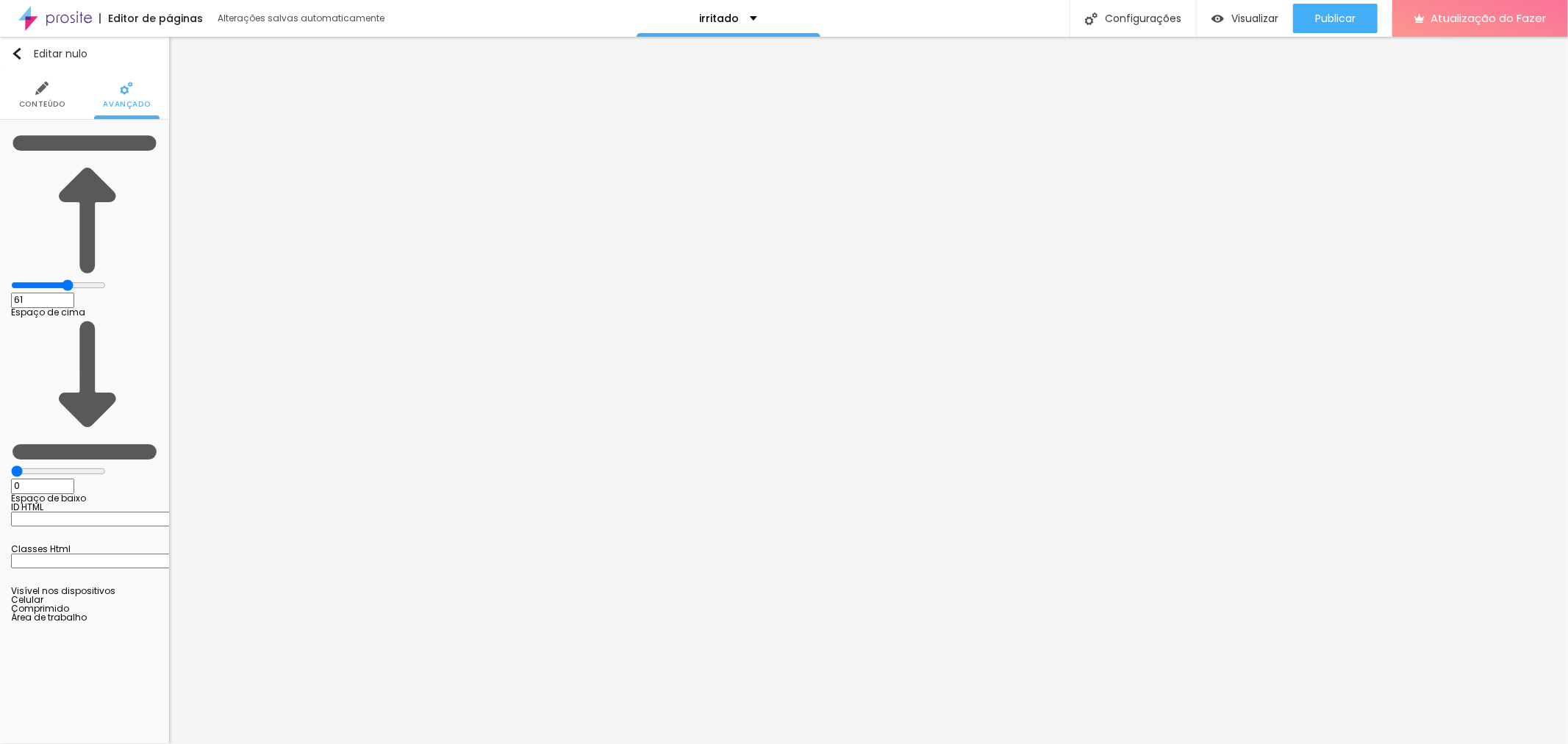
type input "66"
type input "72"
type input "77"
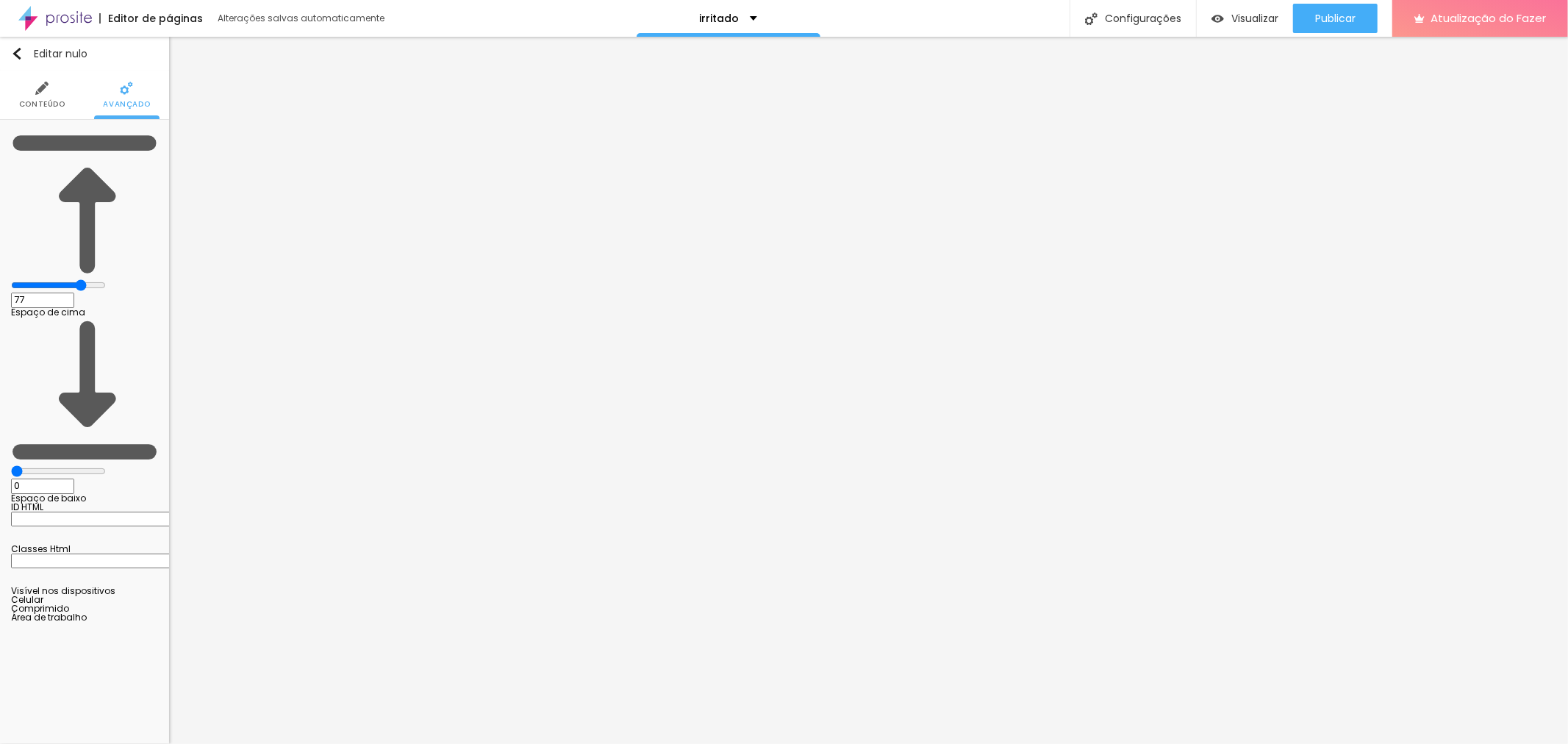
type input "89"
type input "100"
type input "62"
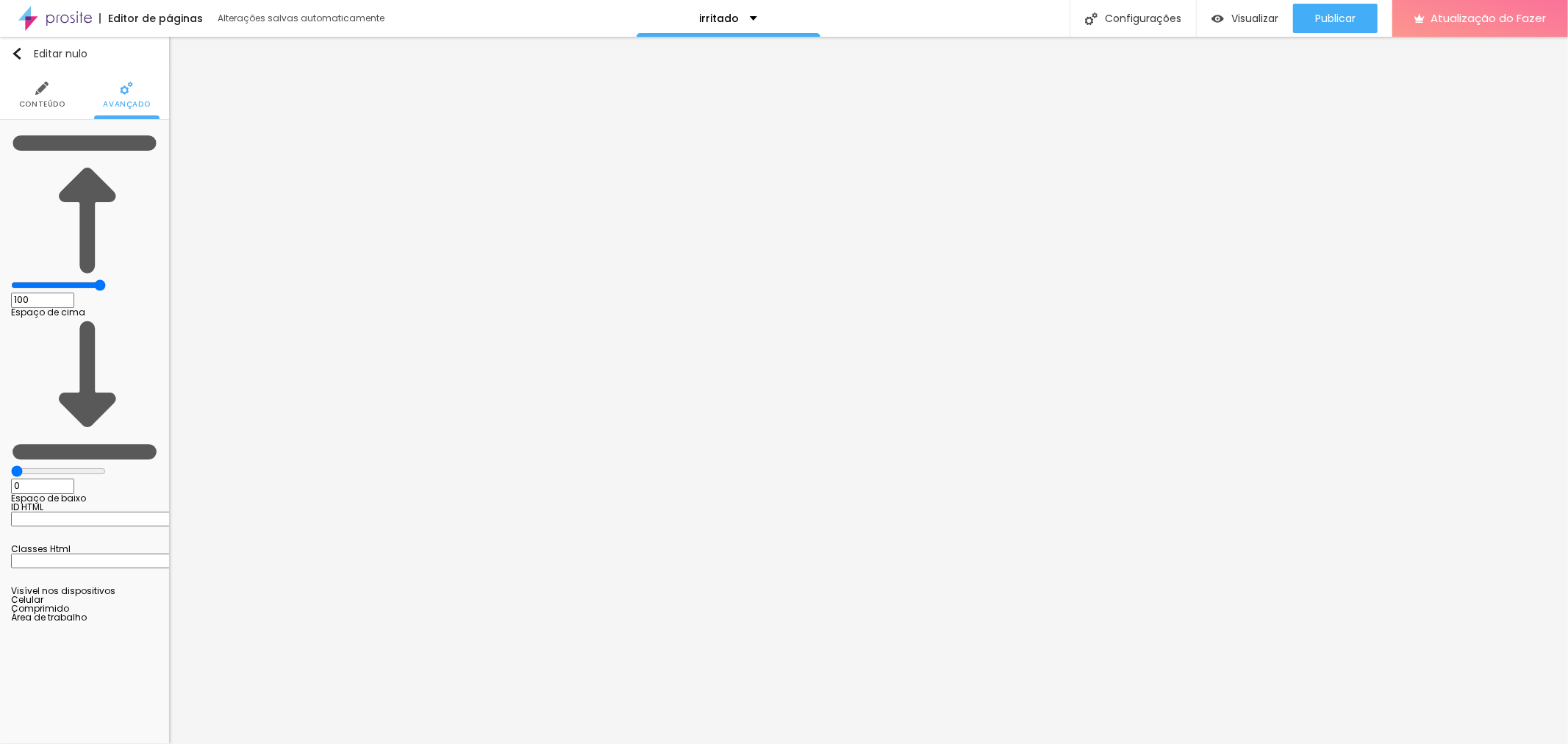
type input "62"
drag, startPoint x: 35, startPoint y: 143, endPoint x: 0, endPoint y: 165, distance: 41.3
click at [11, 280] on input "range" at bounding box center [58, 285] width 95 height 12
drag, startPoint x: 37, startPoint y: 173, endPoint x: 0, endPoint y: 175, distance: 37.1
click at [11, 465] on input "range" at bounding box center [58, 471] width 95 height 12
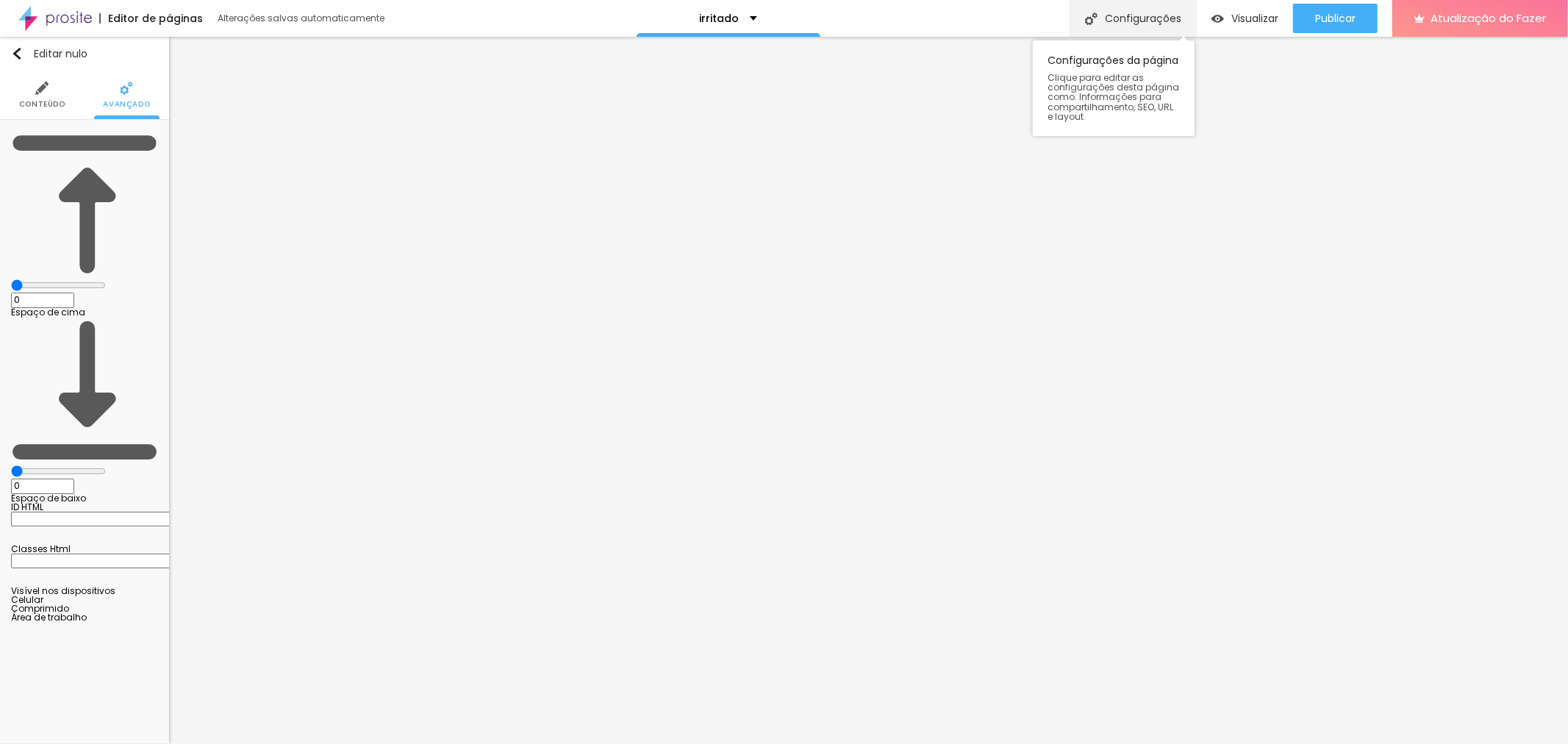
click at [1133, 32] on div "Configurações" at bounding box center [1133, 18] width 126 height 36
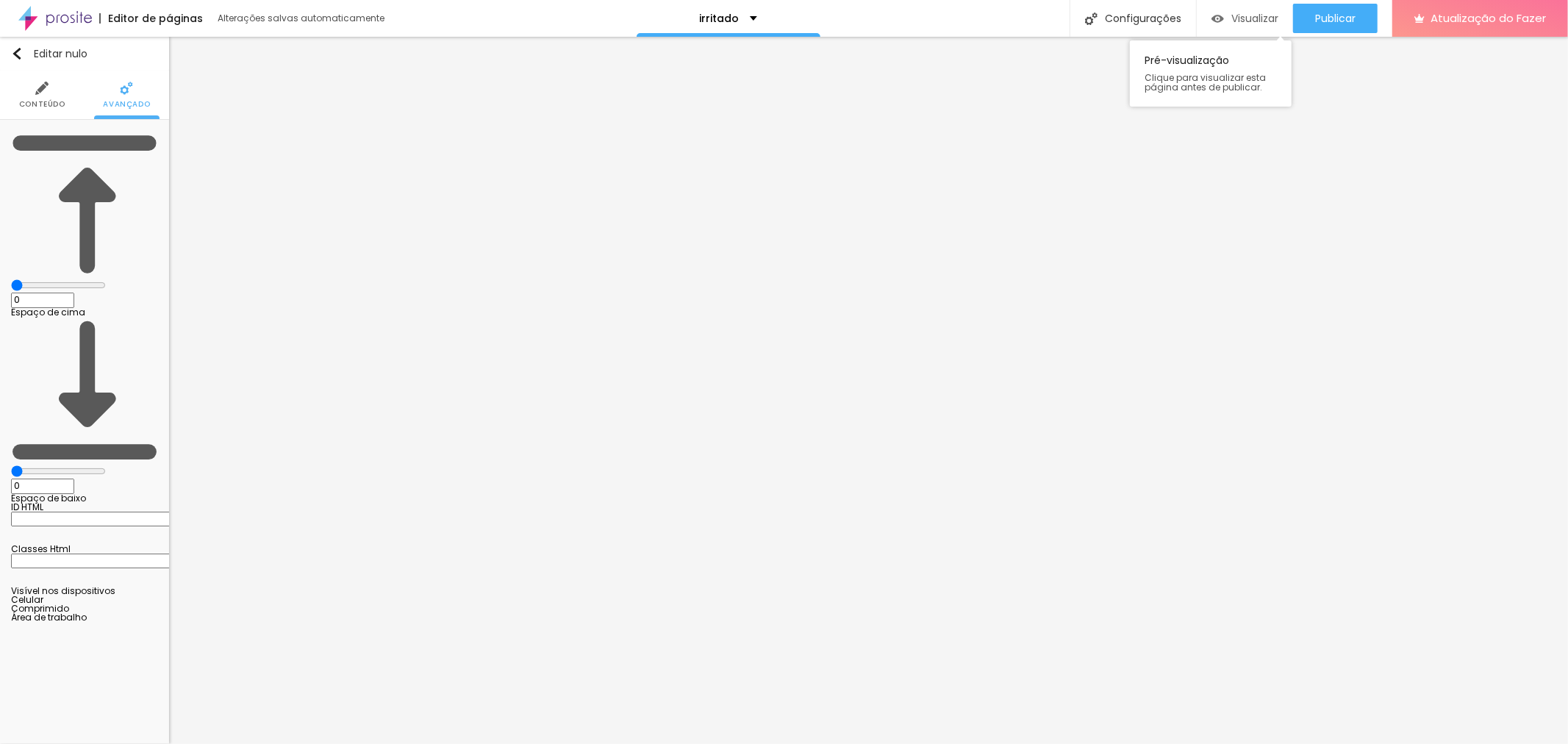
click at [1262, 6] on div "Visualizar" at bounding box center [1245, 19] width 67 height 29
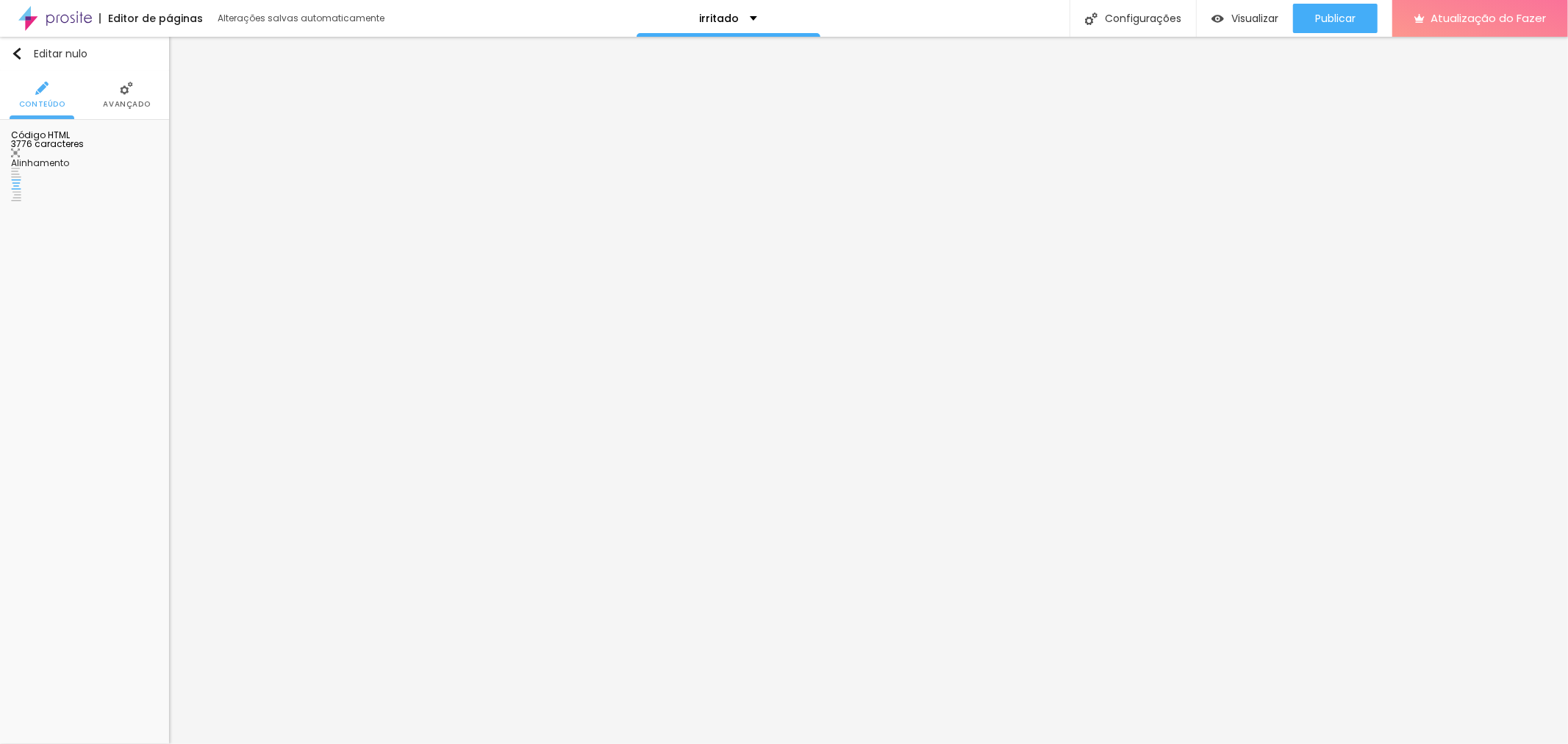
click at [129, 82] on img at bounding box center [126, 88] width 13 height 13
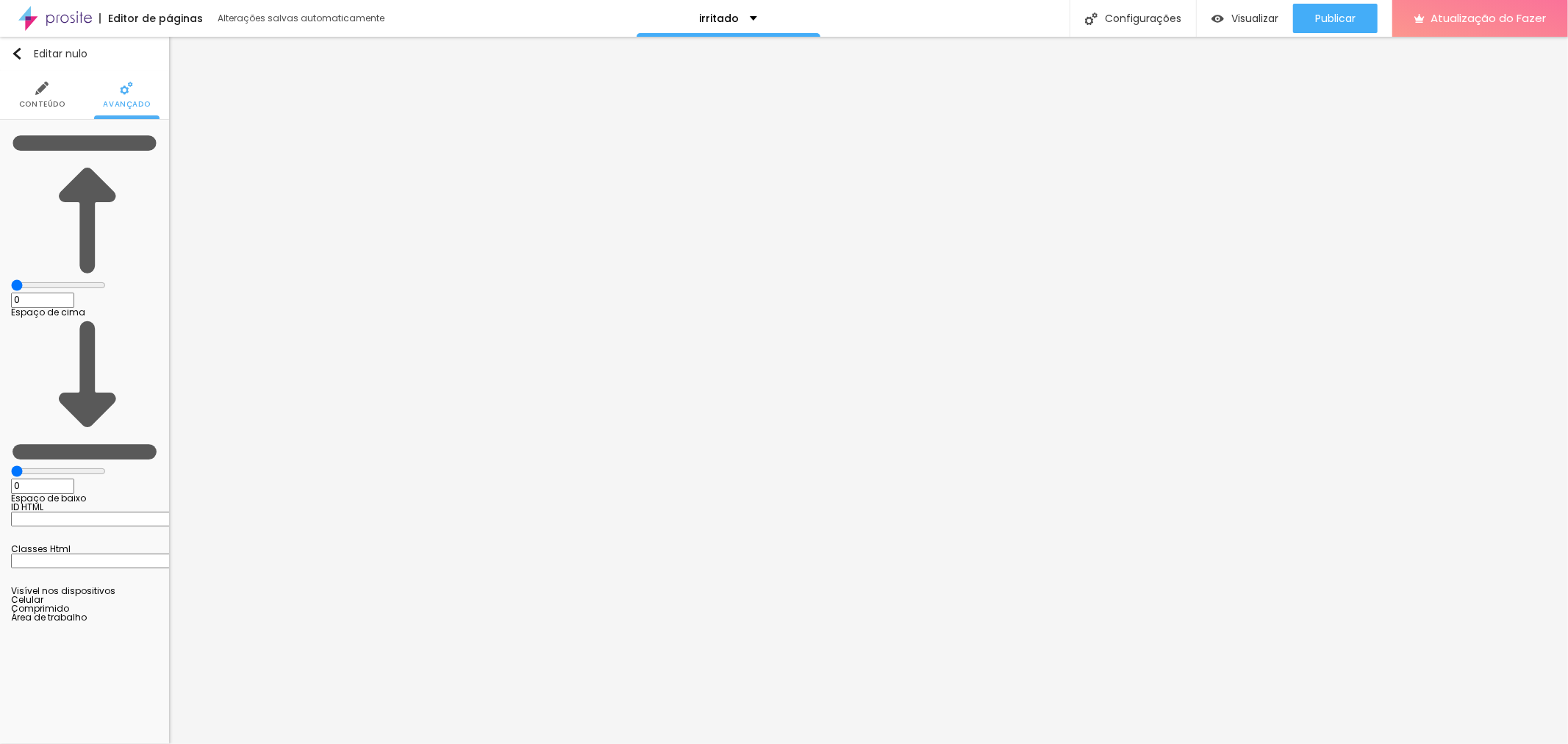
click at [45, 88] on img at bounding box center [42, 88] width 13 height 13
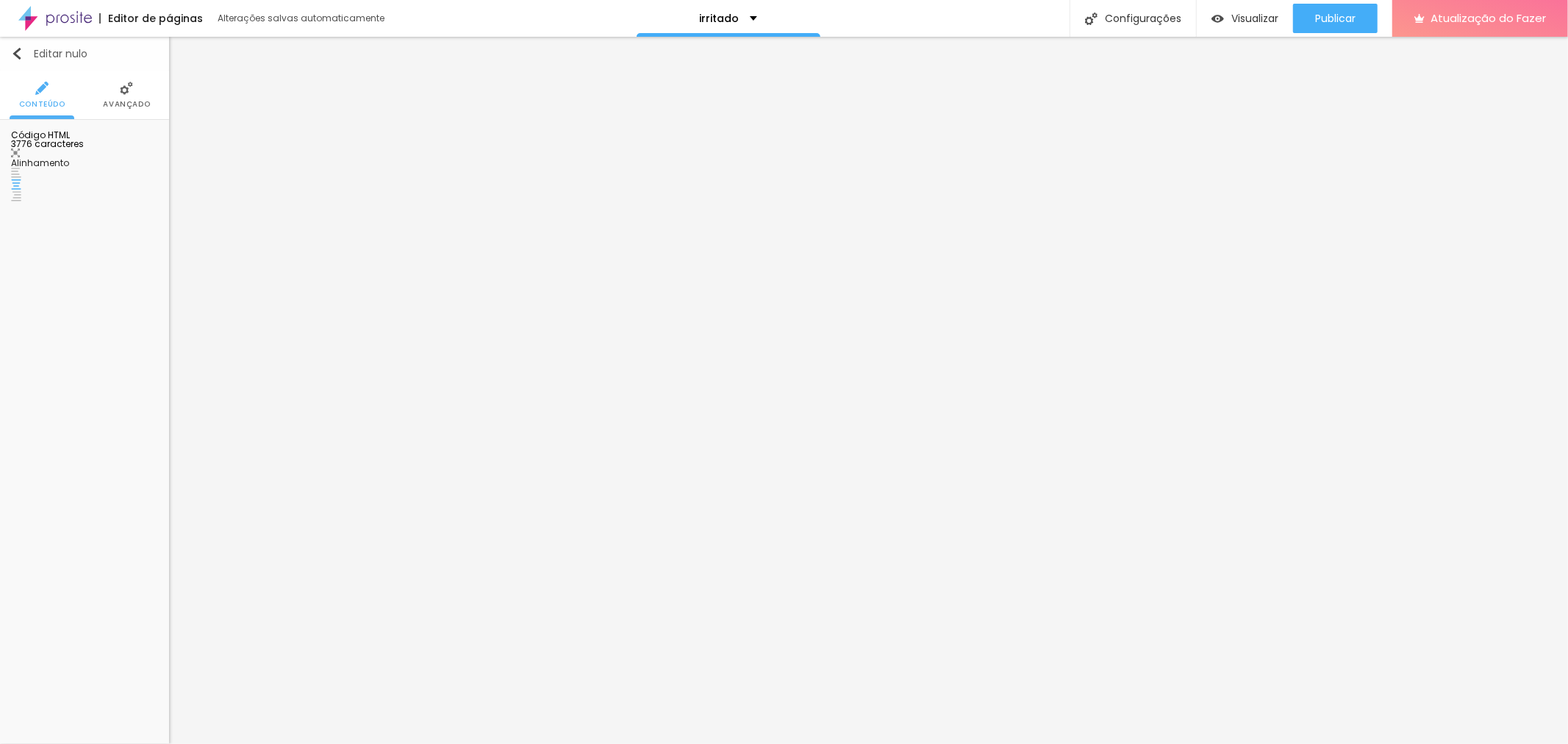
click at [20, 50] on img "button" at bounding box center [17, 53] width 12 height 12
click at [23, 57] on div "Editar nulo" at bounding box center [49, 53] width 76 height 12
